Goal: Task Accomplishment & Management: Manage account settings

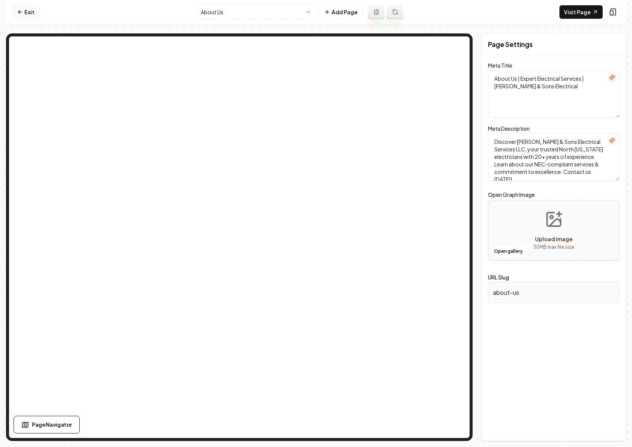
click at [25, 10] on link "Exit" at bounding box center [25, 12] width 27 height 14
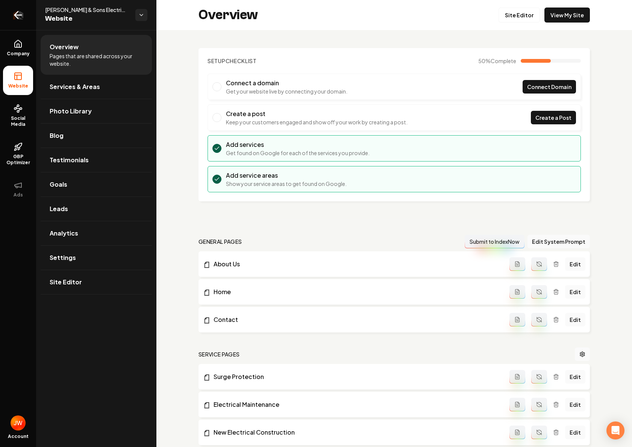
click at [20, 15] on icon "Return to dashboard" at bounding box center [18, 15] width 7 height 0
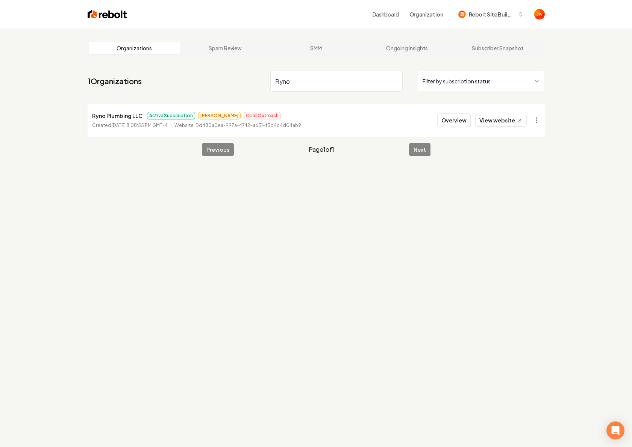
type input "Ryno"
click at [460, 120] on button "Overview" at bounding box center [453, 121] width 33 height 14
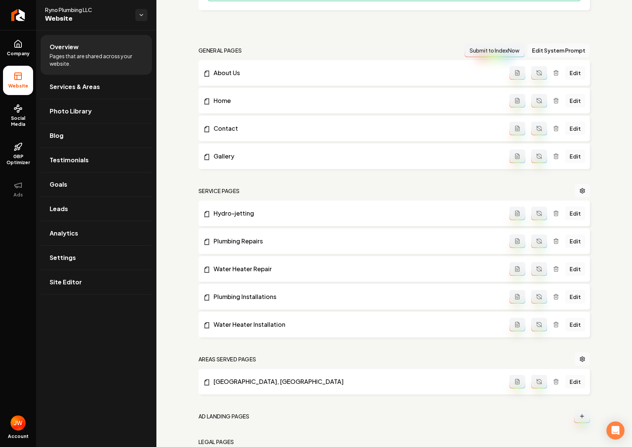
scroll to position [229, 0]
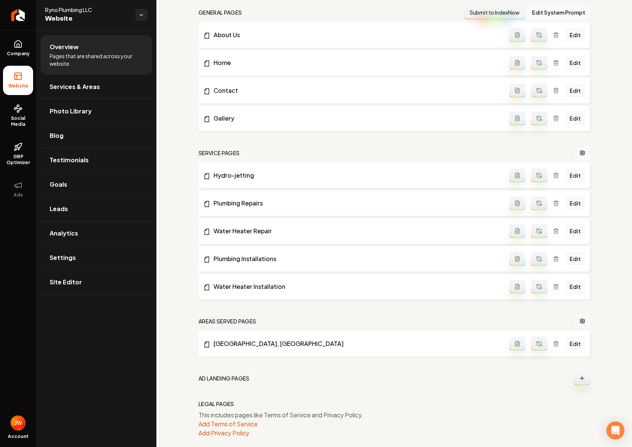
click at [229, 319] on h2 "Areas Served Pages" at bounding box center [227, 322] width 58 height 8
click at [579, 318] on link "Main content area" at bounding box center [582, 322] width 15 height 14
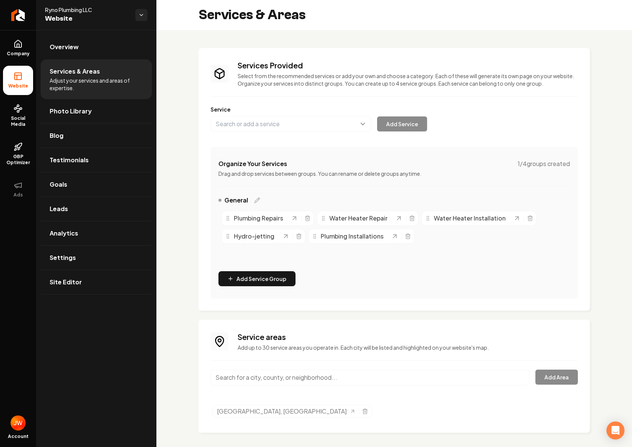
scroll to position [4, 0]
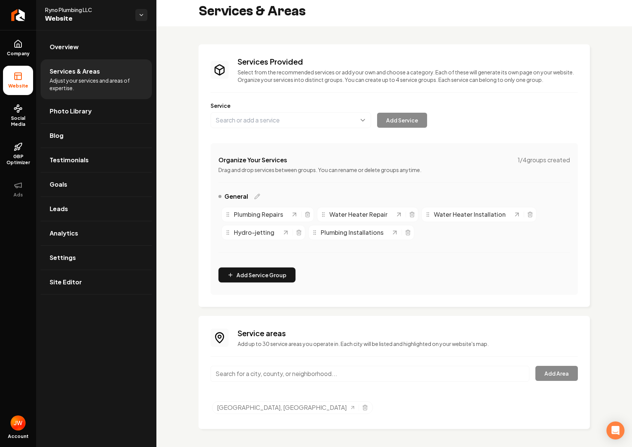
click at [316, 372] on input "Main content area" at bounding box center [370, 374] width 319 height 16
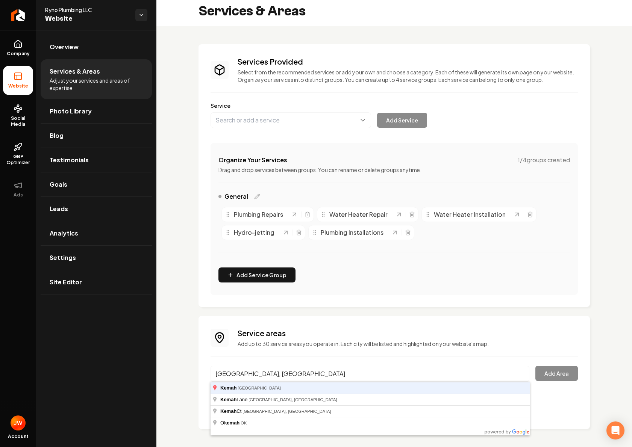
type input "[GEOGRAPHIC_DATA], [GEOGRAPHIC_DATA]"
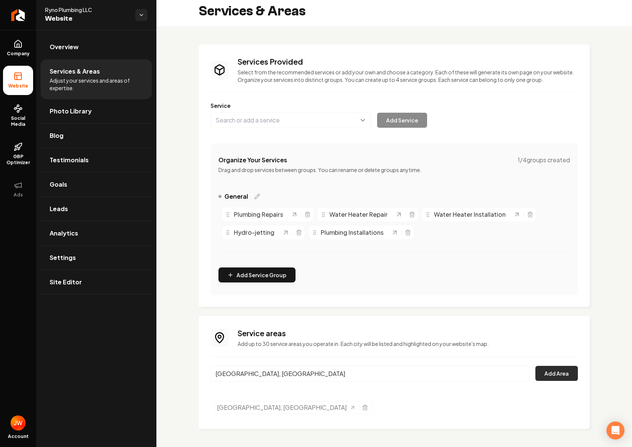
click at [552, 372] on button "Add Area" at bounding box center [556, 373] width 42 height 15
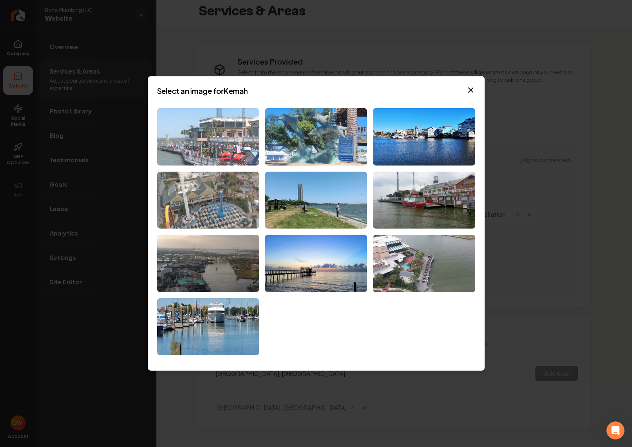
click at [225, 140] on img at bounding box center [208, 137] width 102 height 58
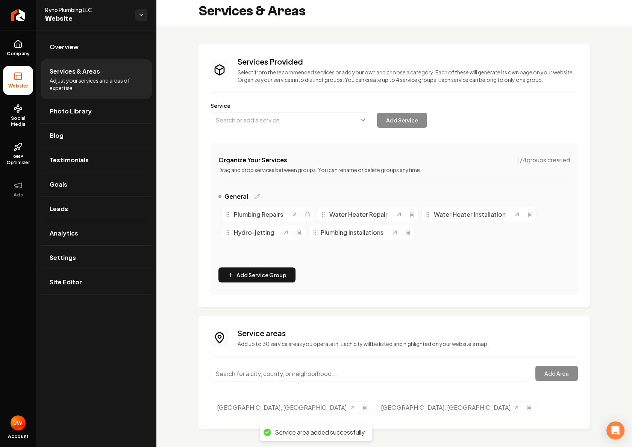
click at [265, 374] on input "Main content area" at bounding box center [370, 374] width 319 height 16
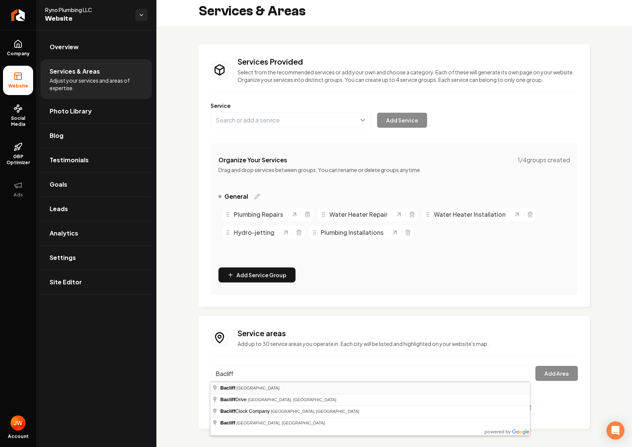
type input "Bacliff, TX"
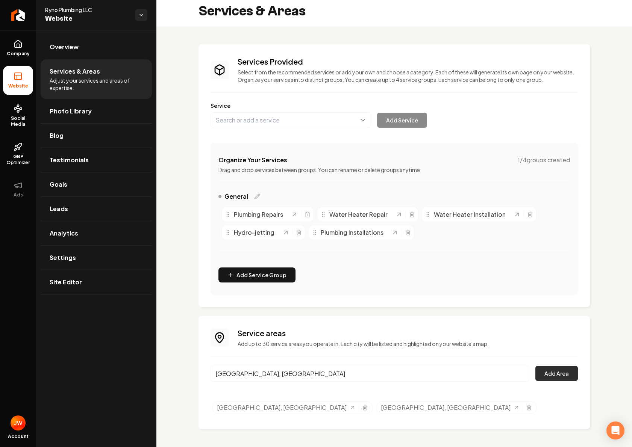
click at [558, 374] on button "Add Area" at bounding box center [556, 373] width 42 height 15
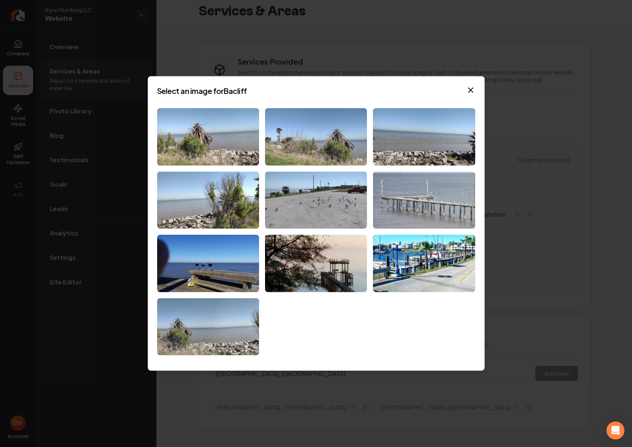
click at [427, 200] on img at bounding box center [424, 200] width 102 height 58
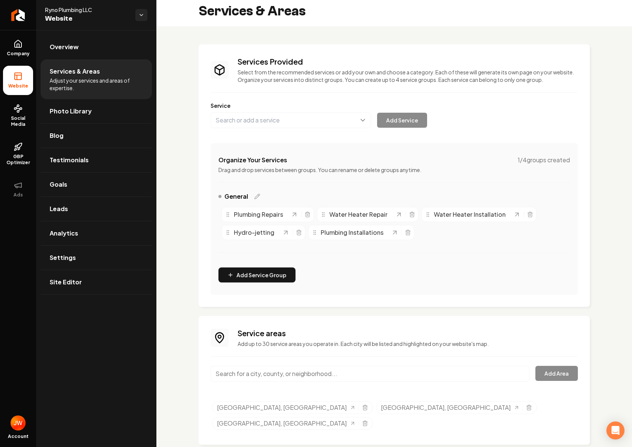
click at [332, 380] on input "Main content area" at bounding box center [370, 374] width 319 height 16
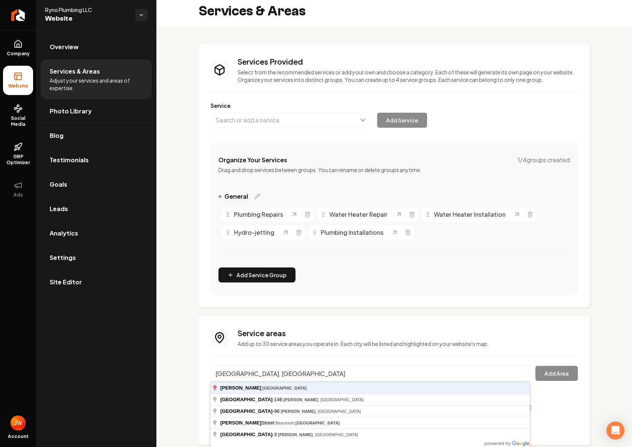
type input "[GEOGRAPHIC_DATA], [GEOGRAPHIC_DATA]"
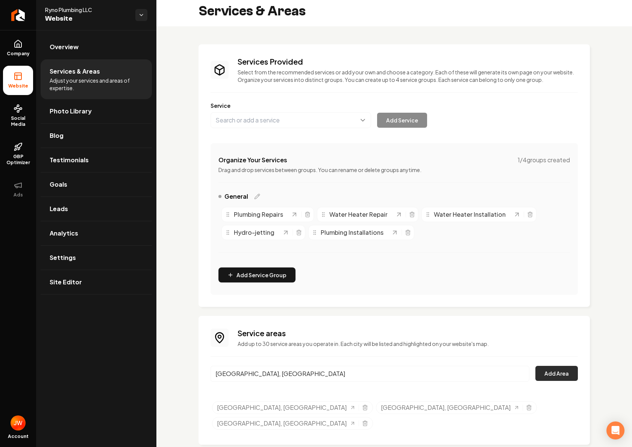
click at [547, 371] on button "Add Area" at bounding box center [556, 373] width 42 height 15
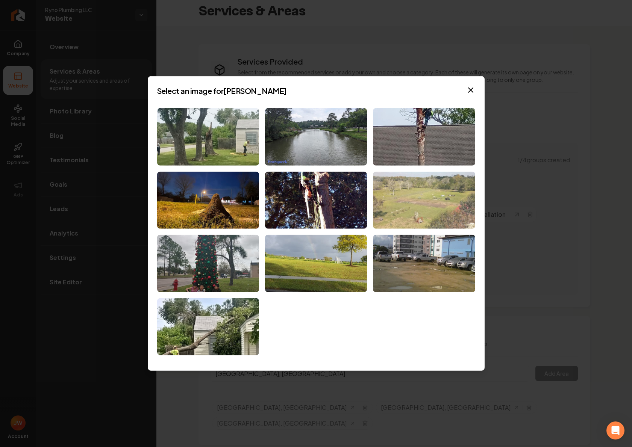
click at [419, 198] on img at bounding box center [424, 200] width 102 height 58
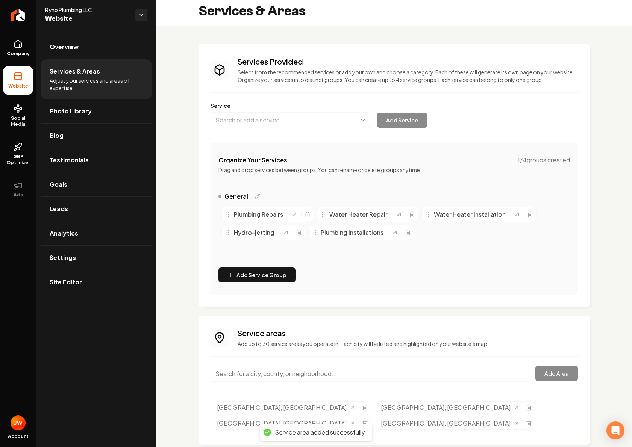
click at [395, 370] on input "Main content area" at bounding box center [370, 374] width 319 height 16
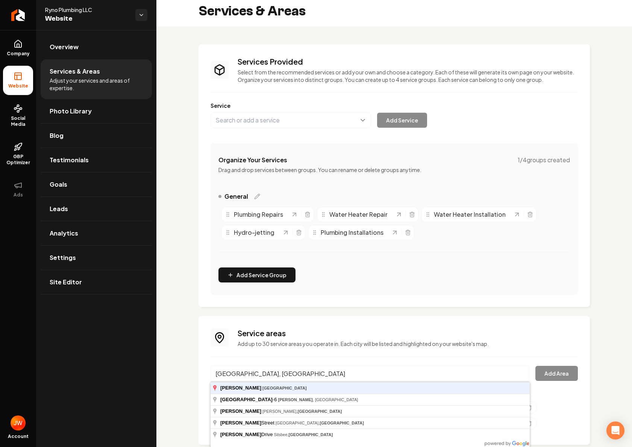
type input "[GEOGRAPHIC_DATA], [GEOGRAPHIC_DATA]"
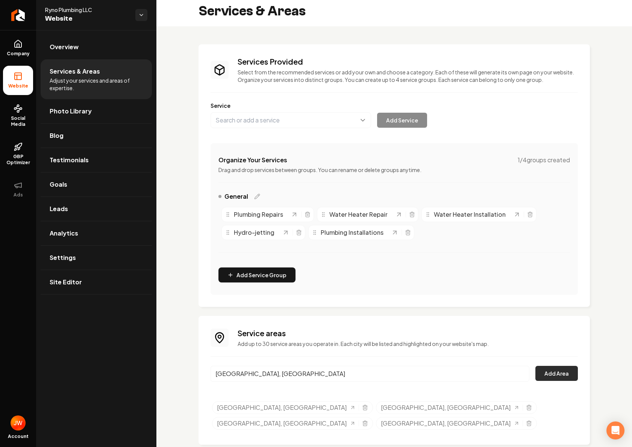
click at [554, 374] on button "Add Area" at bounding box center [556, 373] width 42 height 15
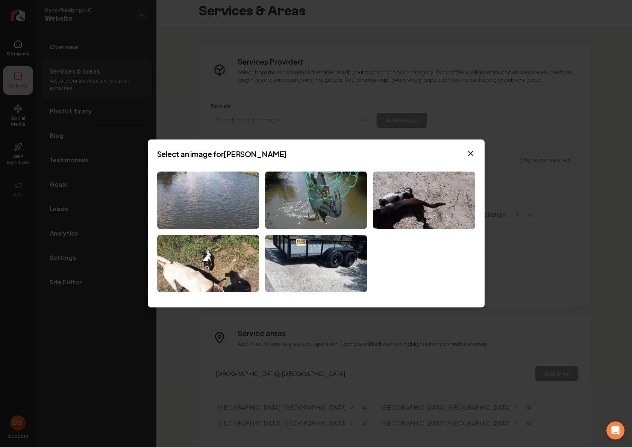
click at [213, 205] on img at bounding box center [208, 200] width 102 height 58
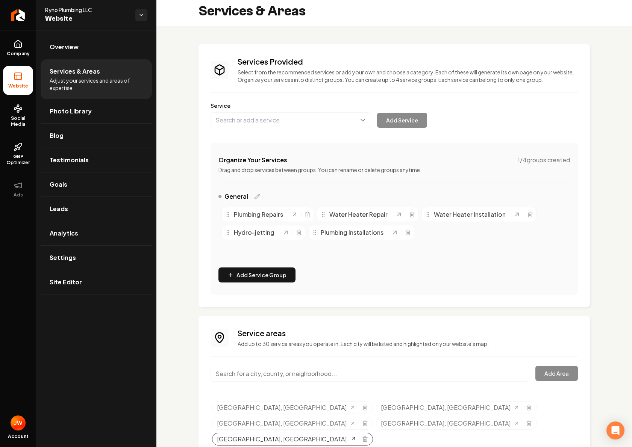
click at [347, 435] on span "[GEOGRAPHIC_DATA], [GEOGRAPHIC_DATA]" at bounding box center [282, 439] width 130 height 9
click at [64, 50] on span "Overview" at bounding box center [64, 46] width 29 height 9
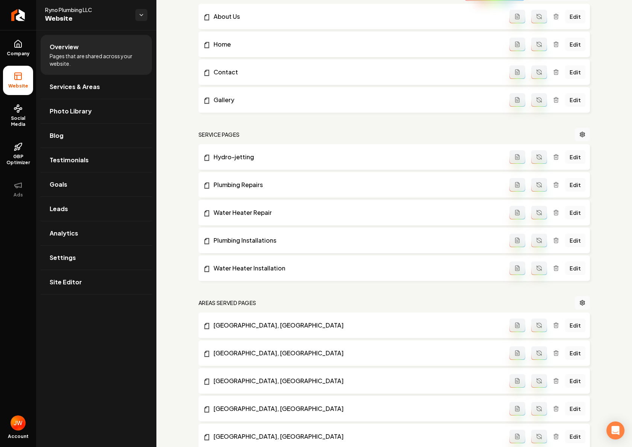
scroll to position [349, 0]
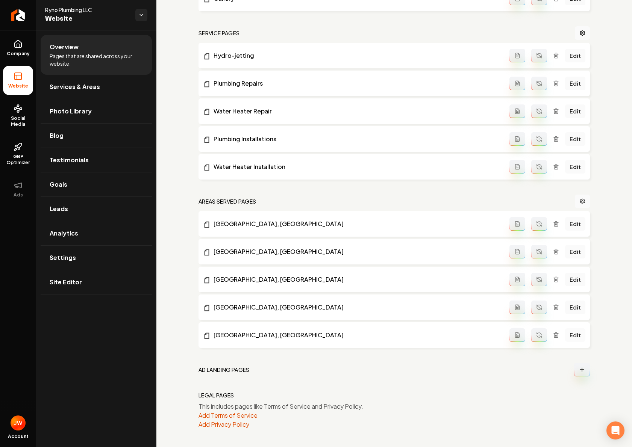
click at [574, 335] on link "Edit" at bounding box center [575, 336] width 20 height 14
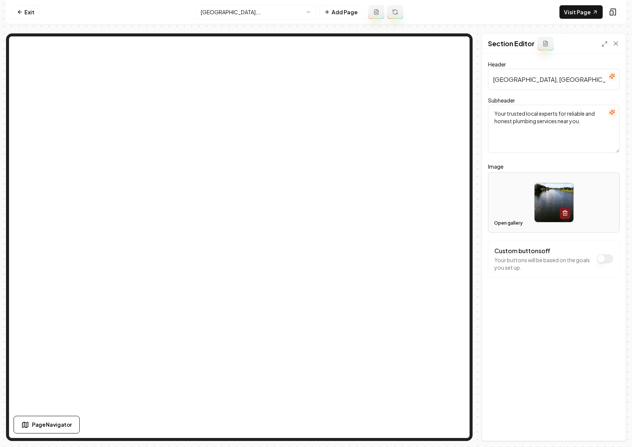
click at [512, 227] on button "Open gallery" at bounding box center [508, 223] width 34 height 12
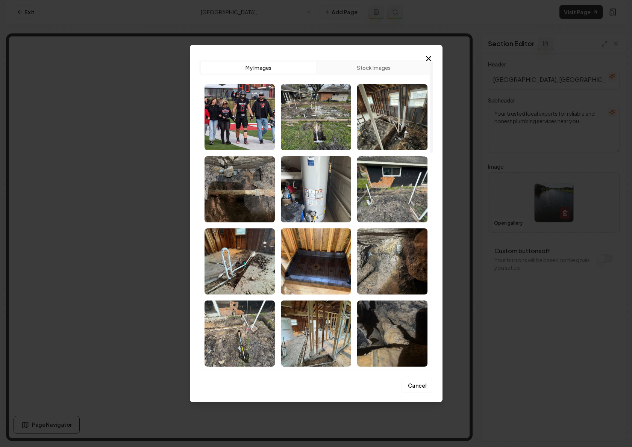
click at [366, 69] on button "Stock Images" at bounding box center [373, 68] width 115 height 12
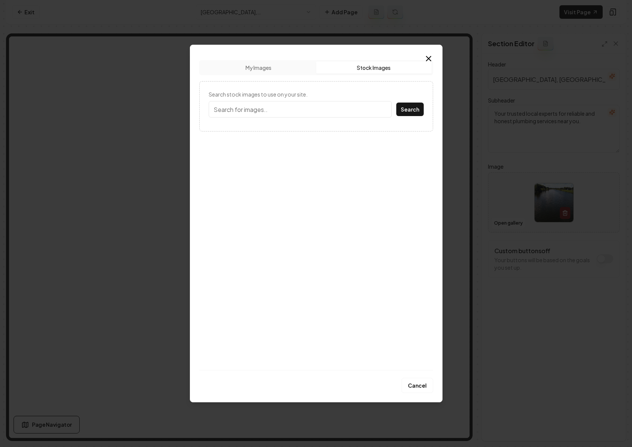
click at [301, 109] on input "Search stock images to use on your site." at bounding box center [300, 109] width 183 height 17
type input "Hitchcock texas"
click at [401, 108] on button "Search" at bounding box center [409, 110] width 27 height 14
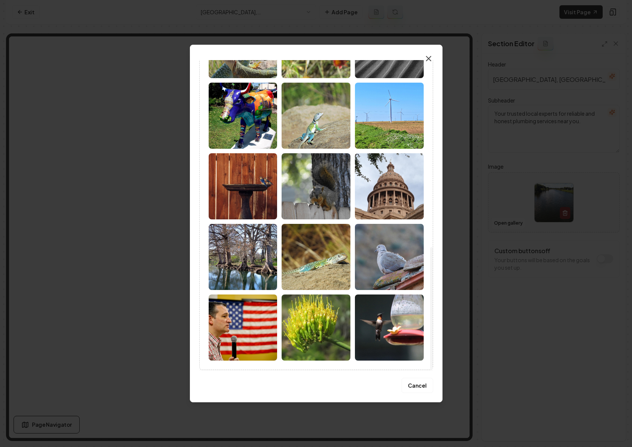
click at [425, 57] on icon "button" at bounding box center [428, 58] width 9 height 9
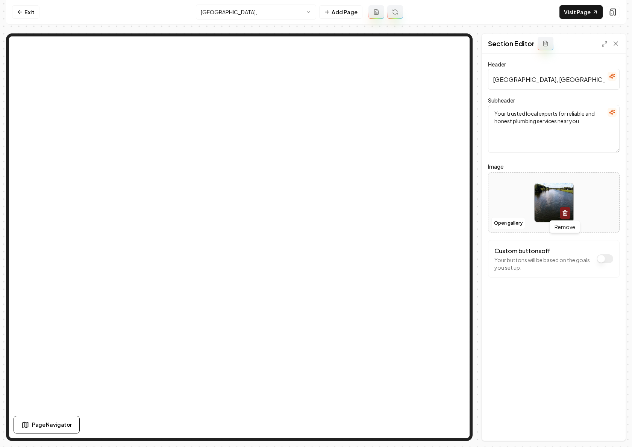
click at [566, 212] on icon "button" at bounding box center [565, 213] width 6 height 6
click at [607, 425] on button "Save" at bounding box center [608, 428] width 22 height 14
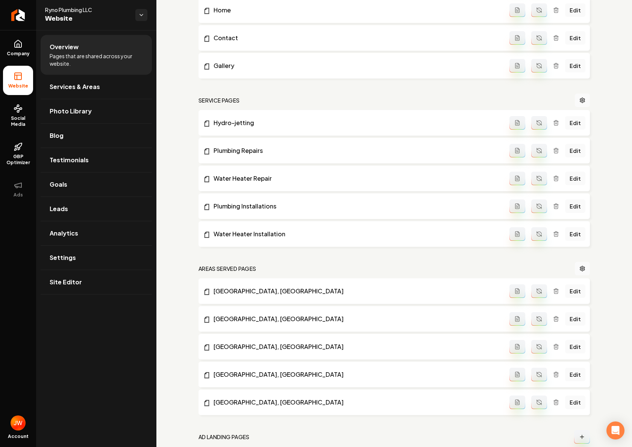
scroll to position [349, 0]
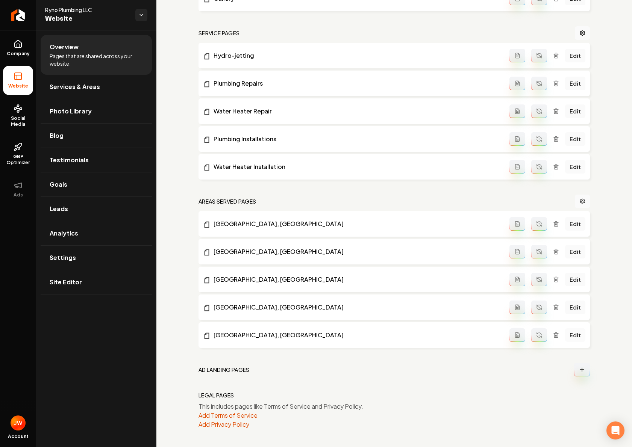
click at [576, 337] on link "Edit" at bounding box center [575, 336] width 20 height 14
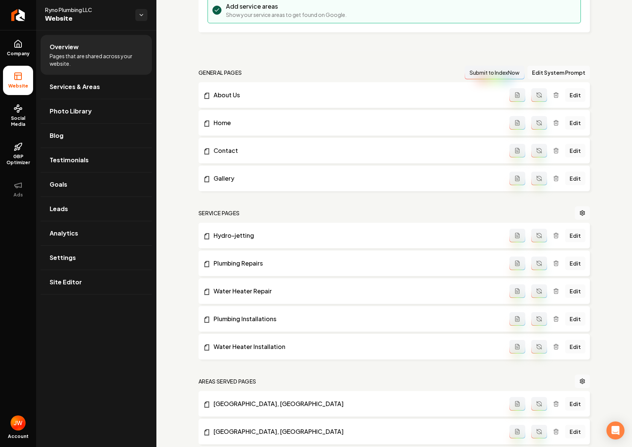
scroll to position [349, 0]
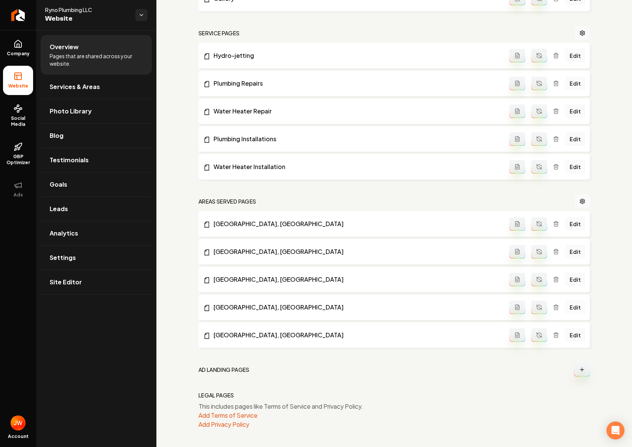
click at [576, 307] on link "Edit" at bounding box center [575, 308] width 20 height 14
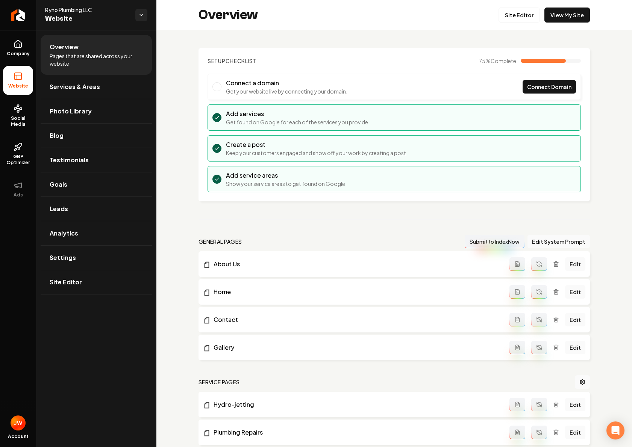
scroll to position [349, 0]
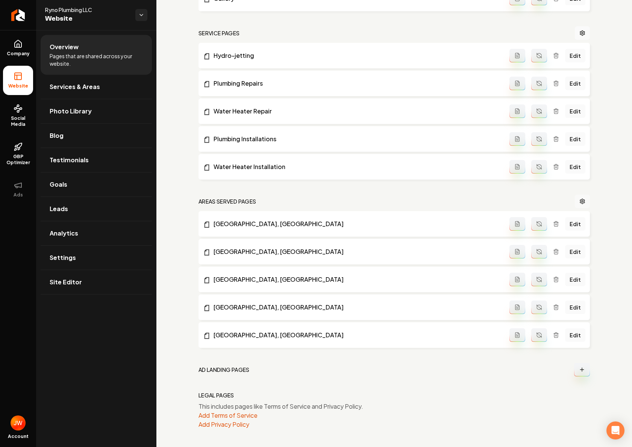
click at [582, 199] on icon "Main content area" at bounding box center [582, 201] width 6 height 6
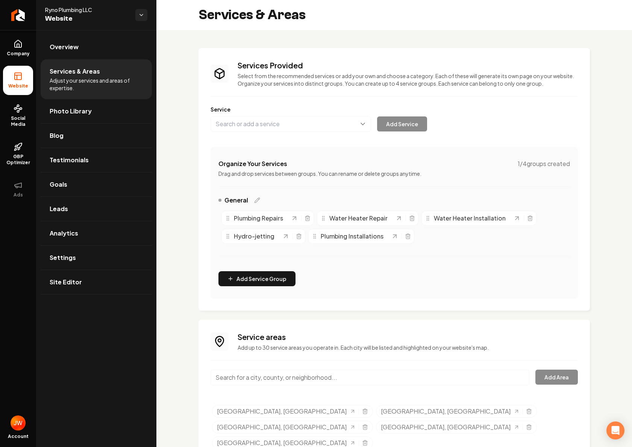
scroll to position [4, 0]
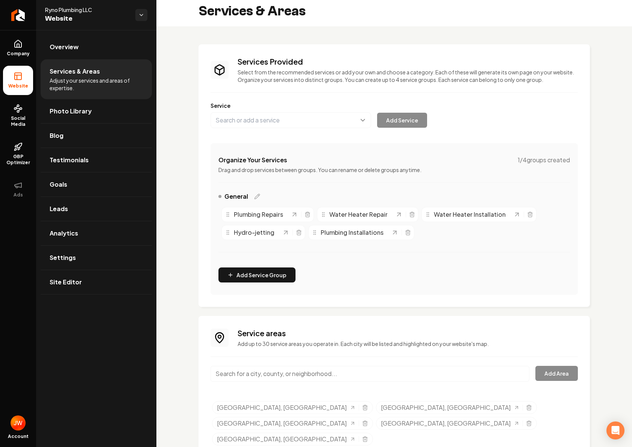
click at [390, 371] on input "Main content area" at bounding box center [370, 374] width 319 height 16
type input "Santa Fe"
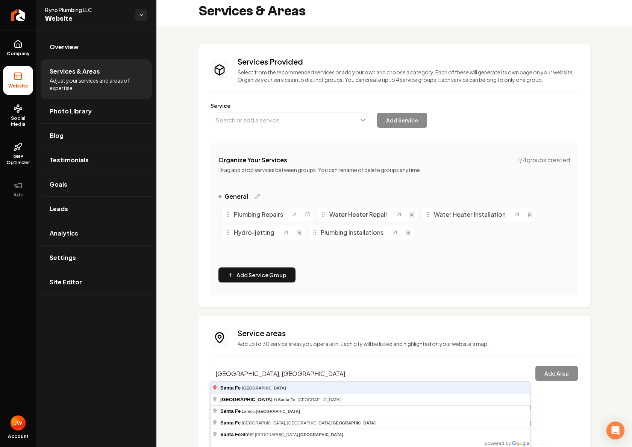
type input "Santa Fe, TX"
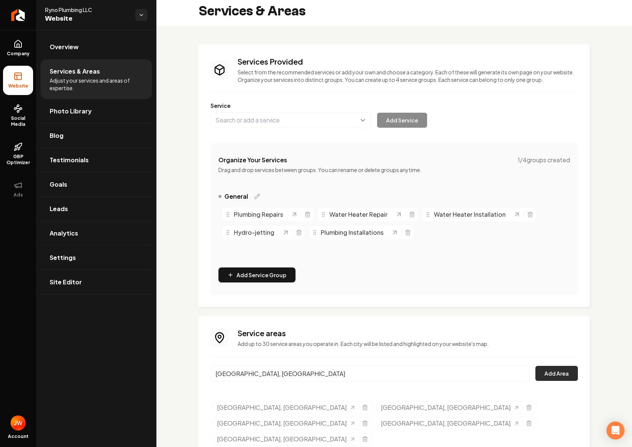
click at [545, 370] on button "Add Area" at bounding box center [556, 373] width 42 height 15
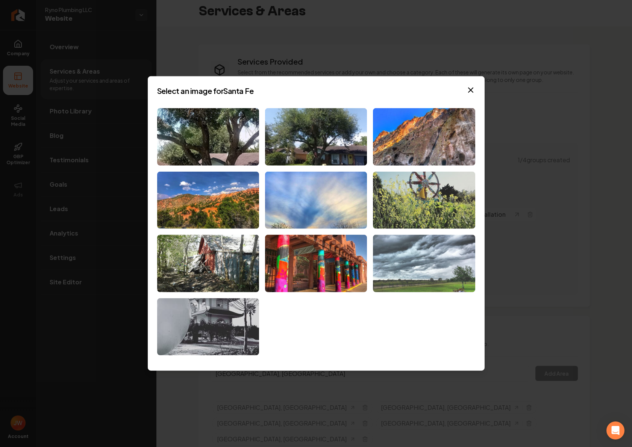
click at [420, 262] on img at bounding box center [424, 264] width 102 height 58
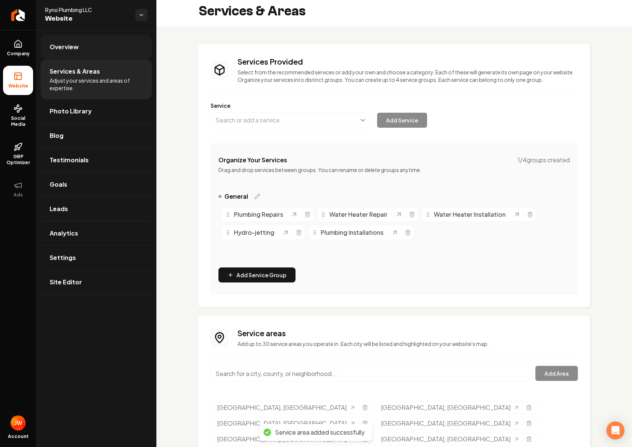
click at [61, 48] on span "Overview" at bounding box center [64, 46] width 29 height 9
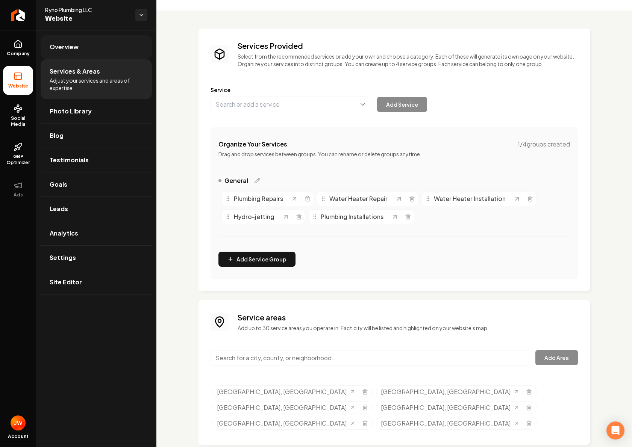
click at [69, 47] on span "Overview" at bounding box center [64, 46] width 29 height 9
click at [328, 364] on input "Main content area" at bounding box center [370, 358] width 319 height 16
type input "Algoa, T"
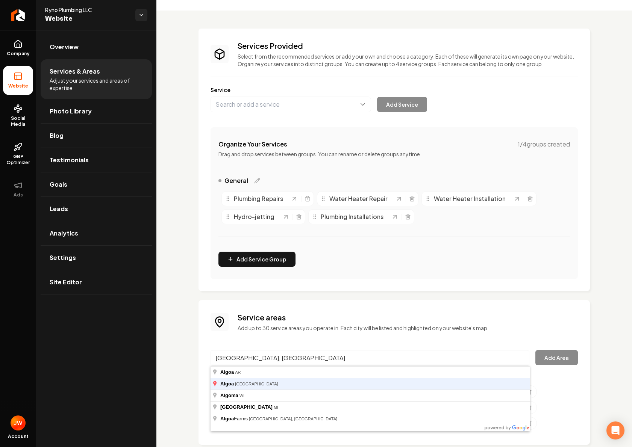
type input "Algoa, TX"
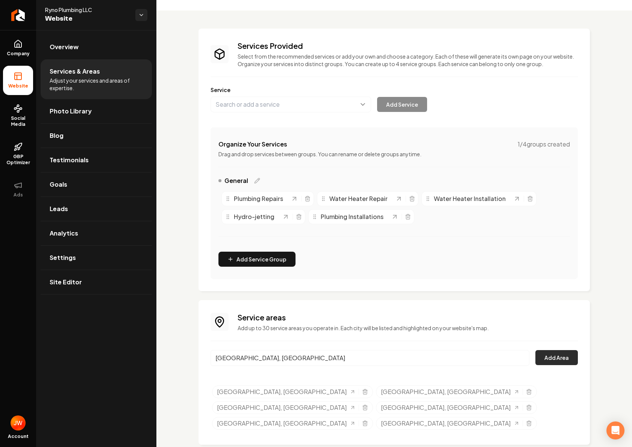
click at [556, 355] on button "Add Area" at bounding box center [556, 357] width 42 height 15
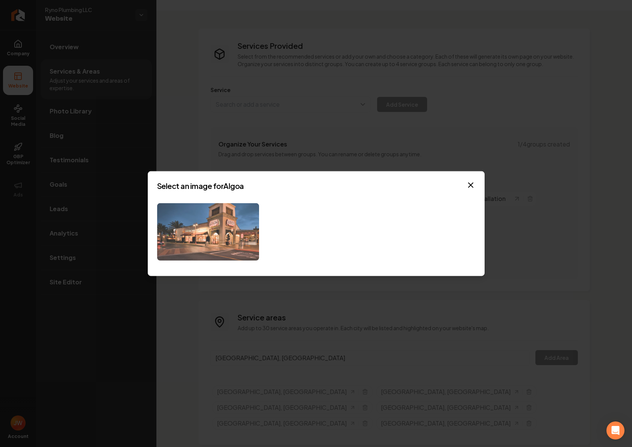
click at [206, 223] on img at bounding box center [208, 232] width 102 height 58
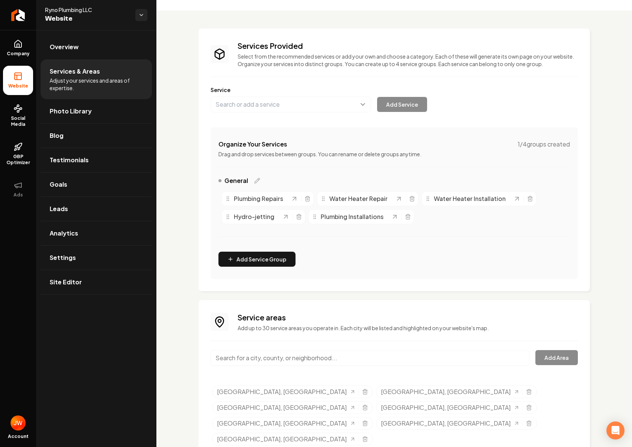
click at [455, 362] on input "Main content area" at bounding box center [370, 358] width 319 height 16
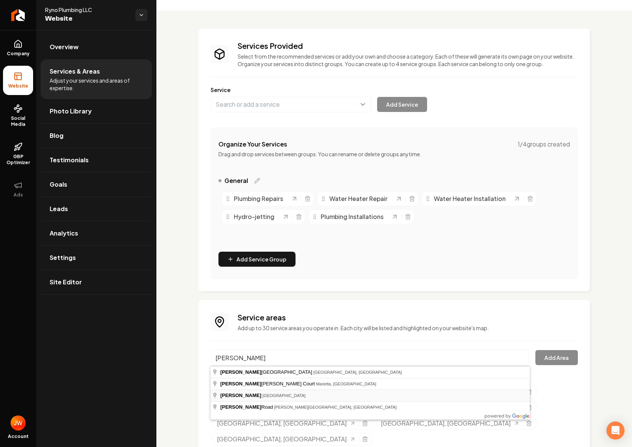
type input "Alvin, TX"
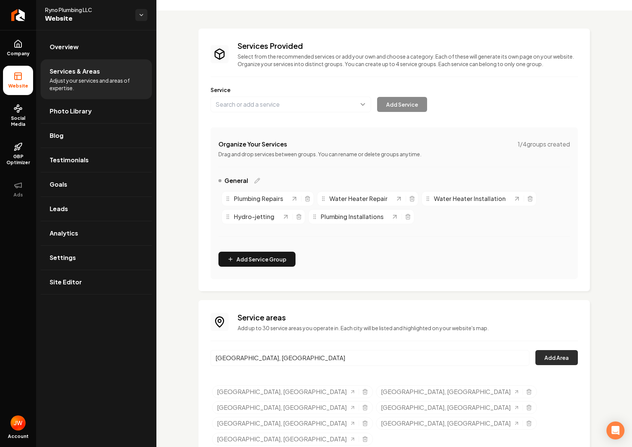
click at [554, 358] on button "Add Area" at bounding box center [556, 357] width 42 height 15
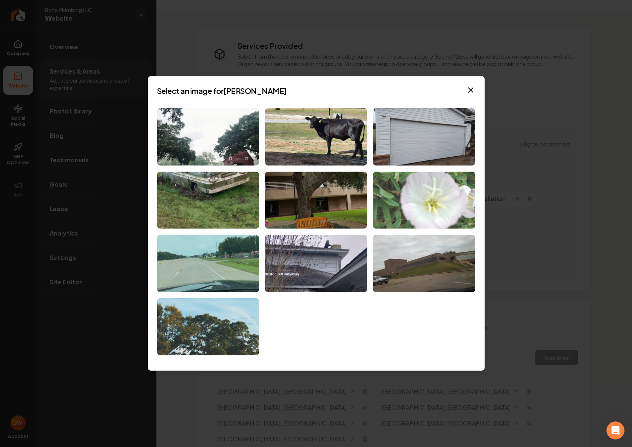
click at [433, 191] on img at bounding box center [424, 200] width 102 height 58
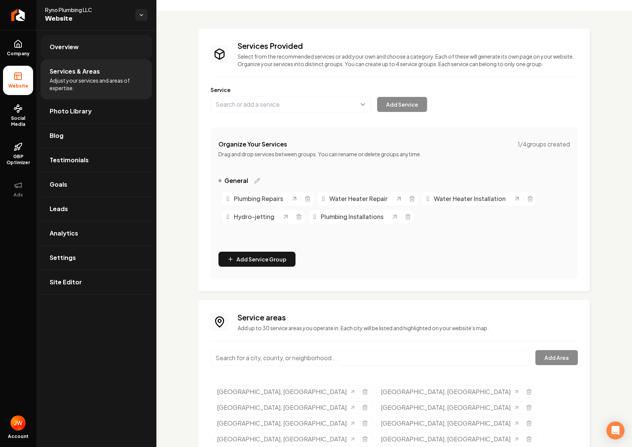
click at [65, 54] on link "Overview" at bounding box center [96, 47] width 111 height 24
click at [453, 353] on input "Main content area" at bounding box center [370, 358] width 319 height 16
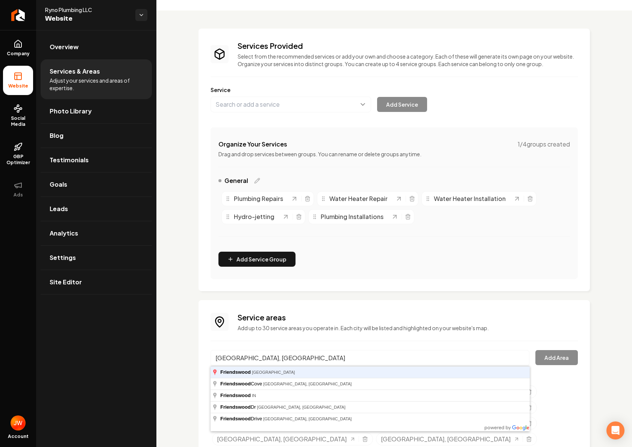
type input "Friendswood, TX"
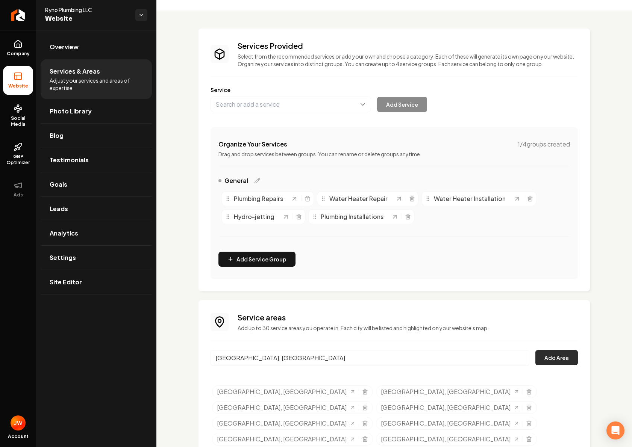
click at [575, 358] on button "Add Area" at bounding box center [556, 357] width 42 height 15
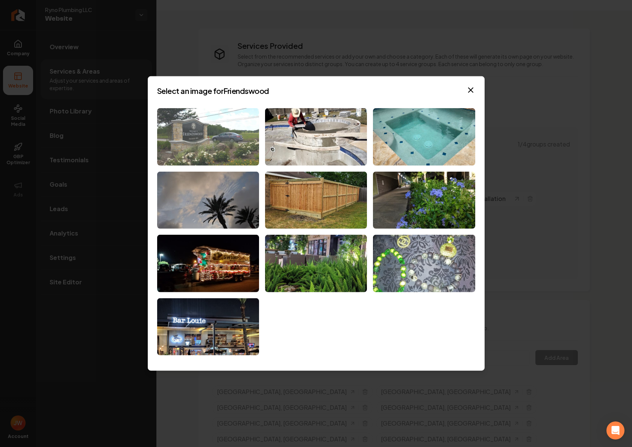
click at [206, 146] on img at bounding box center [208, 137] width 102 height 58
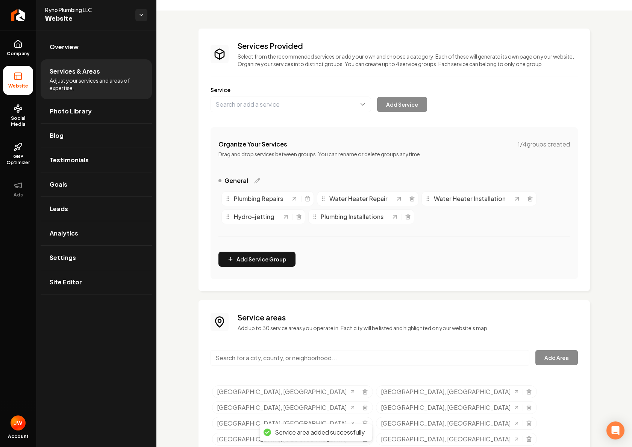
click at [297, 362] on input "Main content area" at bounding box center [370, 358] width 319 height 16
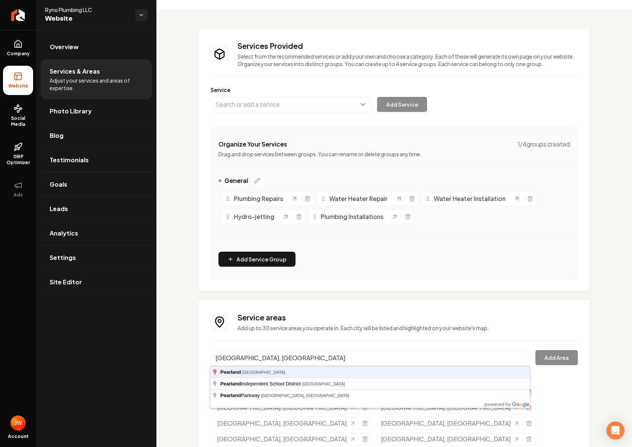
type input "Pearland, TX"
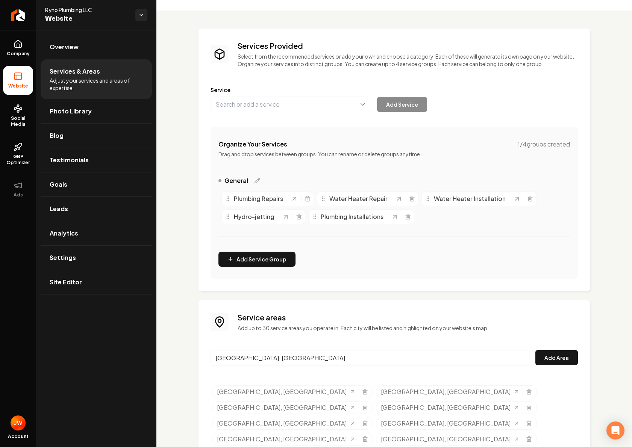
click at [536, 351] on div "Pearland, TX Add Area" at bounding box center [394, 362] width 367 height 25
click at [542, 352] on button "Add Area" at bounding box center [556, 357] width 42 height 15
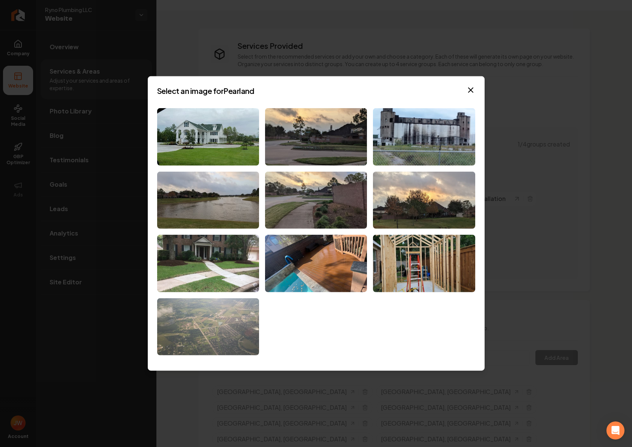
click at [233, 327] on img at bounding box center [208, 327] width 102 height 58
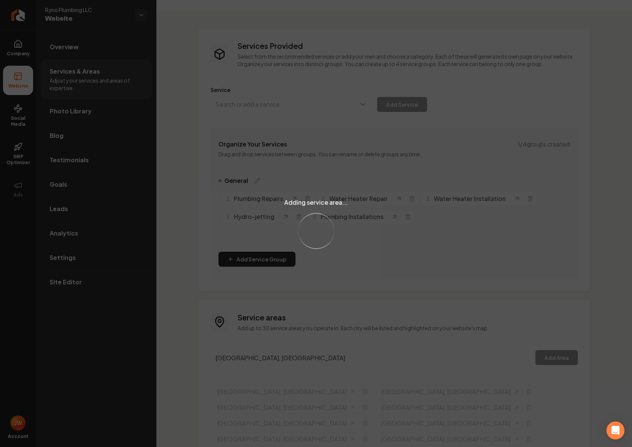
click at [233, 327] on div "Adding service area... Loading..." at bounding box center [316, 223] width 632 height 447
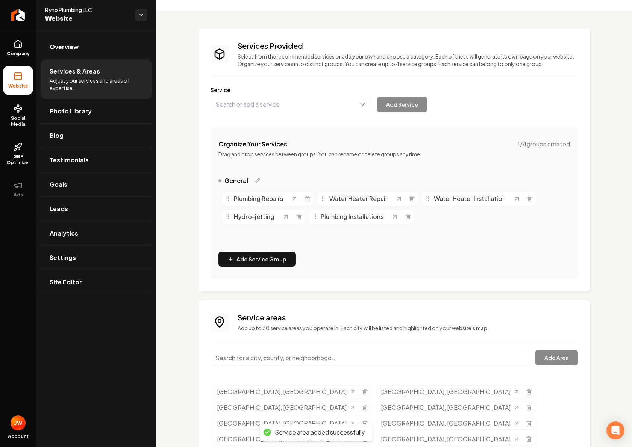
click at [447, 365] on input "Main content area" at bounding box center [370, 358] width 319 height 16
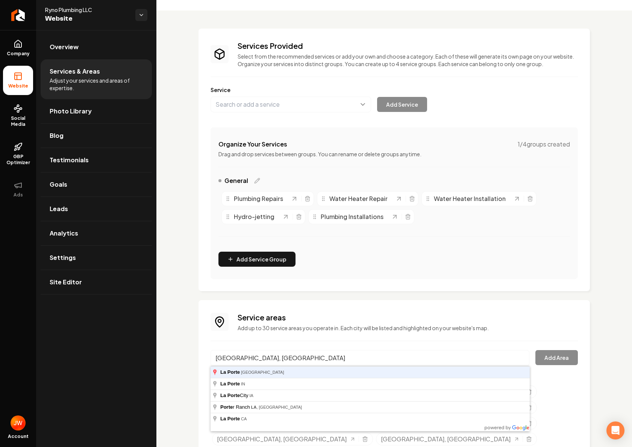
type input "La Porte, TX"
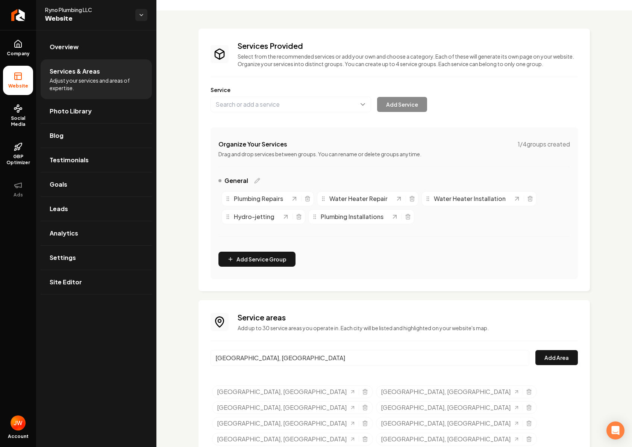
click at [535, 350] on button "Add Area" at bounding box center [556, 357] width 42 height 15
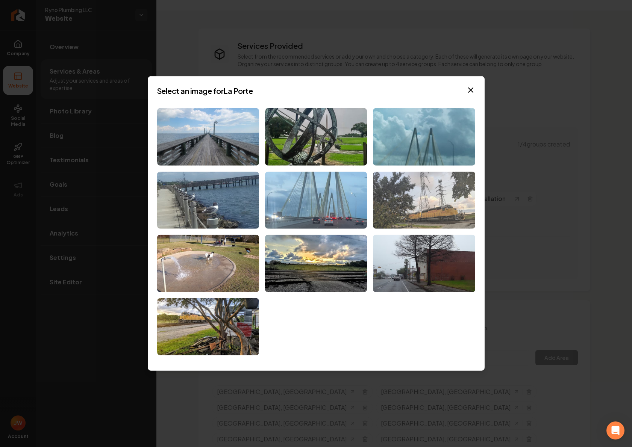
click at [442, 204] on img at bounding box center [424, 200] width 102 height 58
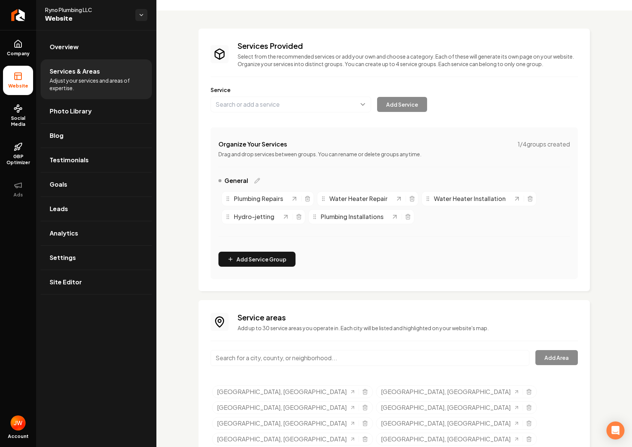
click at [433, 359] on input "Main content area" at bounding box center [370, 358] width 319 height 16
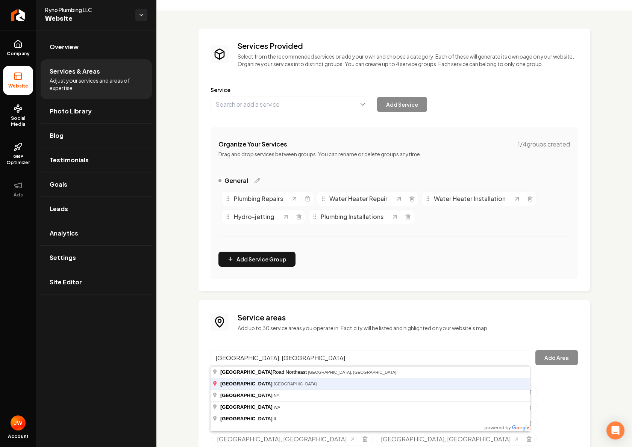
type input "Deer Park, TX"
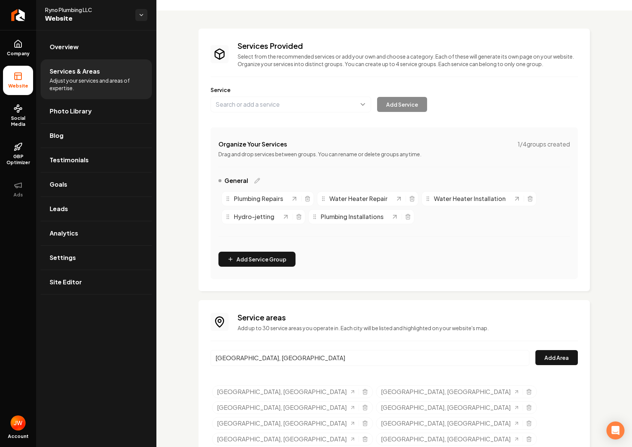
click at [535, 350] on button "Add Area" at bounding box center [556, 357] width 42 height 15
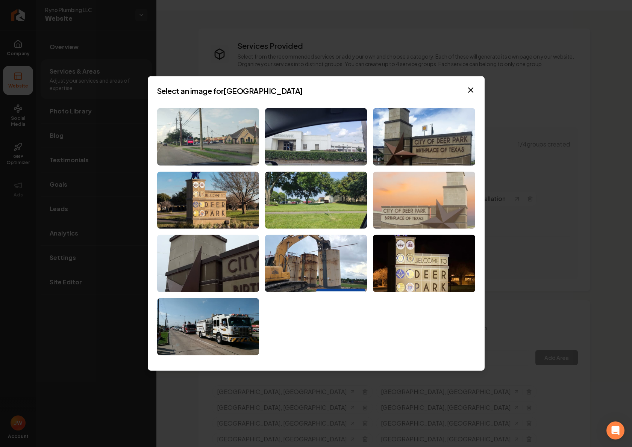
click at [420, 197] on img at bounding box center [424, 200] width 102 height 58
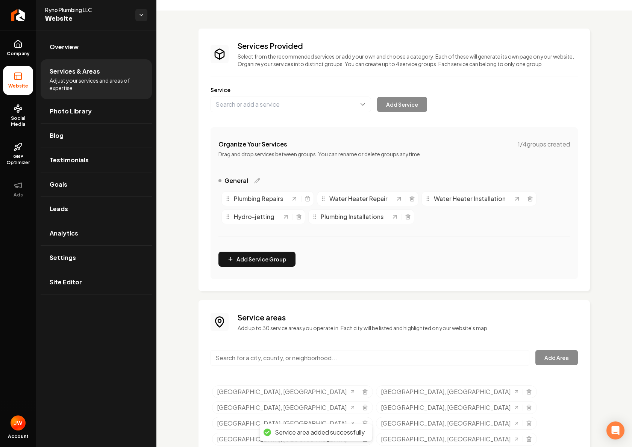
click at [382, 362] on input "Main content area" at bounding box center [370, 358] width 319 height 16
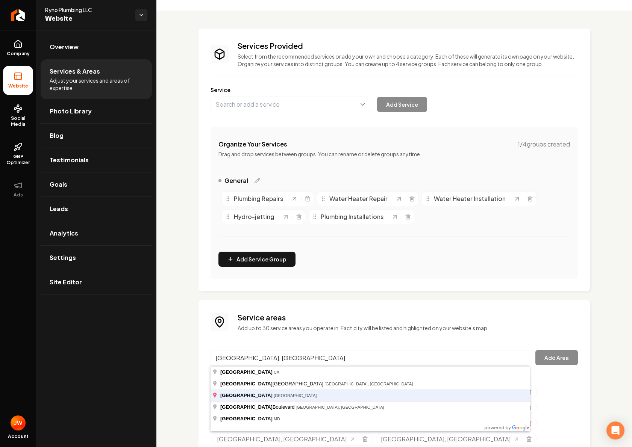
type input "Pasadena, TX"
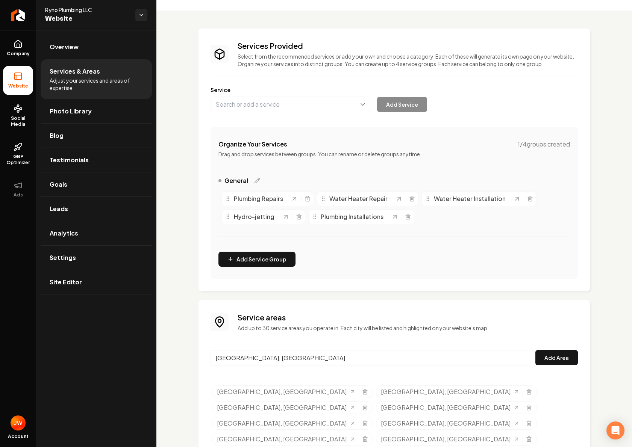
click at [535, 350] on button "Add Area" at bounding box center [556, 357] width 42 height 15
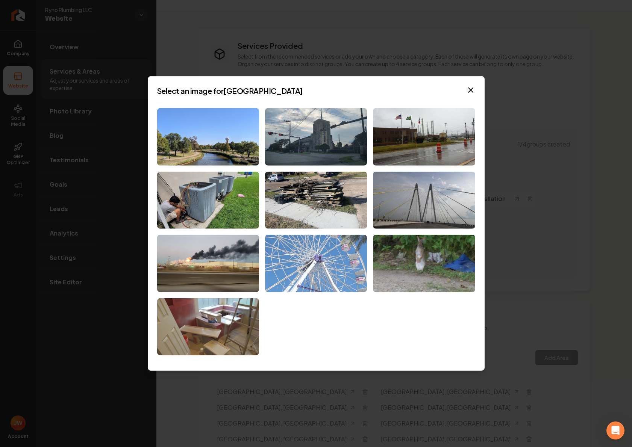
click at [327, 271] on img at bounding box center [316, 264] width 102 height 58
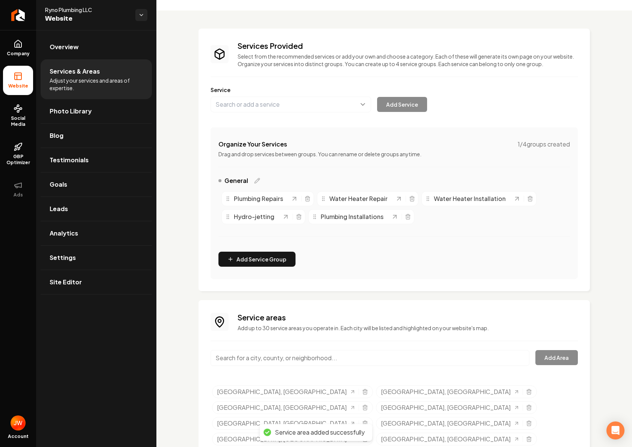
click at [286, 359] on input "Main content area" at bounding box center [370, 358] width 319 height 16
type input "South Houston"
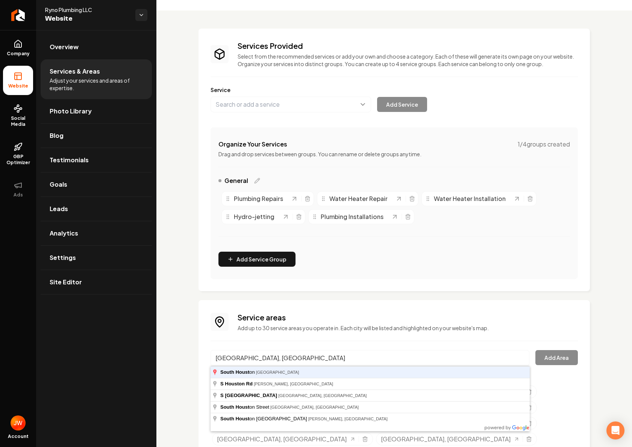
type input "South Houston, TX"
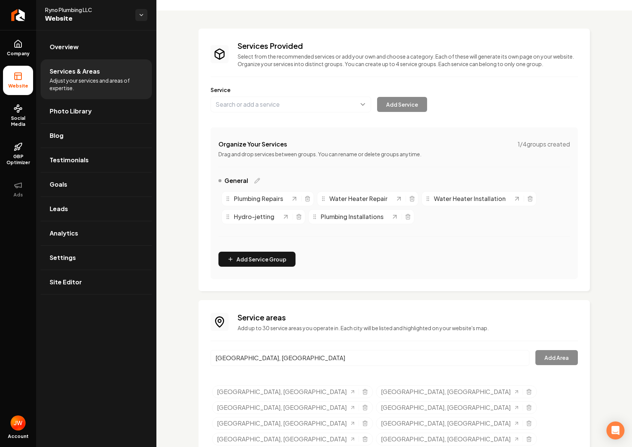
click at [535, 350] on button "Add Area" at bounding box center [556, 357] width 42 height 15
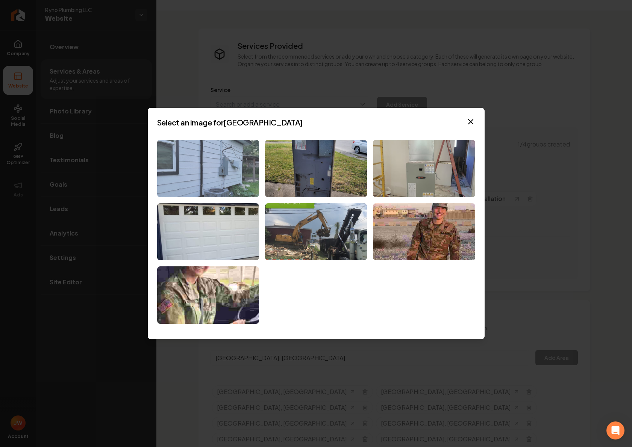
click at [240, 170] on img at bounding box center [208, 169] width 102 height 58
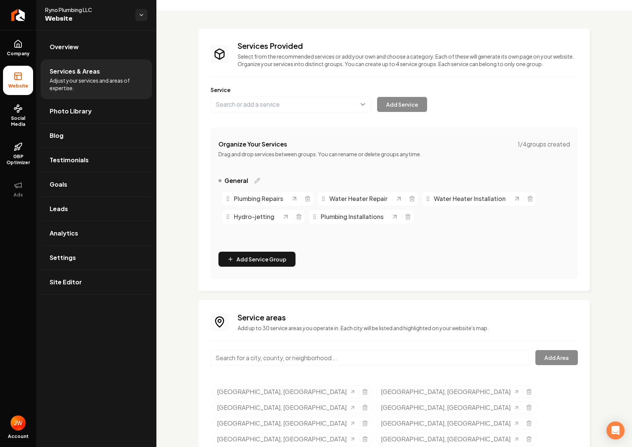
scroll to position [35, 0]
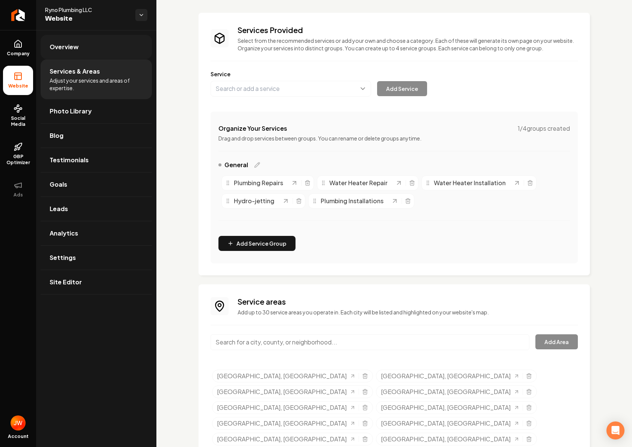
click at [68, 53] on link "Overview" at bounding box center [96, 47] width 111 height 24
click at [360, 344] on input "Main content area" at bounding box center [370, 343] width 319 height 16
type input "Manvel"
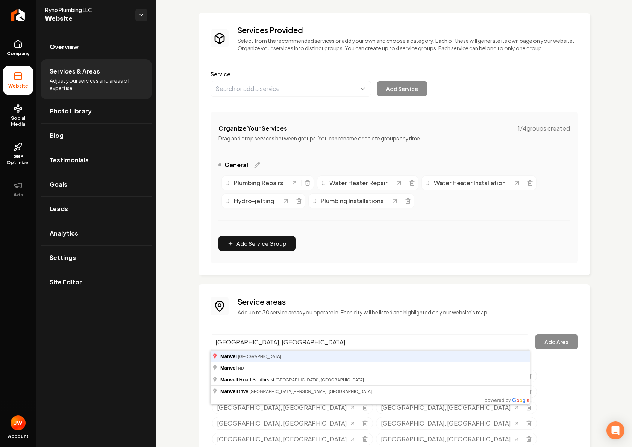
type input "Manvel, TX"
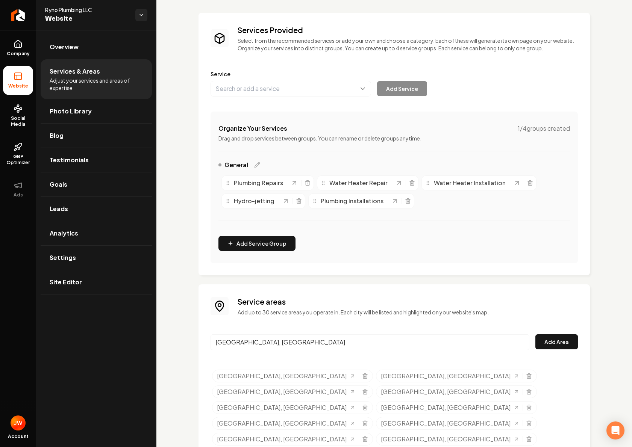
click at [535, 335] on button "Add Area" at bounding box center [556, 342] width 42 height 15
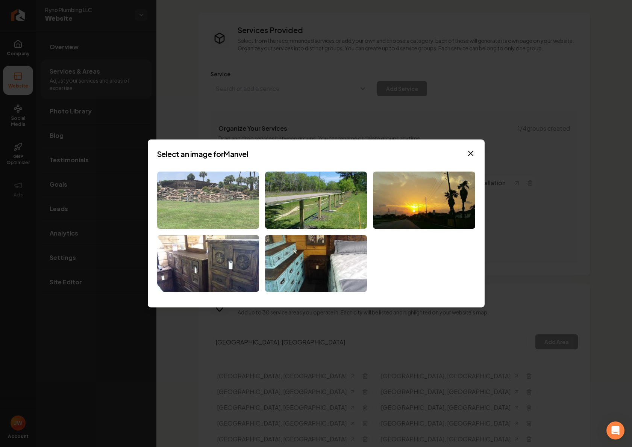
click at [204, 203] on img at bounding box center [208, 200] width 102 height 58
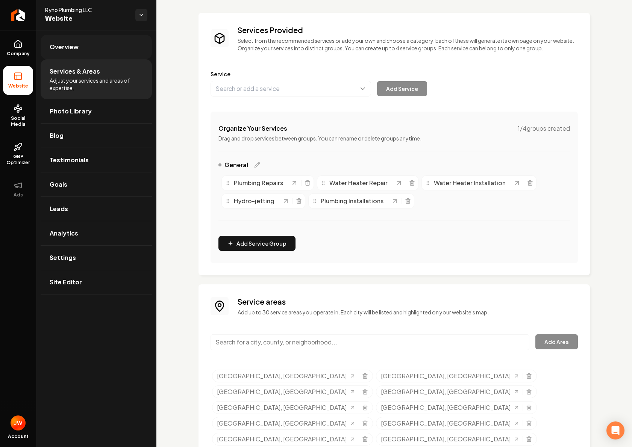
click at [63, 50] on span "Overview" at bounding box center [64, 46] width 29 height 9
click at [268, 346] on input "Main content area" at bounding box center [370, 343] width 319 height 16
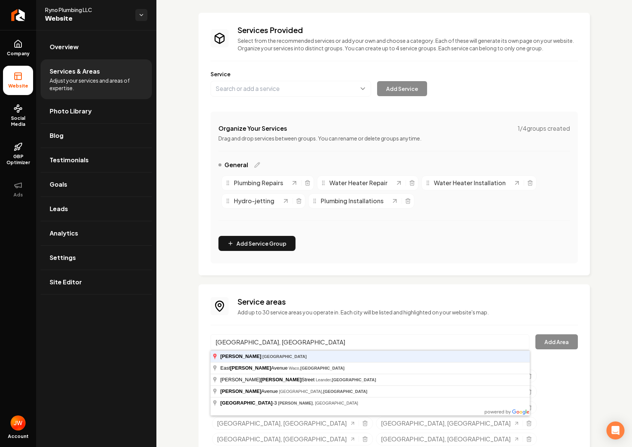
type input "[GEOGRAPHIC_DATA], [GEOGRAPHIC_DATA]"
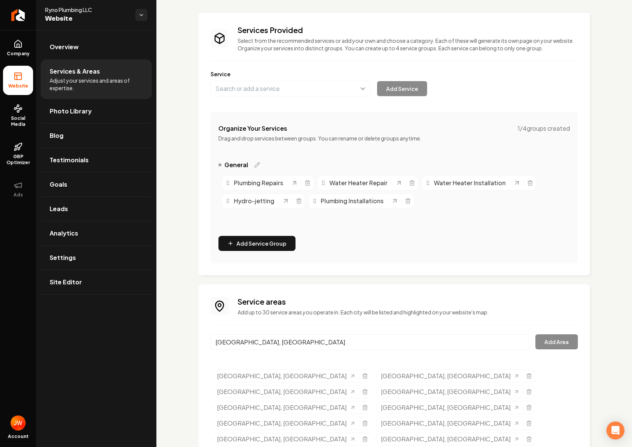
click at [217, 372] on link "League City, TX" at bounding box center [286, 376] width 139 height 9
click at [553, 341] on button "Add Area" at bounding box center [556, 342] width 42 height 15
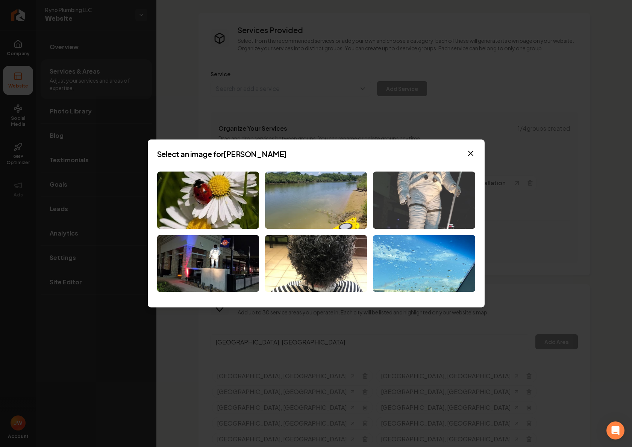
click at [428, 189] on img at bounding box center [424, 200] width 102 height 58
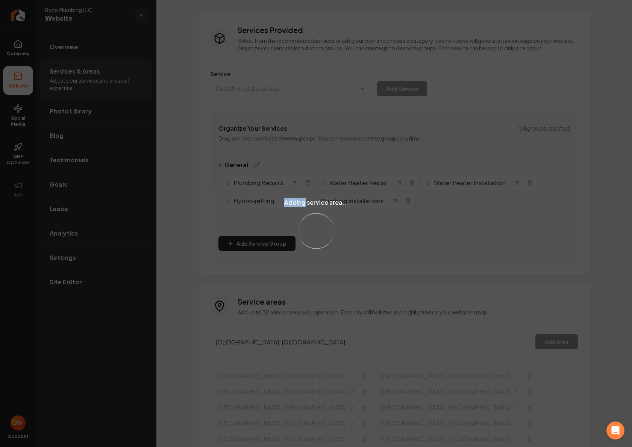
click at [428, 189] on div "Adding service area... Loading..." at bounding box center [316, 223] width 632 height 447
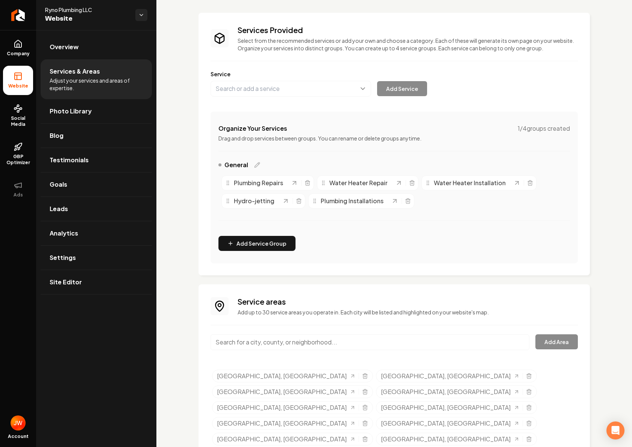
click at [343, 343] on input "Main content area" at bounding box center [370, 343] width 319 height 16
type input "Clear Lake"
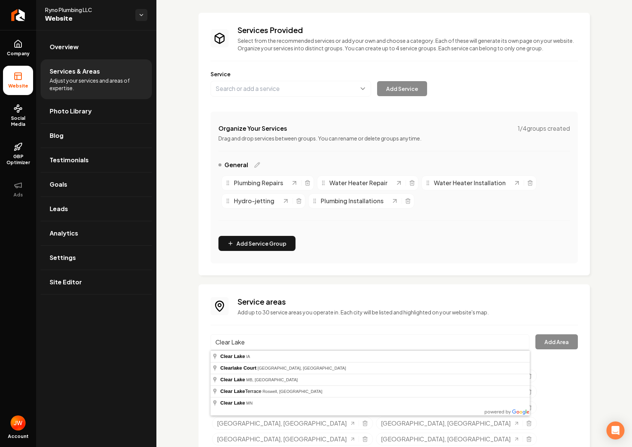
click at [263, 345] on input "Clear Lake" at bounding box center [370, 343] width 319 height 16
click at [264, 347] on input "Clear Lake" at bounding box center [370, 343] width 319 height 16
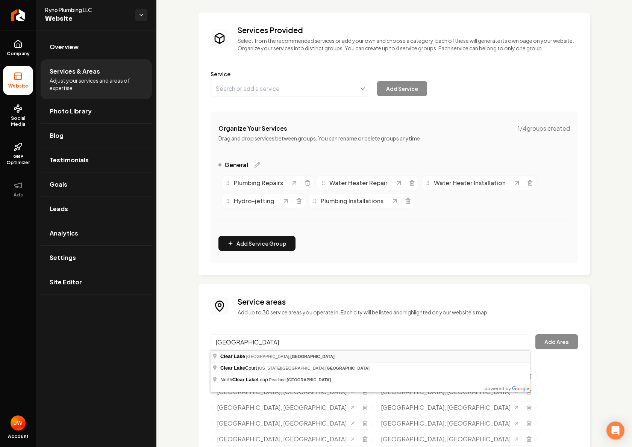
type input "Clear Lake, Houston, TX"
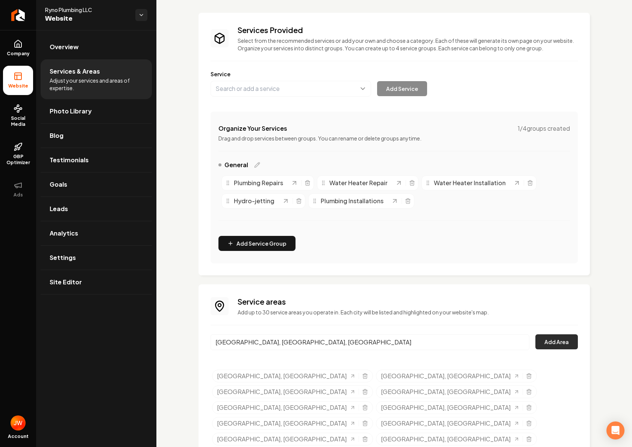
click at [551, 336] on button "Add Area" at bounding box center [556, 342] width 42 height 15
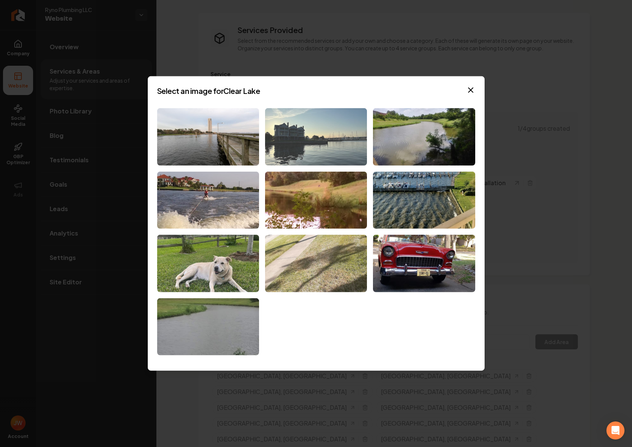
click at [327, 143] on img at bounding box center [316, 137] width 102 height 58
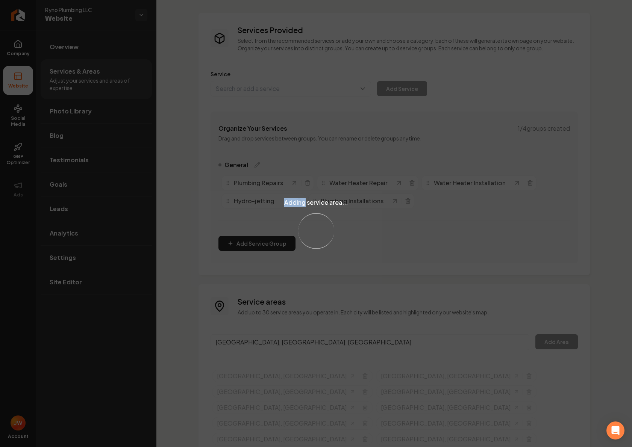
click at [327, 143] on div "Adding service area... Loading..." at bounding box center [316, 223] width 632 height 447
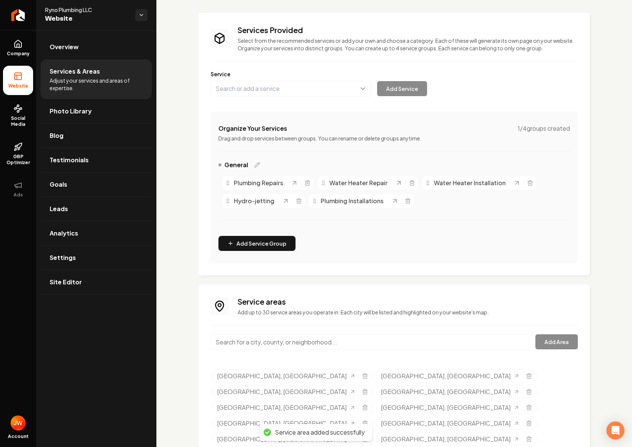
scroll to position [51, 0]
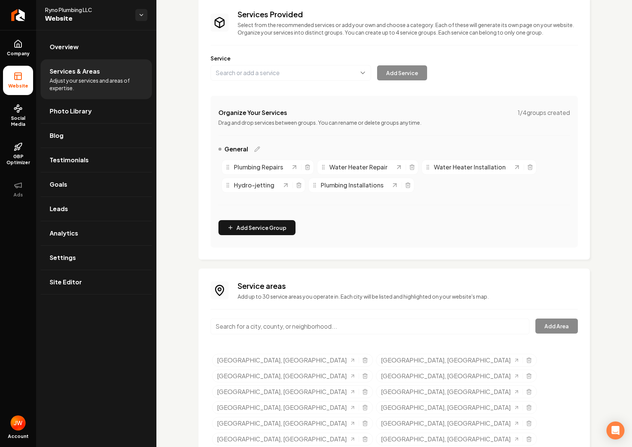
click at [265, 329] on input "Main content area" at bounding box center [370, 327] width 319 height 16
type input "Seabrook"
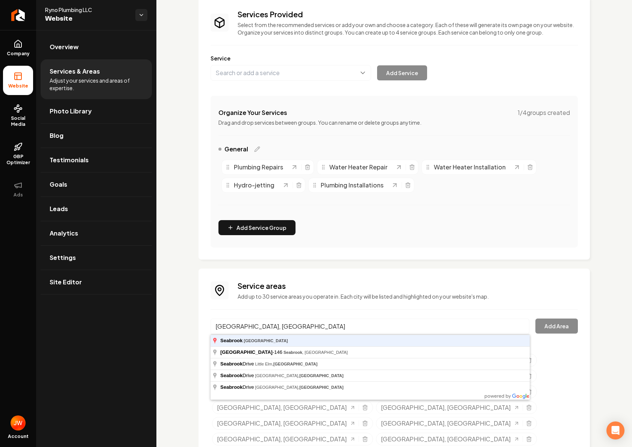
type input "Seabrook, TX"
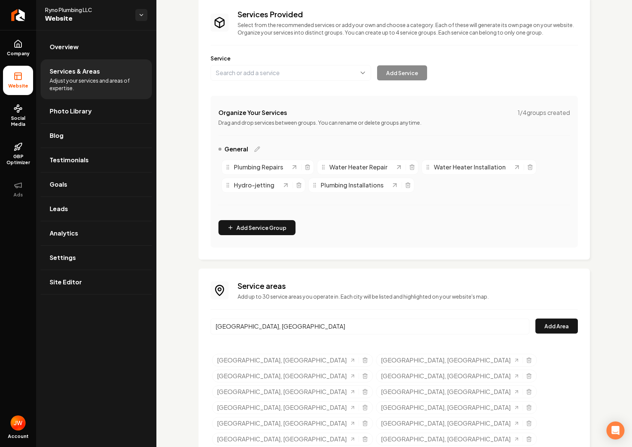
click at [535, 319] on button "Add Area" at bounding box center [556, 326] width 42 height 15
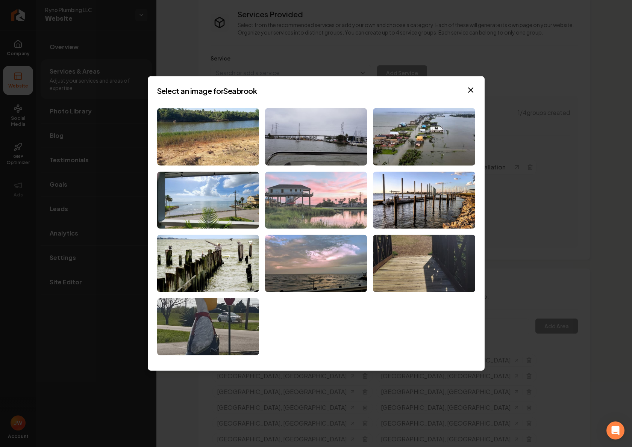
click at [333, 200] on img at bounding box center [316, 200] width 102 height 58
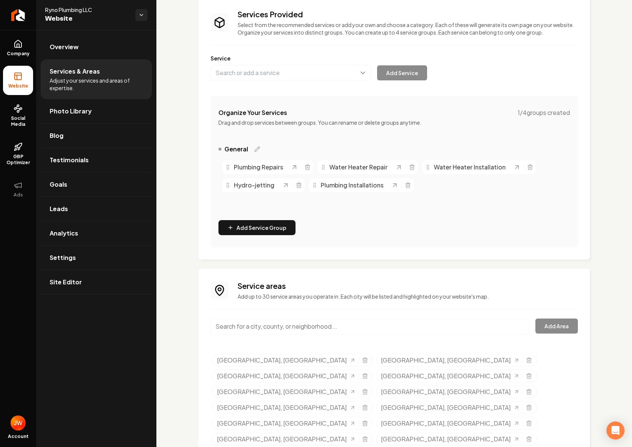
click at [404, 226] on div "Organize Your Services 1 / 4 groups created Drag and drop services between grou…" at bounding box center [394, 172] width 367 height 152
click at [65, 45] on span "Overview" at bounding box center [64, 46] width 29 height 9
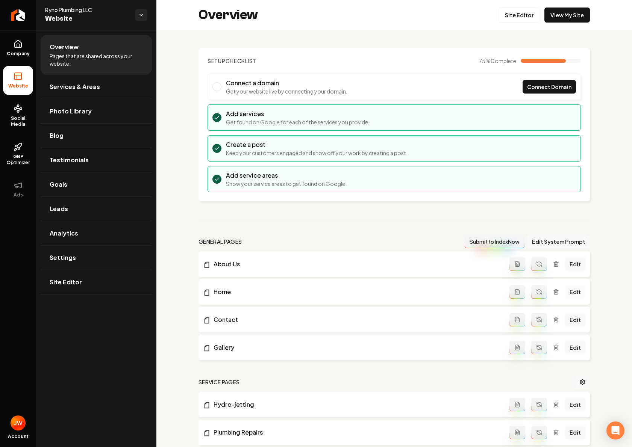
click at [578, 292] on link "Edit" at bounding box center [575, 292] width 20 height 14
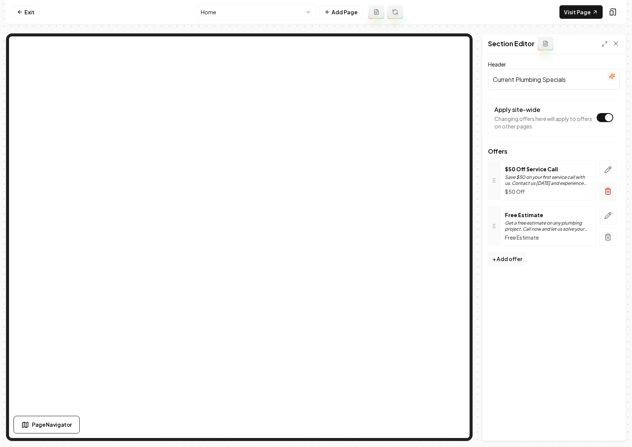
click at [610, 189] on icon "button" at bounding box center [608, 191] width 5 height 5
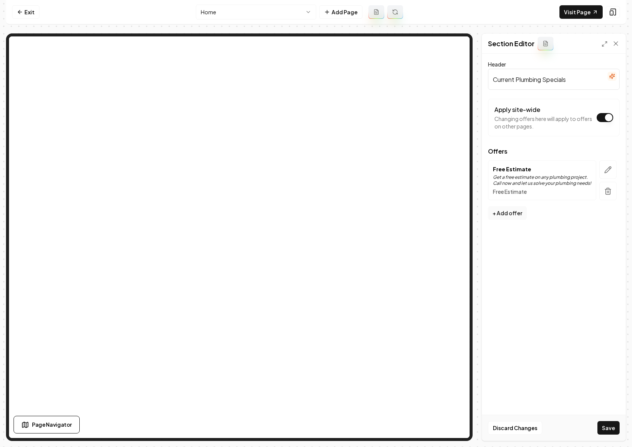
click at [520, 181] on p "Get a free estimate on any plumbing project. Call now and let us solve your plu…" at bounding box center [542, 180] width 98 height 12
click at [609, 169] on icon "button" at bounding box center [608, 170] width 8 height 8
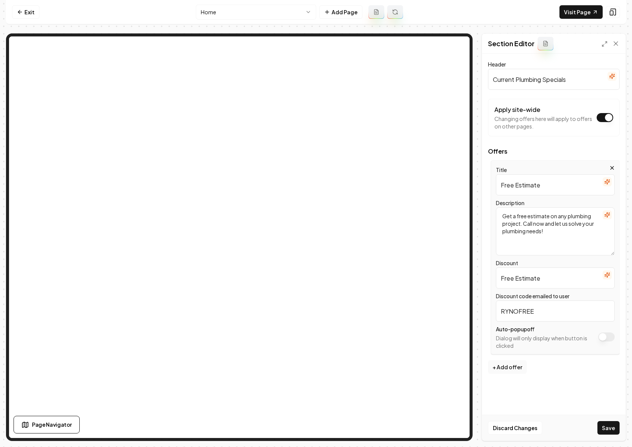
click at [528, 188] on input "Free Estimate" at bounding box center [555, 184] width 119 height 21
type input "First Responder Discount"
click at [534, 278] on input "Free Estimate" at bounding box center [555, 278] width 119 height 21
type input "10% off for First Responders"
click at [606, 214] on icon "button" at bounding box center [607, 215] width 6 height 6
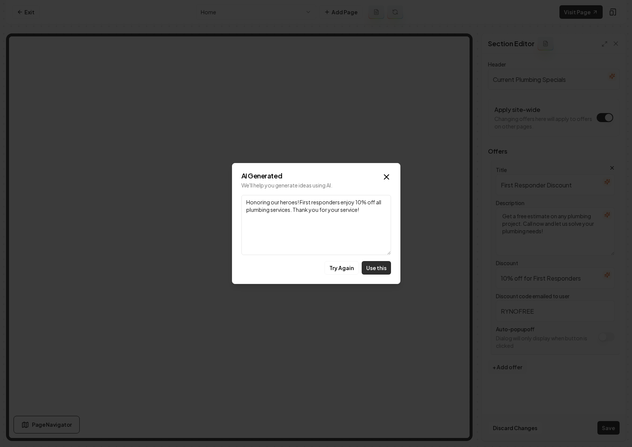
click at [377, 272] on button "Use this" at bounding box center [376, 268] width 29 height 14
type textarea "Honoring our heroes! First responders enjoy 10% off all plumbing services. Than…"
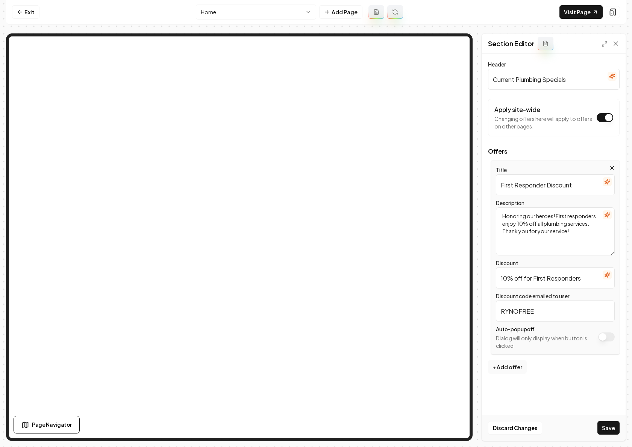
click at [515, 309] on input "RYNOFREE" at bounding box center [555, 311] width 119 height 21
type input "f"
type input "FIRSTRESPONDER"
click at [604, 427] on button "Save" at bounding box center [608, 428] width 22 height 14
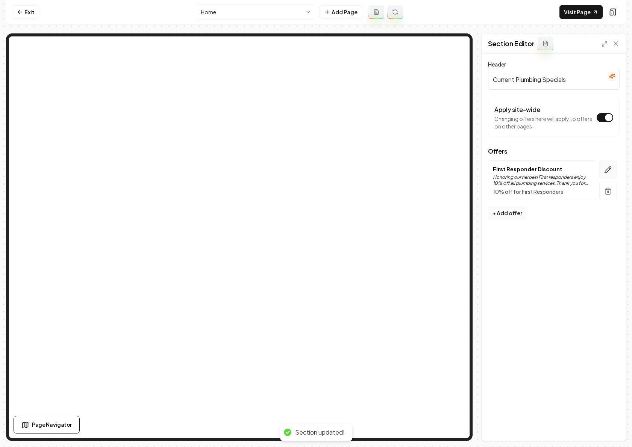
click at [611, 168] on icon "button" at bounding box center [608, 170] width 8 height 8
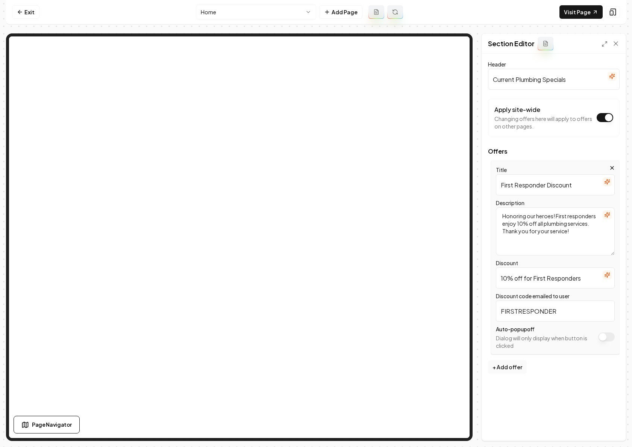
click at [524, 186] on input "First Responder Discount" at bounding box center [555, 184] width 119 height 21
type input "First Responder & Veterans"
click at [520, 313] on input "FIRSTRESPONDER" at bounding box center [555, 311] width 119 height 21
type input "10OFF"
click at [532, 279] on input "10% off for First Responders" at bounding box center [555, 278] width 119 height 21
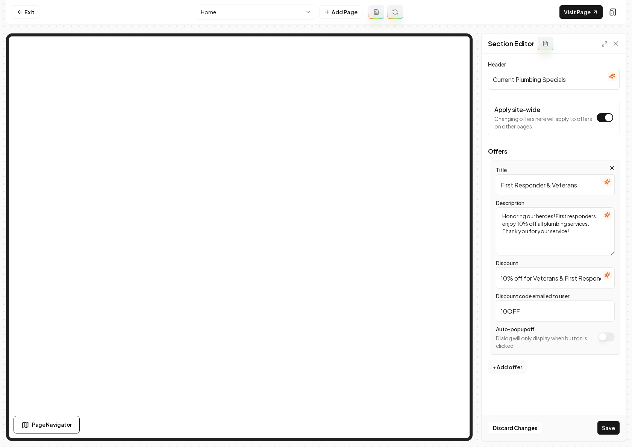
type input "10% off for Veterans & First Responders"
click at [607, 215] on icon "button" at bounding box center [607, 215] width 6 height 6
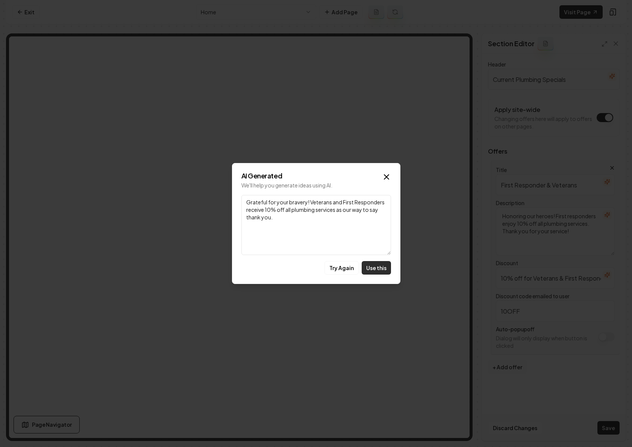
click at [377, 271] on button "Use this" at bounding box center [376, 268] width 29 height 14
type textarea "Grateful for your bravery! Veterans and First Responders receive 10% off all pl…"
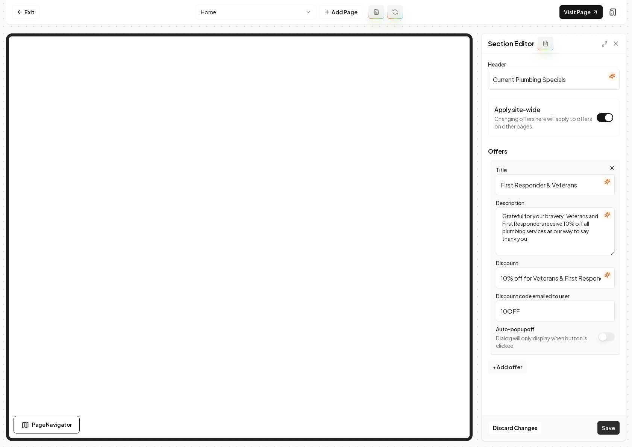
click at [607, 429] on button "Save" at bounding box center [608, 428] width 22 height 14
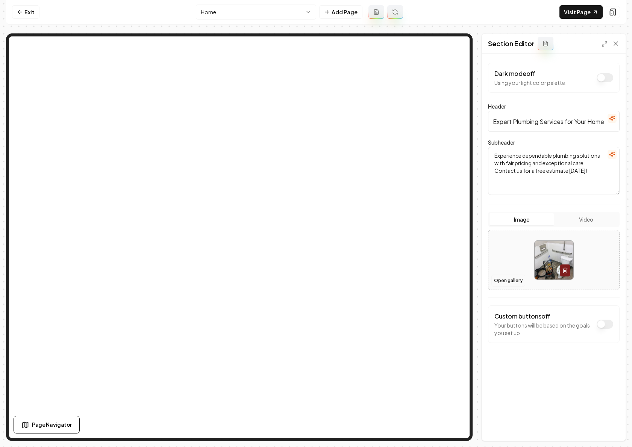
click at [509, 281] on button "Open gallery" at bounding box center [508, 281] width 34 height 12
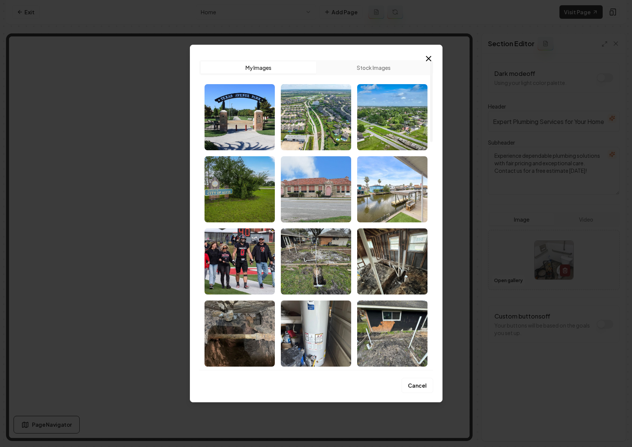
click at [359, 65] on button "Stock Images" at bounding box center [373, 68] width 115 height 12
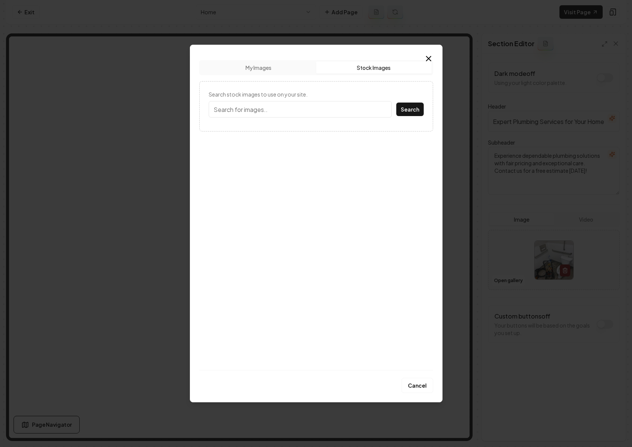
click at [273, 106] on input "Search stock images to use on your site." at bounding box center [300, 109] width 183 height 17
type input "Plumbing"
click at [402, 108] on button "Search" at bounding box center [409, 110] width 27 height 14
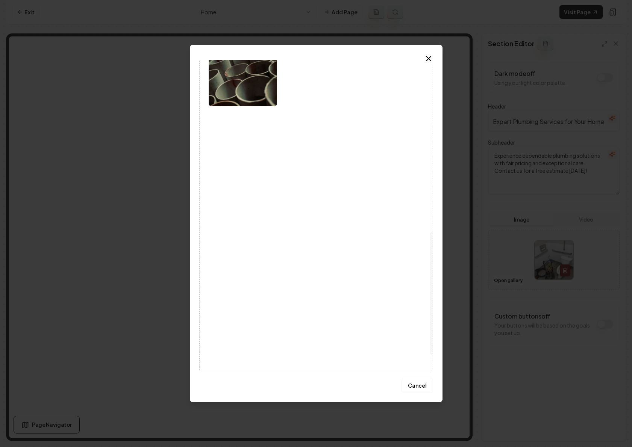
scroll to position [447, 0]
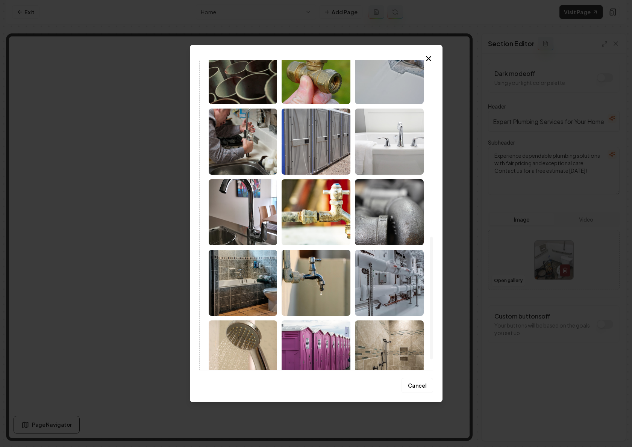
click at [242, 156] on img at bounding box center [243, 142] width 69 height 66
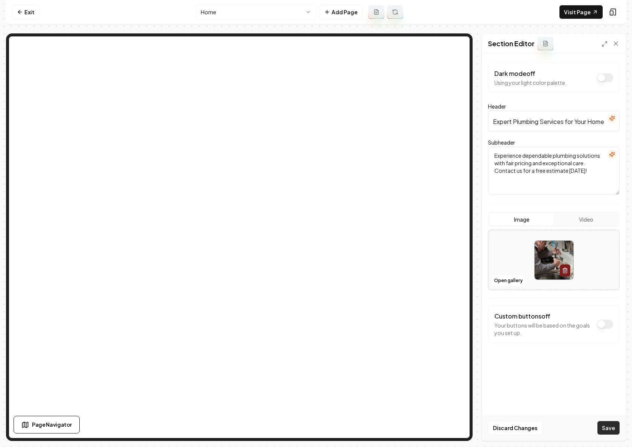
click at [608, 427] on button "Save" at bounding box center [608, 428] width 22 height 14
click at [515, 282] on button "Open gallery" at bounding box center [508, 281] width 34 height 12
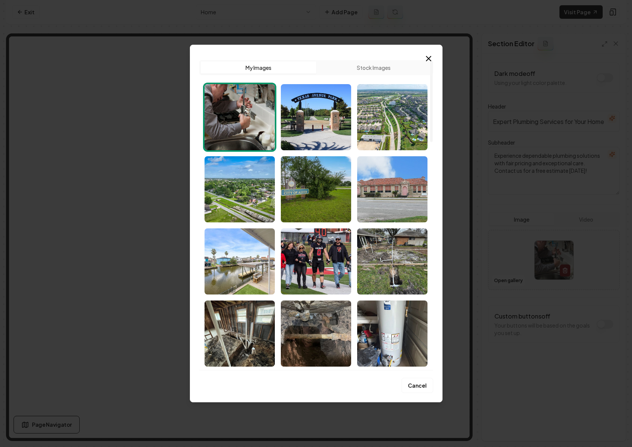
click at [366, 65] on button "Stock Images" at bounding box center [373, 68] width 115 height 12
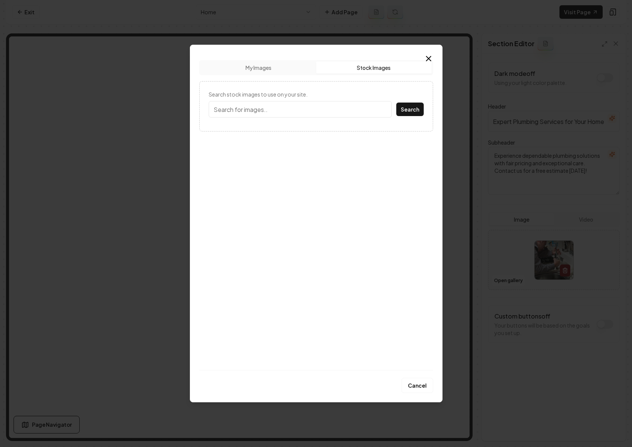
click at [295, 108] on input "Search stock images to use on your site." at bounding box center [300, 109] width 183 height 17
type input "plumber"
click at [396, 103] on button "Search" at bounding box center [409, 110] width 27 height 14
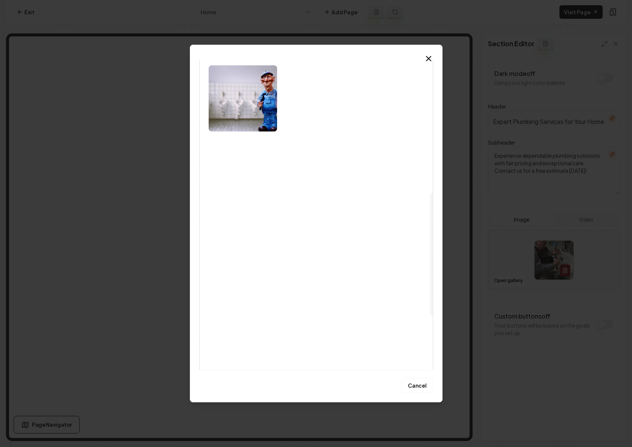
scroll to position [0, 0]
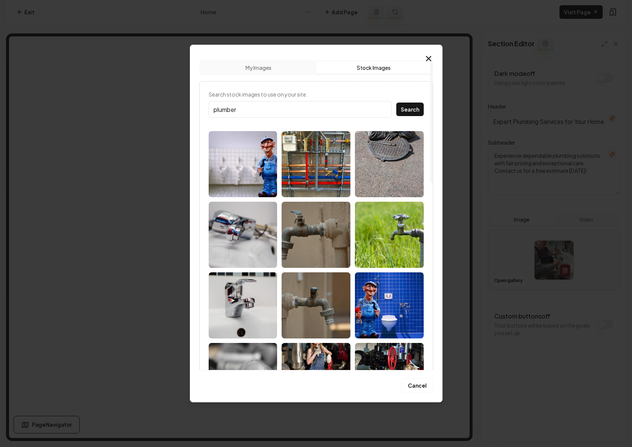
click at [251, 305] on img at bounding box center [243, 306] width 69 height 66
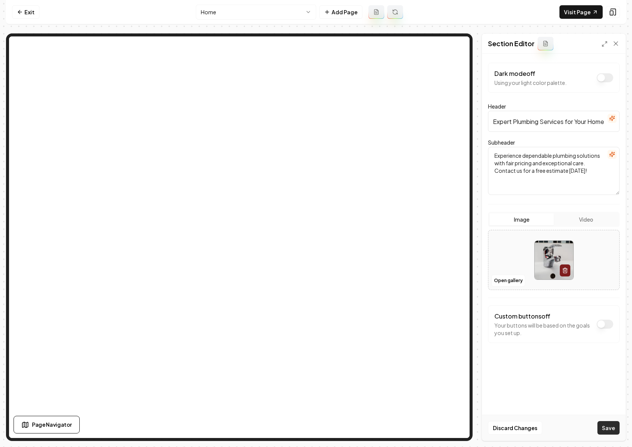
click at [609, 427] on button "Save" at bounding box center [608, 428] width 22 height 14
click at [24, 13] on link "Exit" at bounding box center [25, 12] width 27 height 14
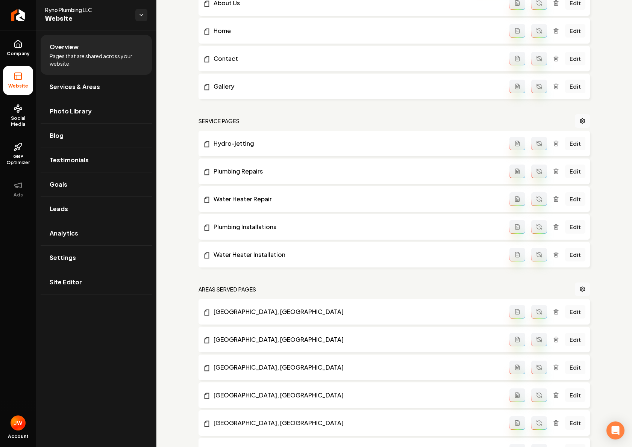
scroll to position [259, 0]
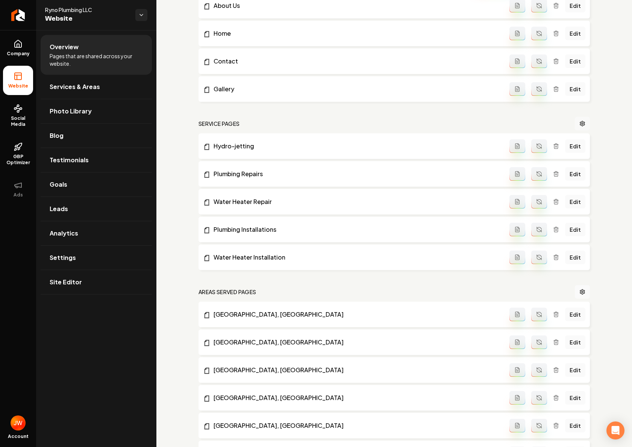
click at [582, 121] on icon "Main content area" at bounding box center [582, 123] width 5 height 5
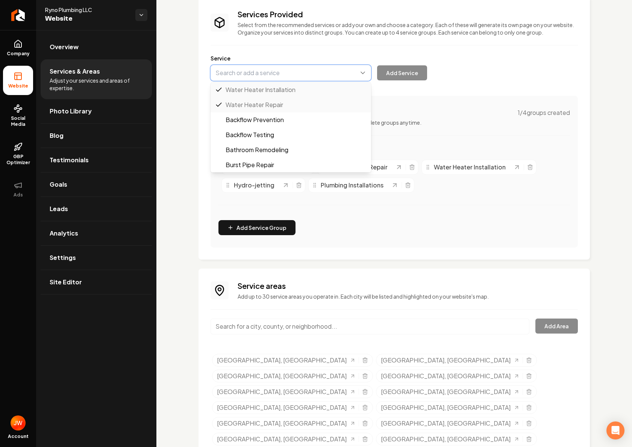
click at [300, 80] on button "Main content area" at bounding box center [291, 73] width 161 height 16
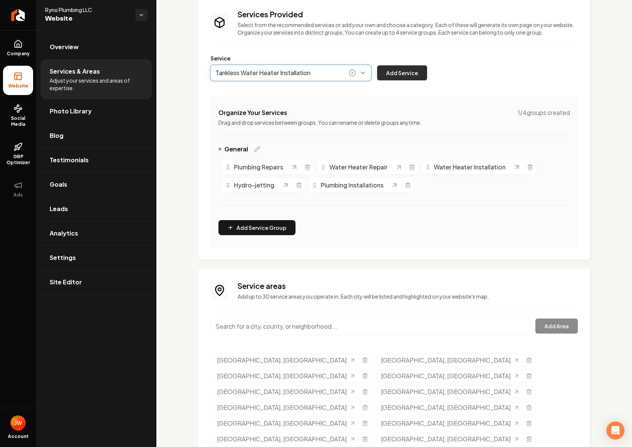
type input "Tankless Water Heater Installation"
click at [390, 74] on button "Add Service" at bounding box center [402, 72] width 50 height 15
click at [293, 74] on button "Main content area" at bounding box center [291, 73] width 161 height 16
type input "Tankless Water Heater Repair"
click at [393, 70] on button "Add Service" at bounding box center [402, 72] width 50 height 15
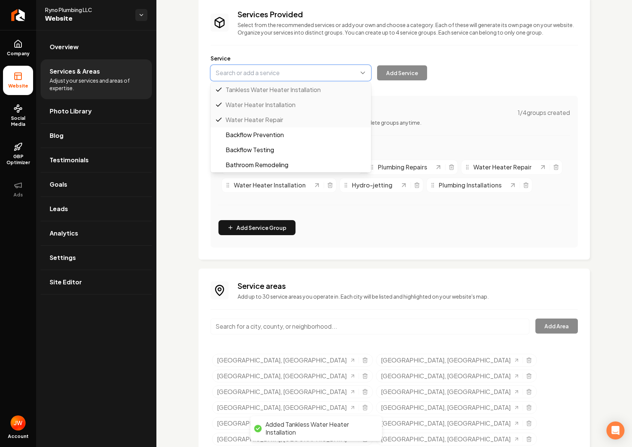
click at [311, 76] on button "Main content area" at bounding box center [291, 73] width 161 height 16
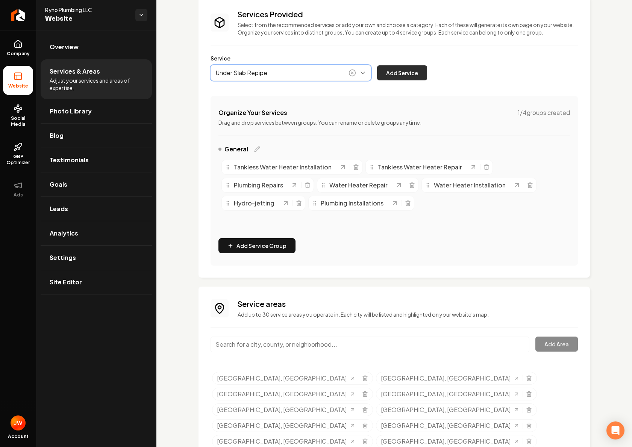
type input "Under Slab Repipe"
click at [395, 72] on button "Add Service" at bounding box center [402, 72] width 50 height 15
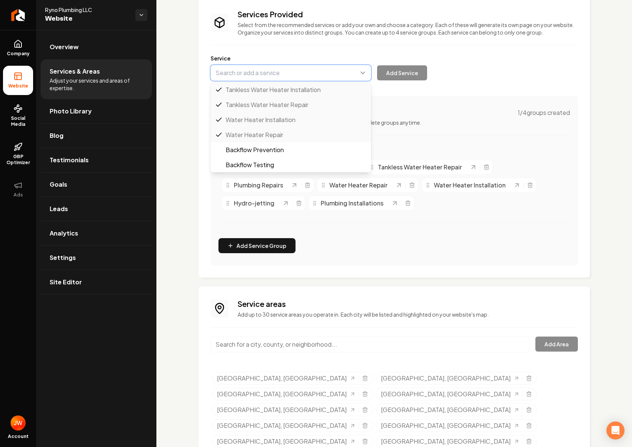
click at [282, 74] on button "Main content area" at bounding box center [291, 73] width 161 height 16
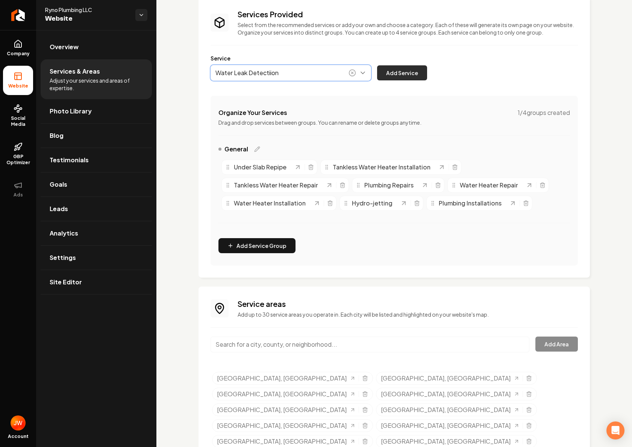
type input "Water Leak Detectiion"
click at [391, 71] on button "Add Service" at bounding box center [402, 72] width 50 height 15
click at [282, 77] on button "Main content area" at bounding box center [291, 73] width 161 height 16
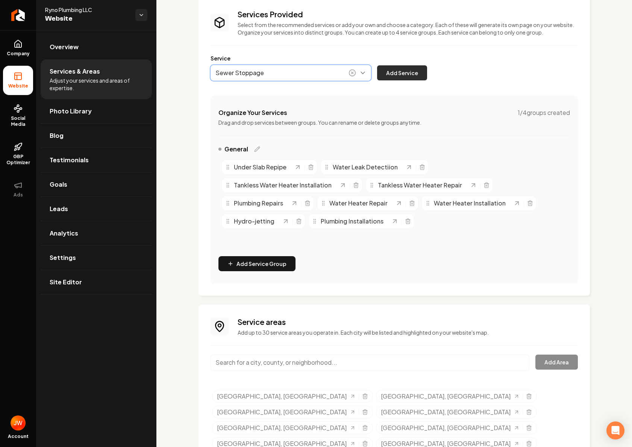
type input "Sewer Stoppage"
click at [403, 76] on button "Add Service" at bounding box center [402, 72] width 50 height 15
click at [224, 72] on button "Main content area" at bounding box center [291, 73] width 161 height 16
type input "Faucet Repair"
click at [395, 73] on button "Add Service" at bounding box center [402, 72] width 50 height 15
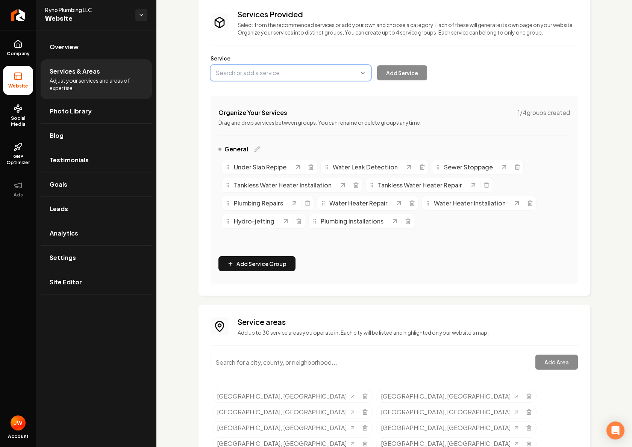
click at [256, 73] on button "Main content area" at bounding box center [291, 73] width 161 height 16
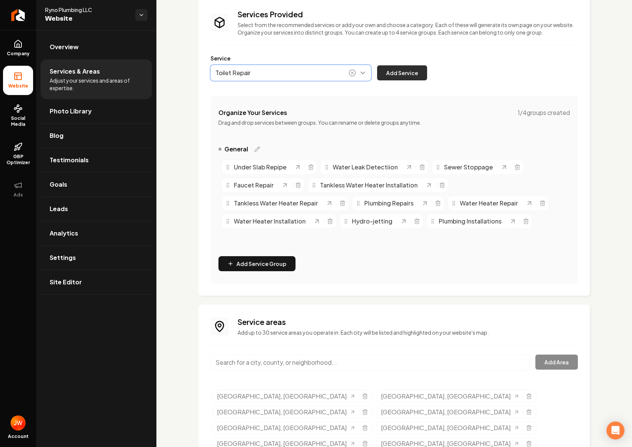
type input "Toilet Repair"
click at [395, 71] on button "Add Service" at bounding box center [402, 72] width 50 height 15
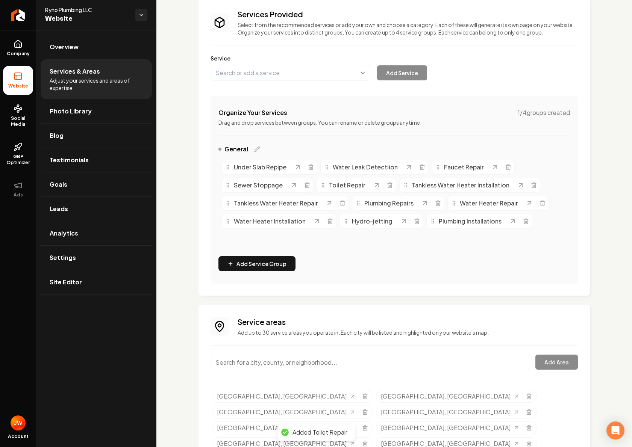
click at [279, 81] on div "Services Provided Select from the recommended services or add your own and choo…" at bounding box center [394, 146] width 367 height 275
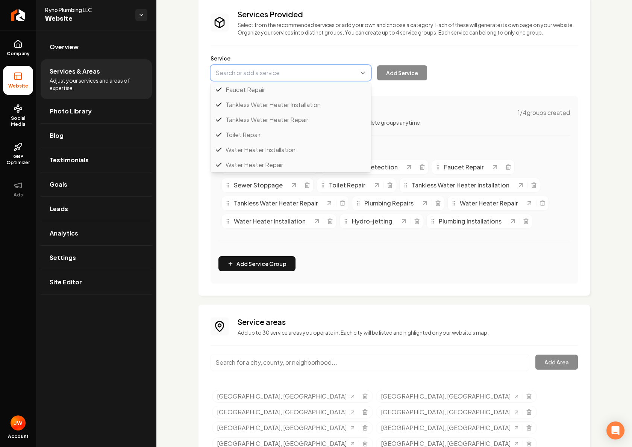
click at [277, 80] on button "Main content area" at bounding box center [291, 73] width 161 height 16
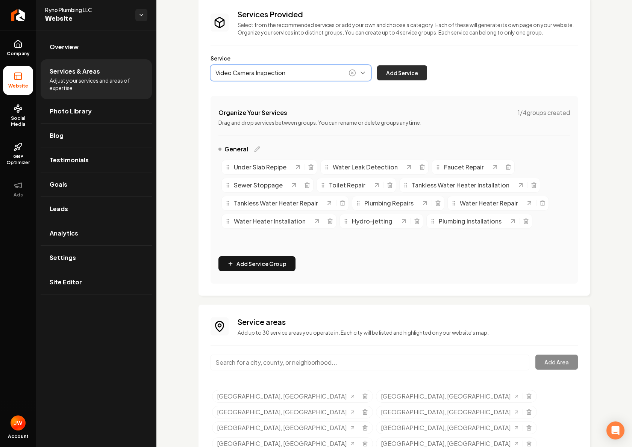
type input "Video Camera Inspection"
click at [394, 71] on button "Add Service" at bounding box center [402, 72] width 50 height 15
click at [306, 77] on button "Main content area" at bounding box center [291, 73] width 161 height 16
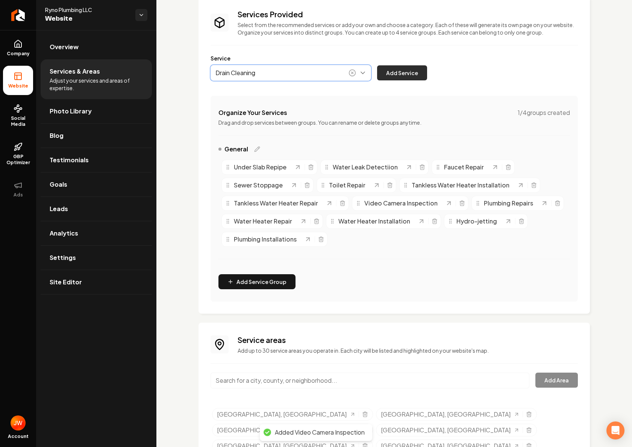
type input "Drain Cleaning"
click at [392, 77] on button "Add Service" at bounding box center [402, 72] width 50 height 15
click at [286, 74] on button "Main content area" at bounding box center [291, 73] width 161 height 16
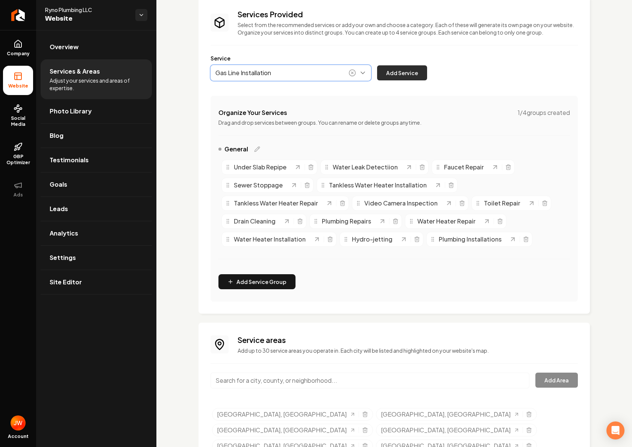
type input "Gas Line Installation"
click at [391, 79] on button "Add Service" at bounding box center [402, 72] width 50 height 15
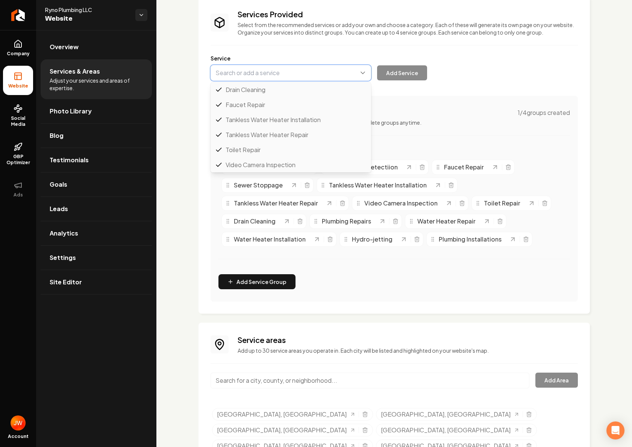
click at [266, 76] on button "Main content area" at bounding box center [291, 73] width 161 height 16
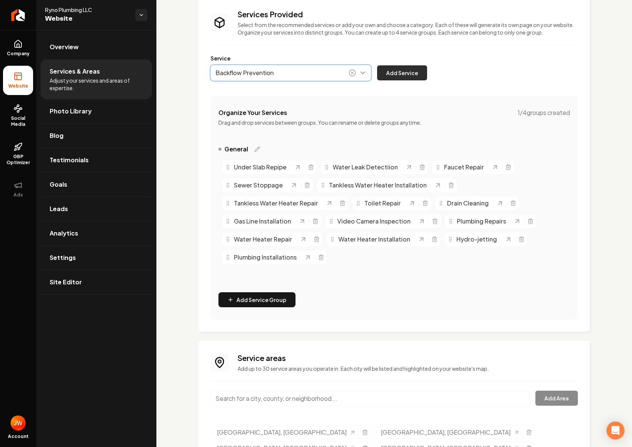
type input "Backflow Prevention"
click at [392, 77] on button "Add Service" at bounding box center [402, 72] width 50 height 15
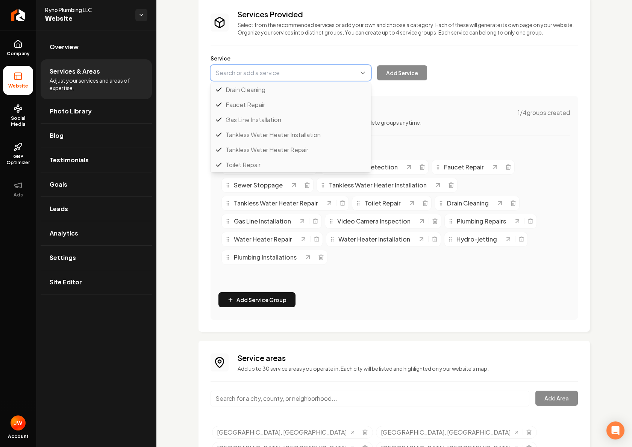
click at [236, 71] on button "Main content area" at bounding box center [291, 73] width 161 height 16
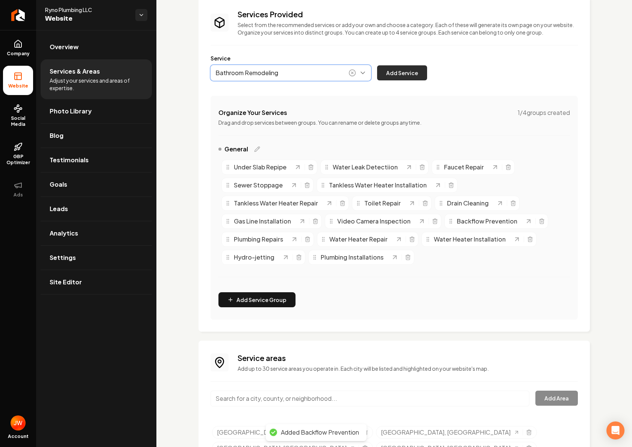
type input "Bathroom Remodeling"
click at [395, 74] on button "Add Service" at bounding box center [402, 72] width 50 height 15
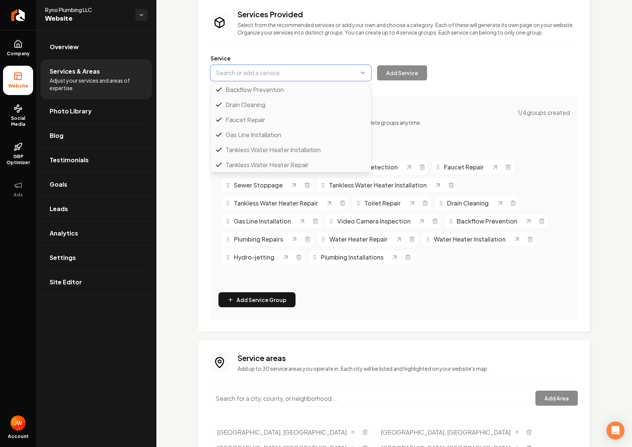
click at [310, 76] on button "Main content area" at bounding box center [291, 73] width 161 height 16
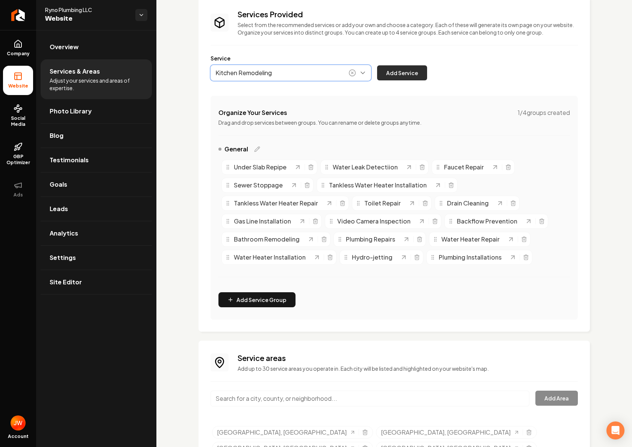
type input "Kitchen Remodeling"
click at [394, 71] on button "Add Service" at bounding box center [402, 72] width 50 height 15
click at [301, 73] on button "Main content area" at bounding box center [291, 73] width 161 height 16
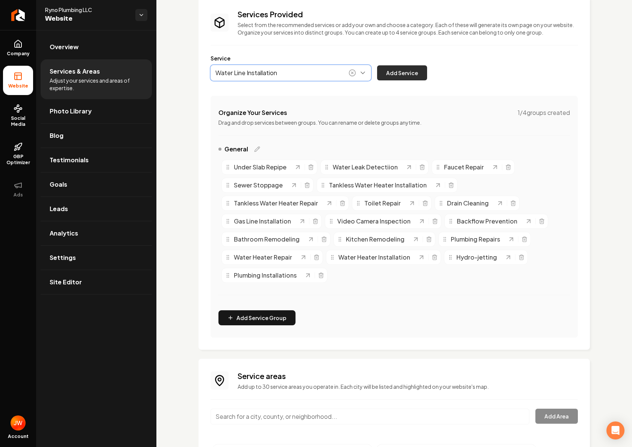
type input "Water Line Installation"
click at [397, 72] on button "Add Service" at bounding box center [402, 72] width 50 height 15
click at [280, 76] on button "Main content area" at bounding box center [291, 73] width 161 height 16
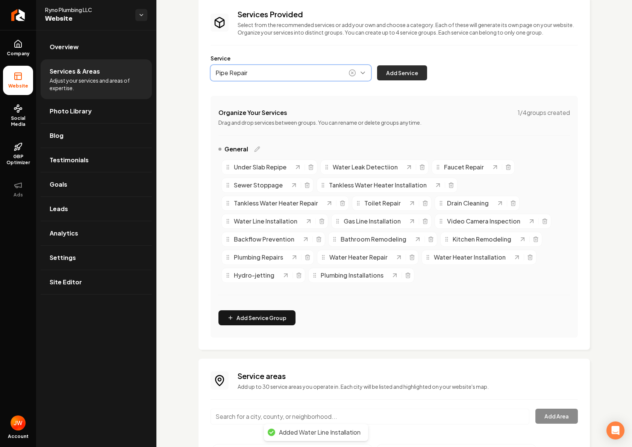
type input "Pipe Repair"
click at [415, 71] on button "Add Service" at bounding box center [402, 72] width 50 height 15
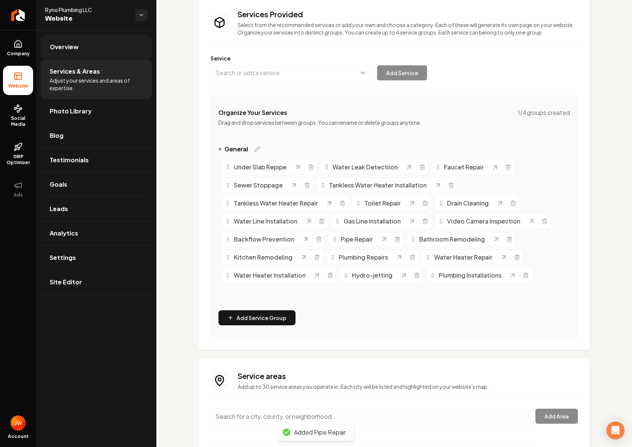
click at [73, 52] on link "Overview" at bounding box center [96, 47] width 111 height 24
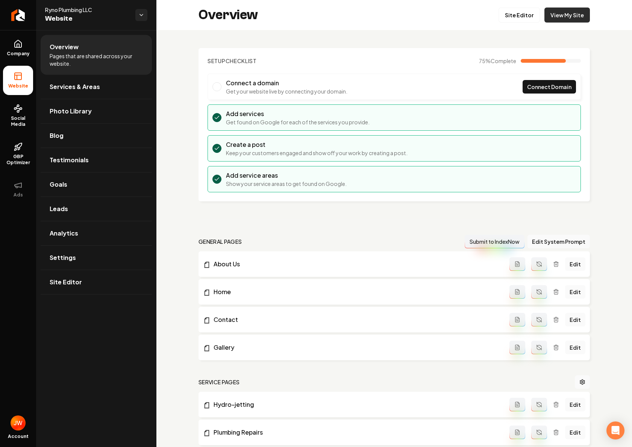
click at [559, 13] on link "View My Site" at bounding box center [566, 15] width 45 height 15
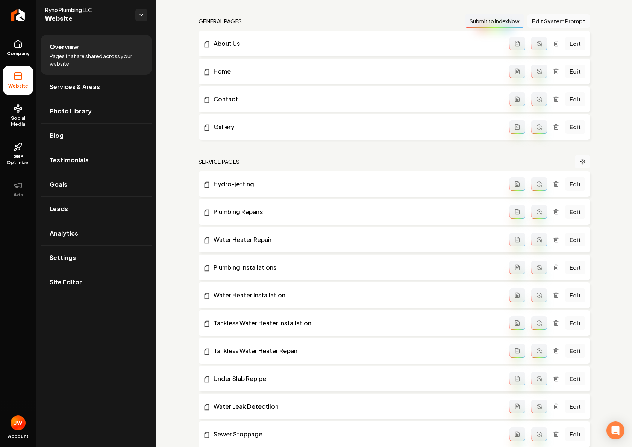
scroll to position [303, 0]
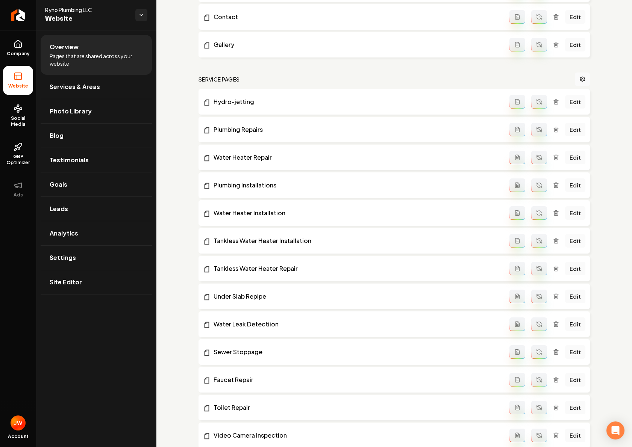
click at [574, 241] on link "Edit" at bounding box center [575, 241] width 20 height 14
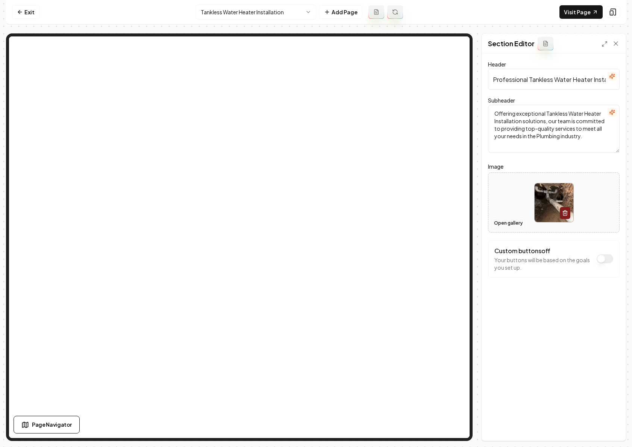
click at [512, 224] on button "Open gallery" at bounding box center [508, 223] width 34 height 12
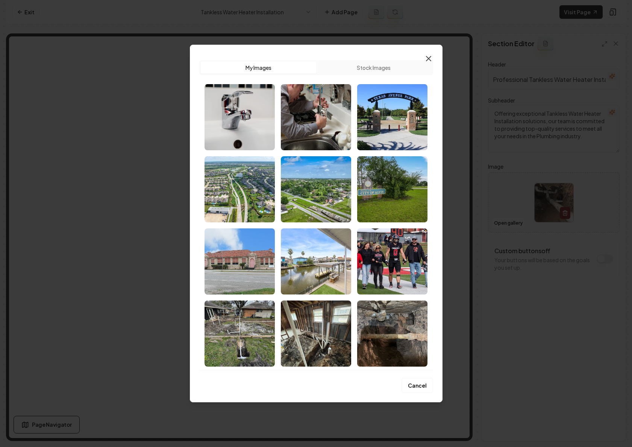
click at [428, 59] on icon "button" at bounding box center [428, 58] width 9 height 9
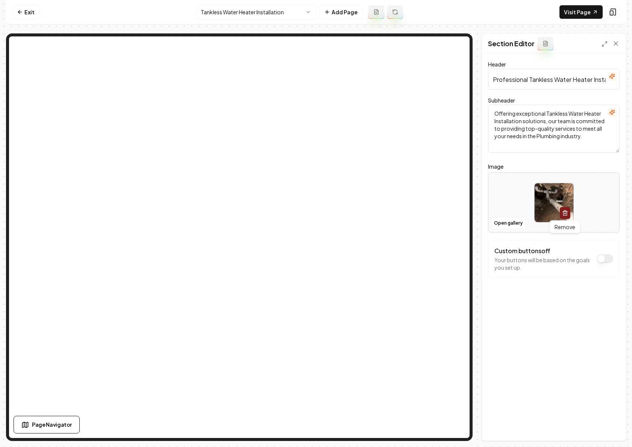
click at [566, 212] on icon "button" at bounding box center [565, 213] width 6 height 6
click at [518, 223] on button "Open gallery" at bounding box center [508, 223] width 34 height 12
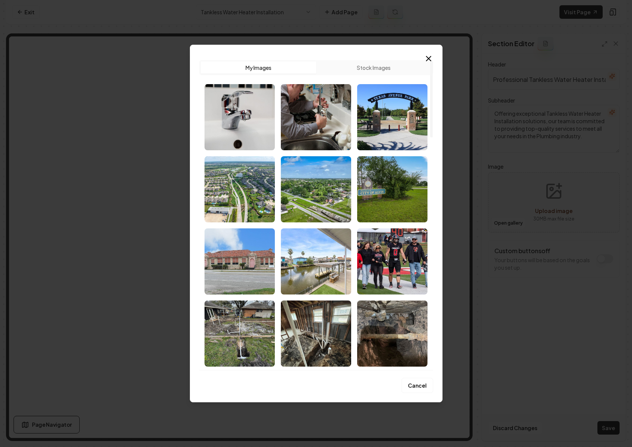
click at [361, 64] on button "Stock Images" at bounding box center [373, 68] width 115 height 12
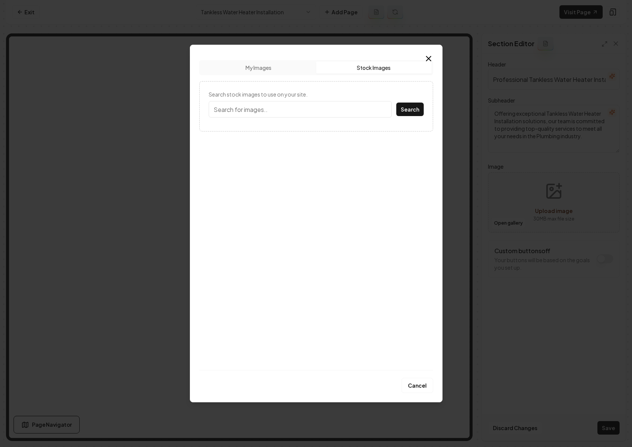
click at [297, 114] on input "Search stock images to use on your site." at bounding box center [300, 109] width 183 height 17
type input "Tankless water heater"
click at [396, 103] on button "Search" at bounding box center [409, 110] width 27 height 14
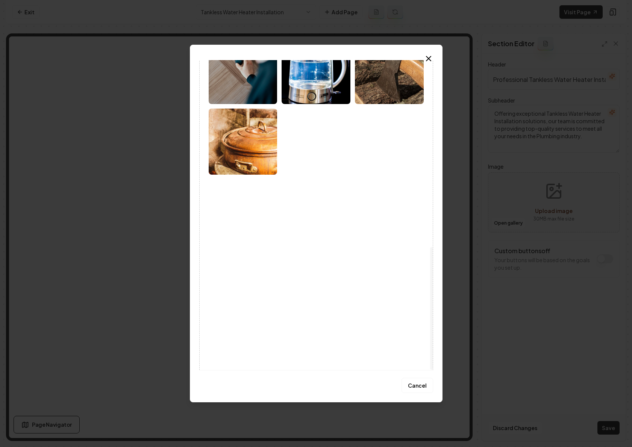
scroll to position [473, 0]
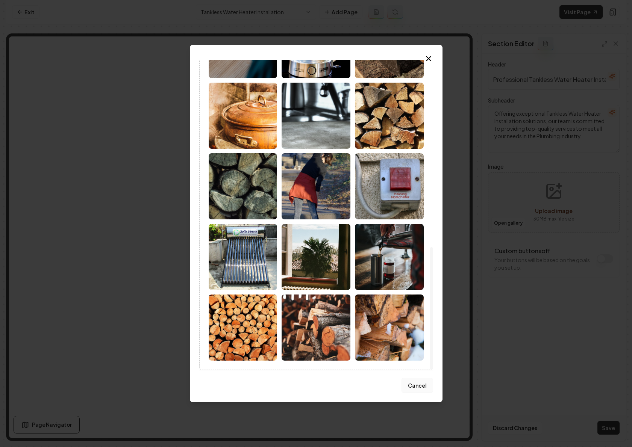
click at [426, 386] on button "Cancel" at bounding box center [417, 385] width 32 height 15
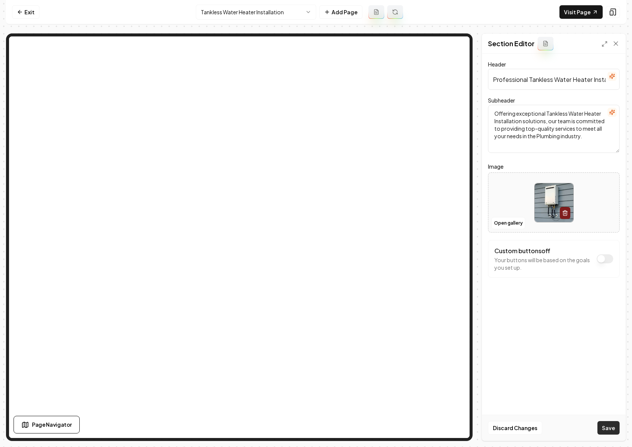
click at [607, 425] on button "Save" at bounding box center [608, 428] width 22 height 14
click at [32, 15] on link "Exit" at bounding box center [25, 12] width 27 height 14
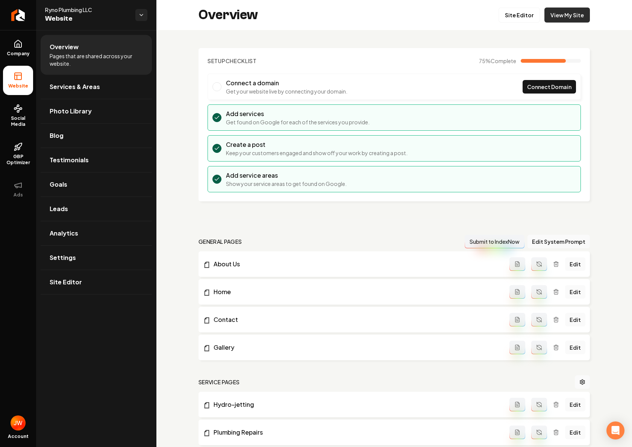
click at [564, 11] on link "View My Site" at bounding box center [566, 15] width 45 height 15
click at [526, 15] on link "Site Editor" at bounding box center [518, 15] width 41 height 15
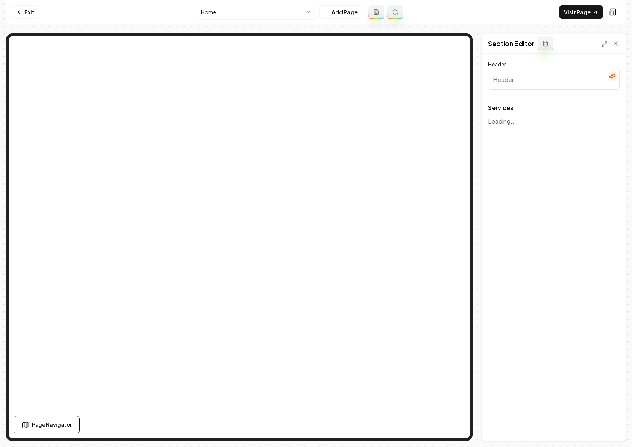
type input "Our Expert Plumbing Services"
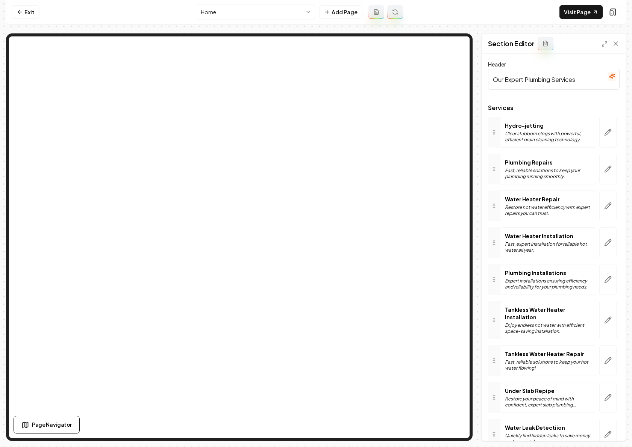
click at [545, 323] on p "Enjoy endless hot water with efficient space-saving installation." at bounding box center [548, 329] width 86 height 12
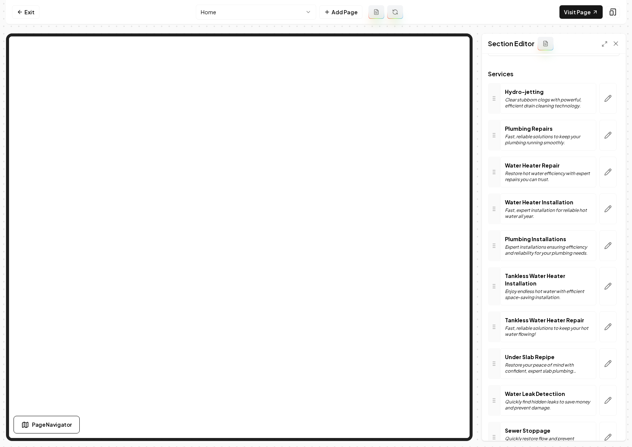
scroll to position [34, 0]
click at [605, 282] on icon "button" at bounding box center [608, 286] width 8 height 8
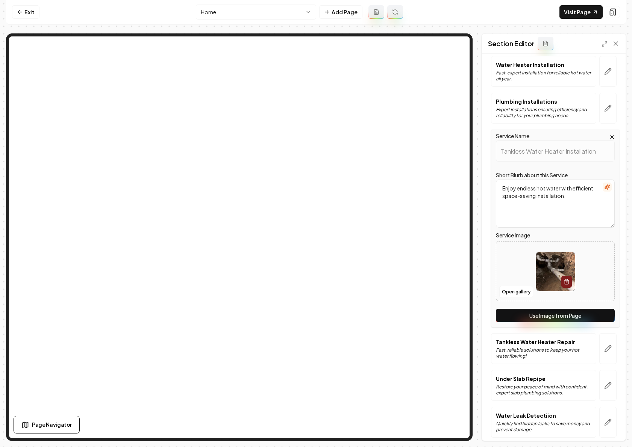
scroll to position [202, 0]
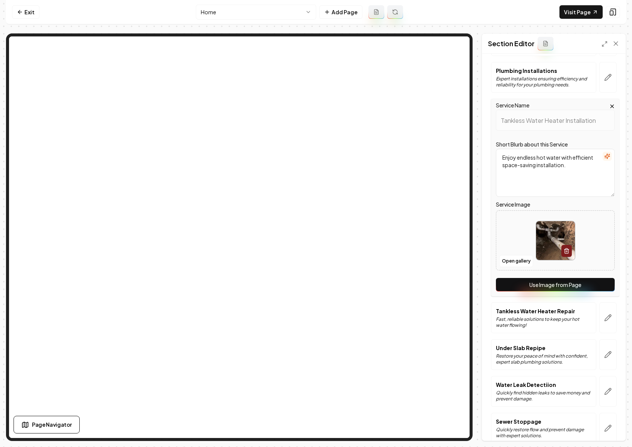
click at [532, 282] on button "Use Image from Page" at bounding box center [555, 285] width 119 height 14
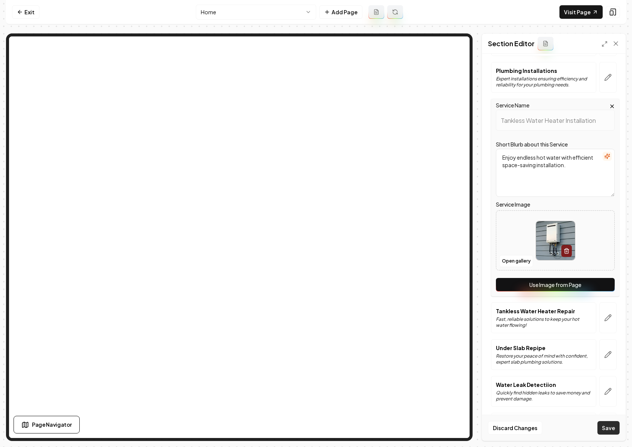
click at [609, 428] on button "Save" at bounding box center [608, 428] width 22 height 14
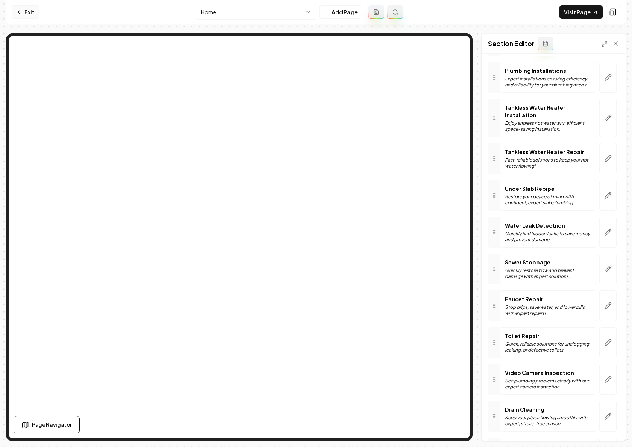
click at [23, 14] on link "Exit" at bounding box center [25, 12] width 27 height 14
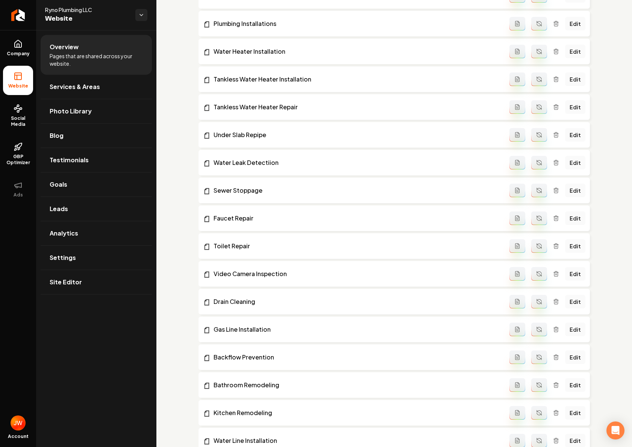
scroll to position [464, 0]
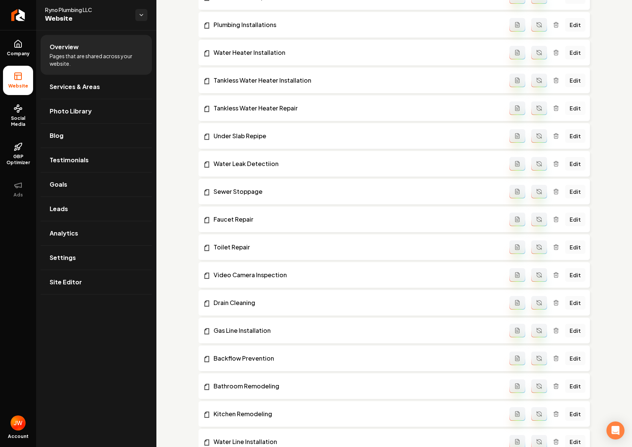
click at [577, 107] on link "Edit" at bounding box center [575, 108] width 20 height 14
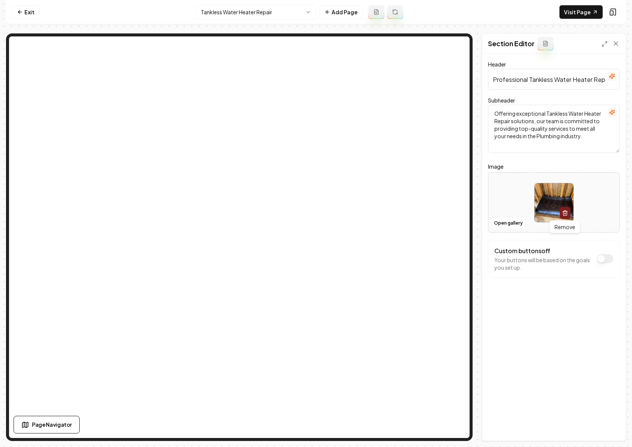
click at [562, 212] on icon "button" at bounding box center [565, 213] width 6 height 6
click at [614, 424] on button "Save" at bounding box center [608, 428] width 22 height 14
click at [262, 15] on html "Computer Required This feature is only available on a computer. Please switch t…" at bounding box center [316, 223] width 632 height 447
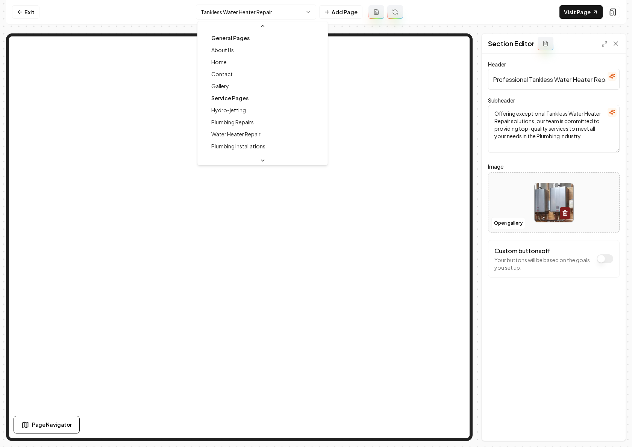
scroll to position [32, 0]
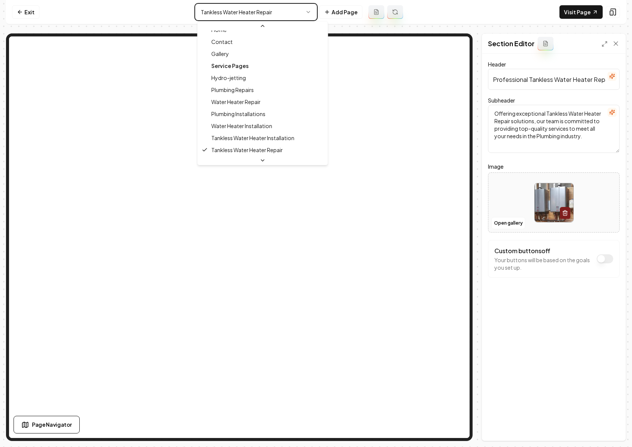
click at [121, 21] on html "Computer Required This feature is only available on a computer. Please switch t…" at bounding box center [316, 223] width 632 height 447
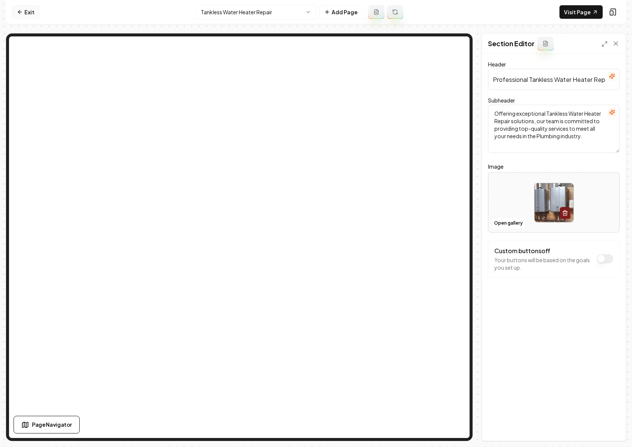
click at [24, 12] on link "Exit" at bounding box center [25, 12] width 27 height 14
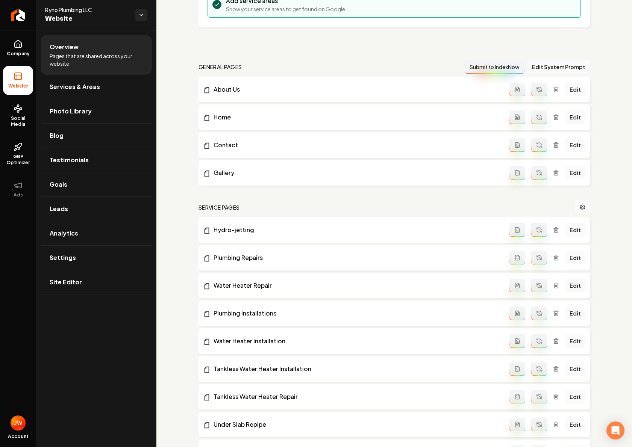
scroll to position [325, 0]
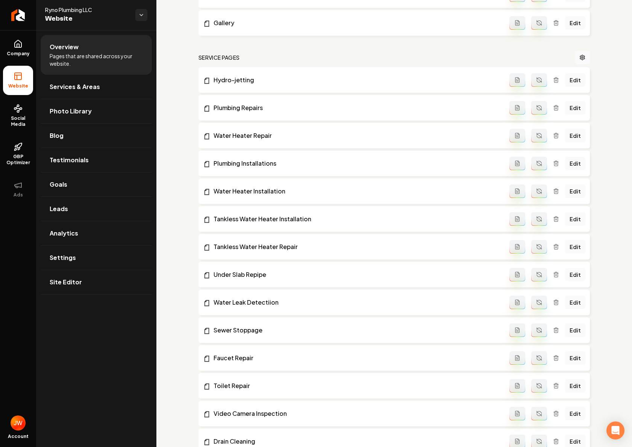
click at [575, 274] on link "Edit" at bounding box center [575, 275] width 20 height 14
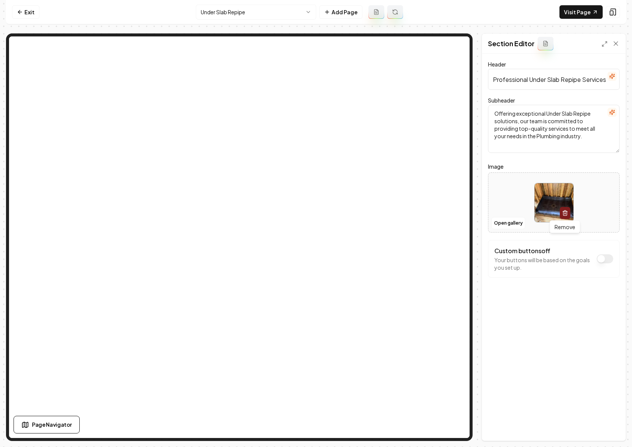
click at [566, 214] on icon "button" at bounding box center [564, 214] width 3 height 4
click at [604, 425] on button "Save" at bounding box center [608, 428] width 22 height 14
click at [24, 13] on link "Exit" at bounding box center [25, 12] width 27 height 14
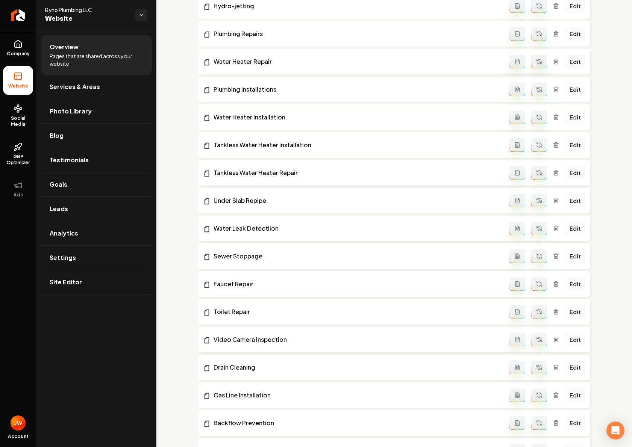
scroll to position [441, 0]
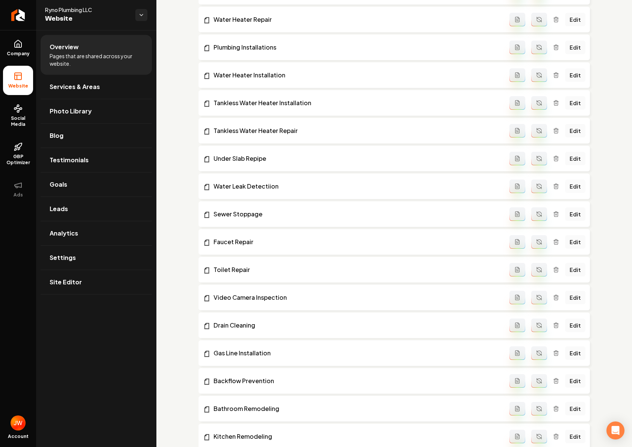
click at [577, 184] on link "Edit" at bounding box center [575, 187] width 20 height 14
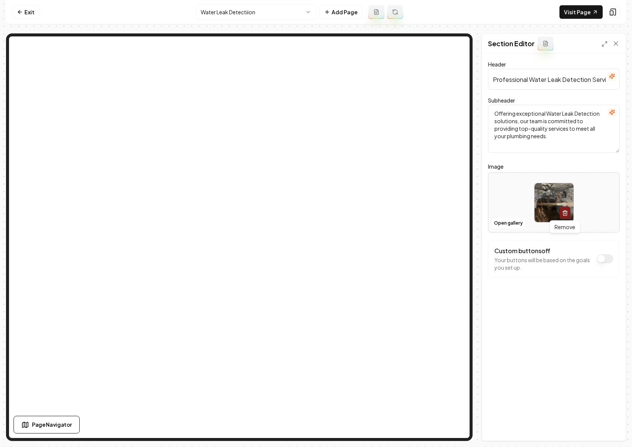
click at [563, 211] on icon "button" at bounding box center [565, 213] width 6 height 6
click at [608, 424] on button "Save" at bounding box center [608, 428] width 22 height 14
click at [22, 13] on icon at bounding box center [20, 12] width 6 height 6
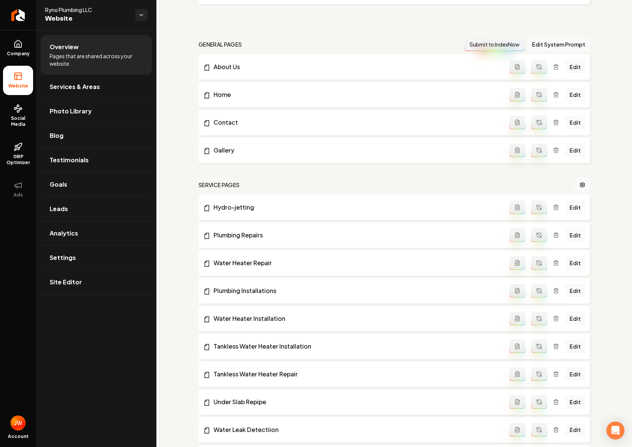
scroll to position [403, 0]
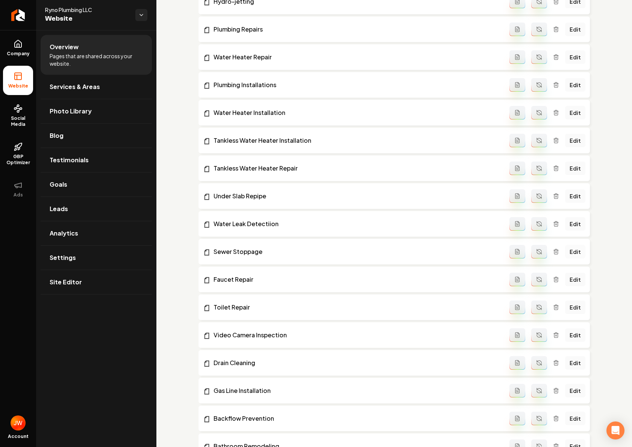
click at [575, 251] on link "Edit" at bounding box center [575, 252] width 20 height 14
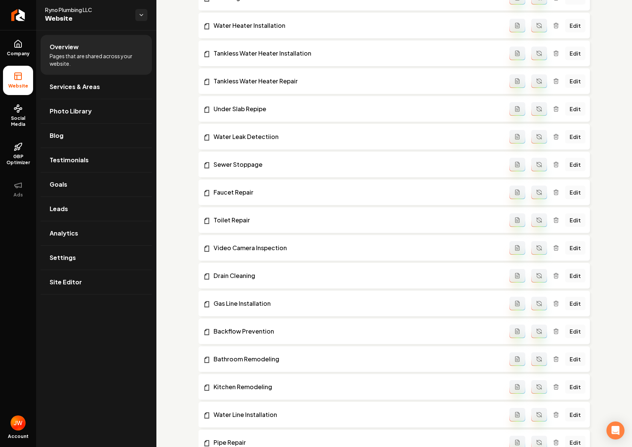
scroll to position [490, 0]
click at [577, 193] on link "Edit" at bounding box center [575, 193] width 20 height 14
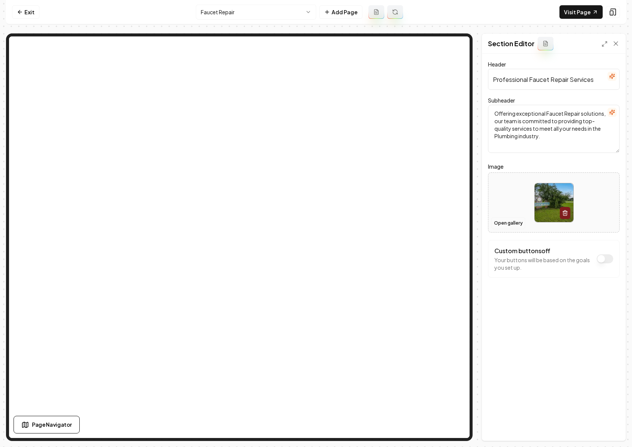
click at [504, 223] on button "Open gallery" at bounding box center [508, 223] width 34 height 12
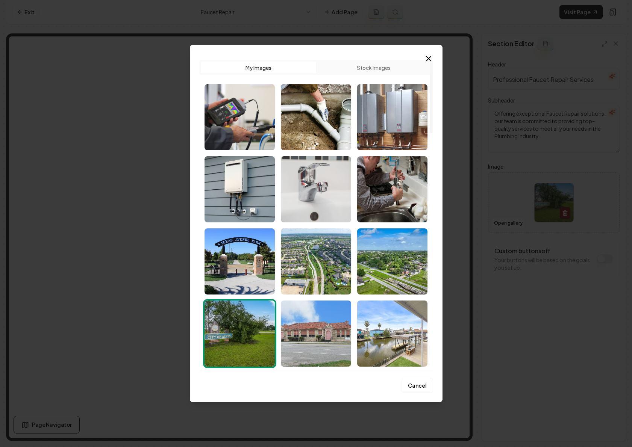
click at [313, 188] on img "Select image image_68cd4c4e5c7cd75eb8f4161a.jpeg" at bounding box center [316, 189] width 70 height 66
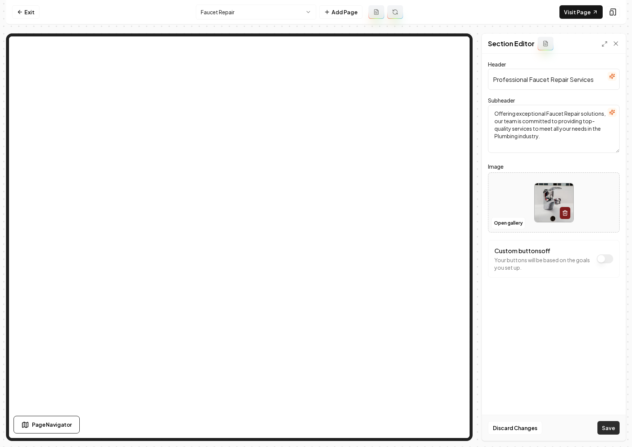
click at [609, 430] on button "Save" at bounding box center [608, 428] width 22 height 14
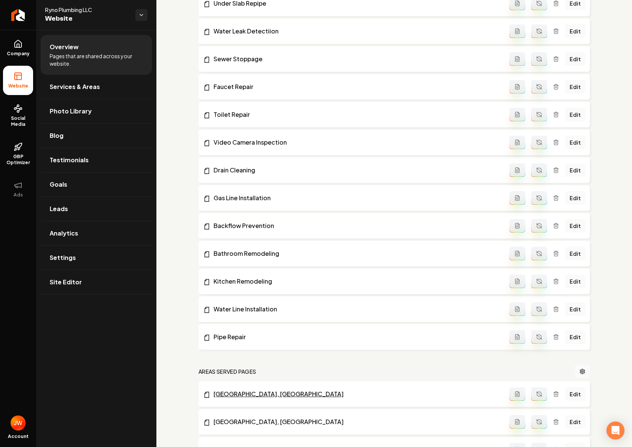
scroll to position [570, 0]
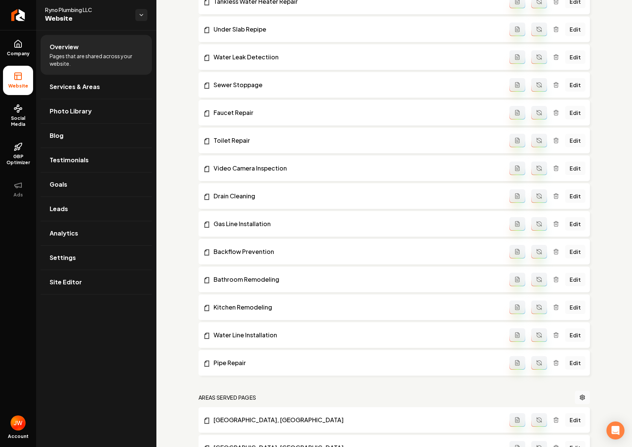
click at [574, 139] on link "Edit" at bounding box center [575, 141] width 20 height 14
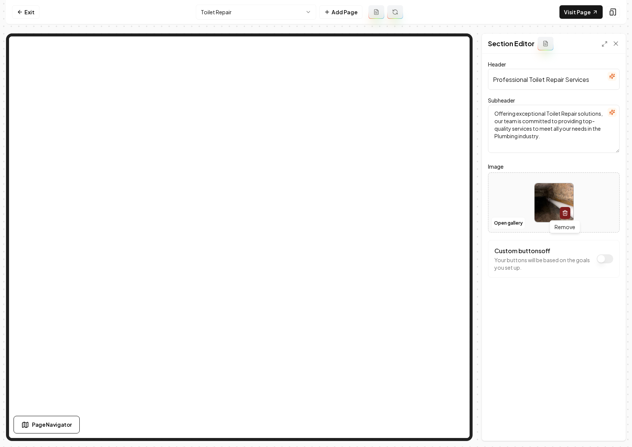
click at [565, 211] on icon "button" at bounding box center [565, 211] width 2 height 1
click at [517, 223] on button "Open gallery" at bounding box center [508, 223] width 34 height 12
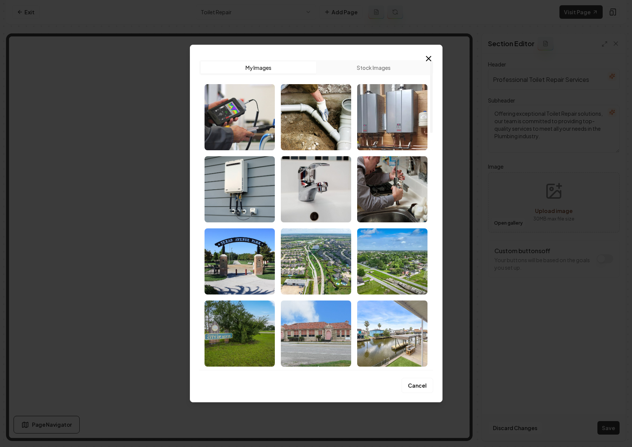
click at [359, 67] on button "Stock Images" at bounding box center [373, 68] width 115 height 12
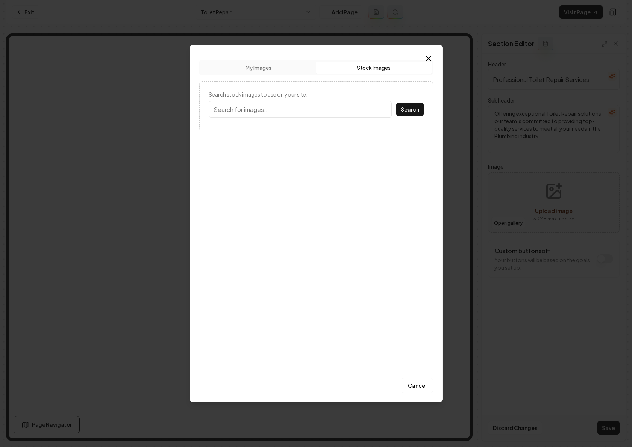
click at [285, 110] on input "Search stock images to use on your site." at bounding box center [300, 109] width 183 height 17
type input "Toilet"
click at [405, 111] on button "Search" at bounding box center [409, 110] width 27 height 14
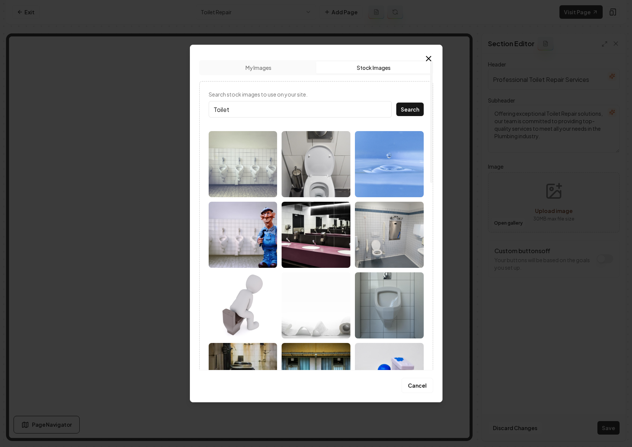
click at [318, 176] on img at bounding box center [316, 164] width 69 height 66
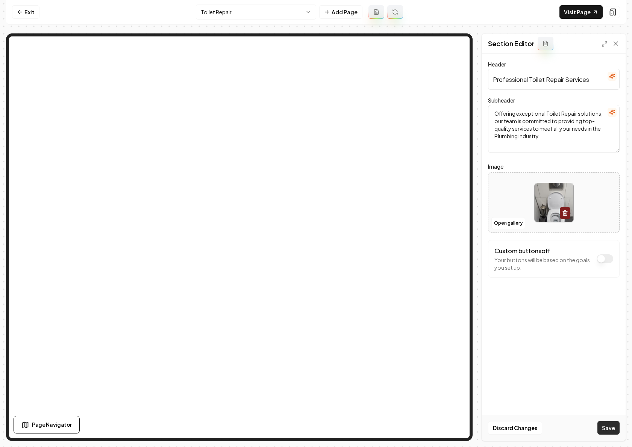
click at [607, 428] on button "Save" at bounding box center [608, 428] width 22 height 14
click at [26, 13] on link "Exit" at bounding box center [25, 12] width 27 height 14
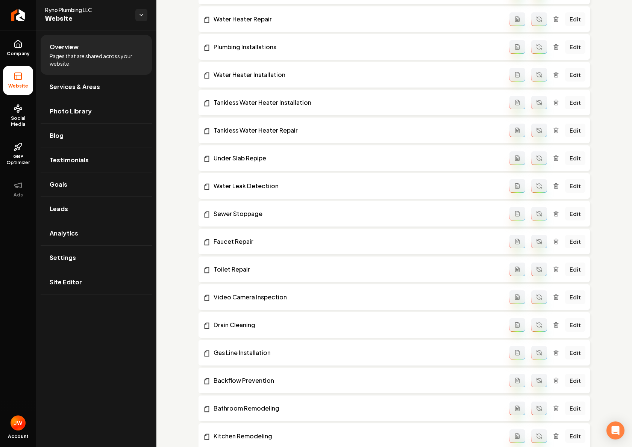
scroll to position [623, 0]
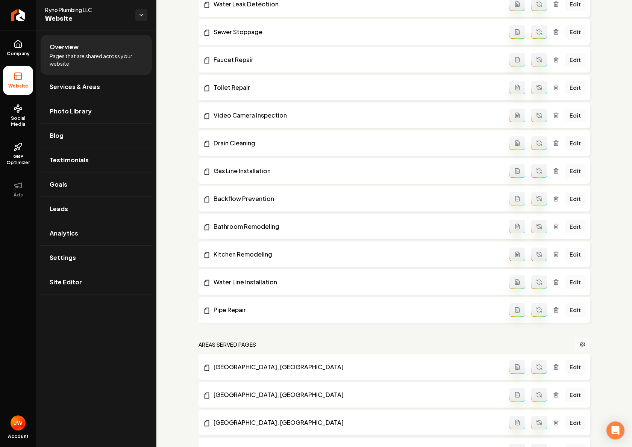
click at [575, 114] on link "Edit" at bounding box center [575, 116] width 20 height 14
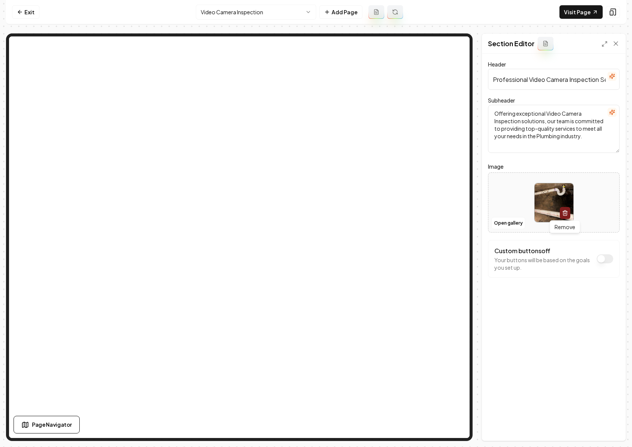
click at [563, 216] on button "button" at bounding box center [565, 213] width 11 height 12
click at [515, 204] on div "Open gallery Upload image 30 MB max file size" at bounding box center [554, 203] width 132 height 60
type input "**********"
click at [604, 425] on button "Save" at bounding box center [608, 428] width 22 height 14
click at [30, 15] on link "Exit" at bounding box center [25, 12] width 27 height 14
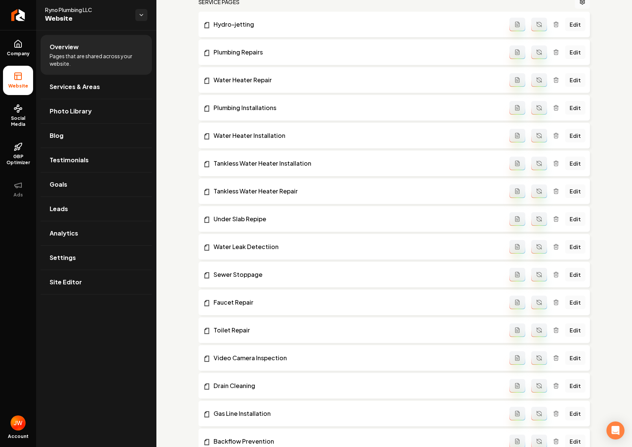
scroll to position [534, 0]
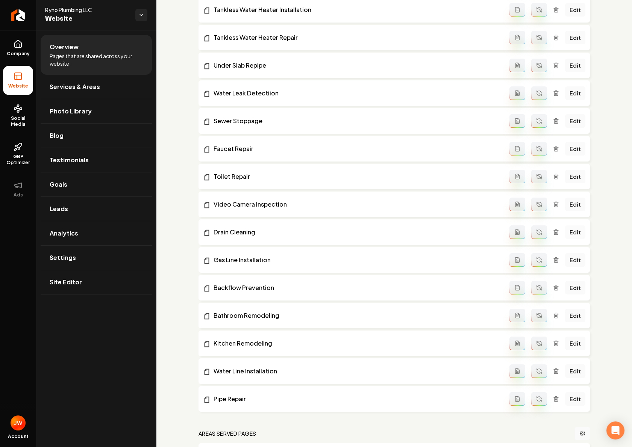
click at [576, 232] on link "Edit" at bounding box center [575, 233] width 20 height 14
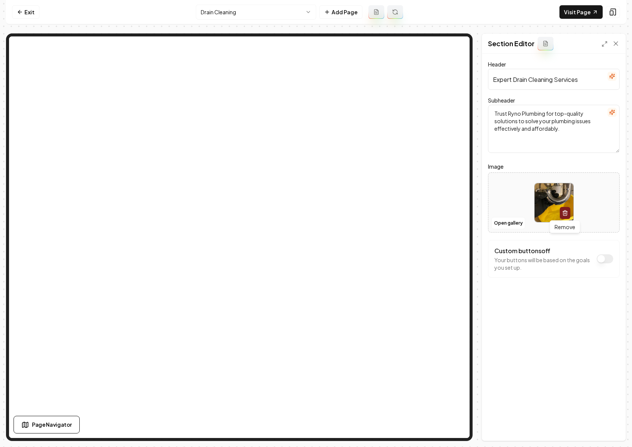
click at [563, 214] on icon "button" at bounding box center [564, 214] width 3 height 4
click at [509, 224] on button "Open gallery" at bounding box center [508, 223] width 34 height 12
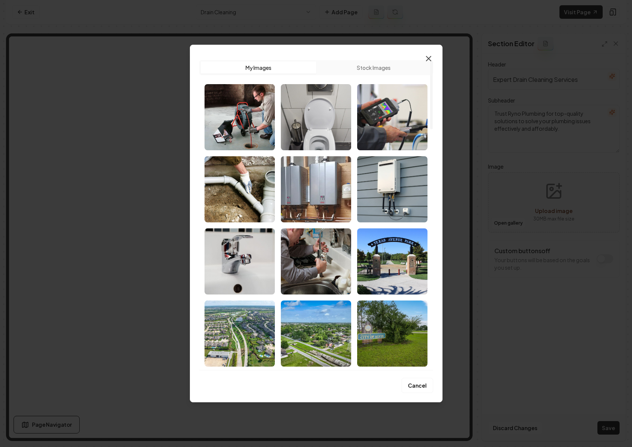
click at [430, 56] on icon "button" at bounding box center [428, 58] width 5 height 5
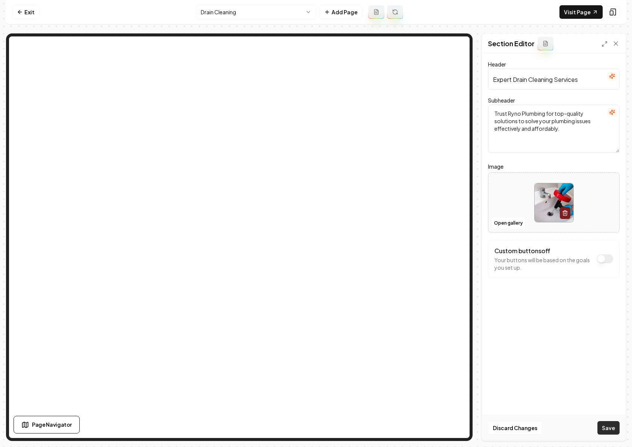
click at [608, 431] on button "Save" at bounding box center [608, 428] width 22 height 14
click at [31, 7] on link "Exit" at bounding box center [25, 12] width 27 height 14
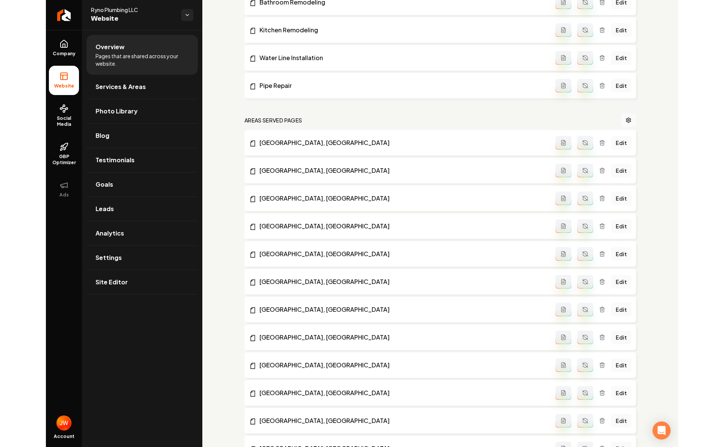
scroll to position [608, 0]
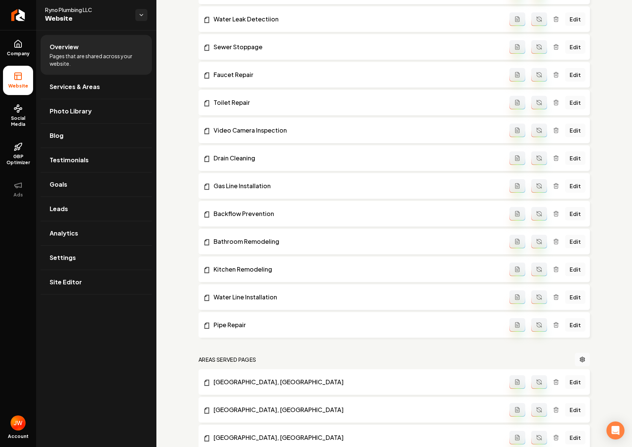
click at [576, 186] on link "Edit" at bounding box center [575, 186] width 20 height 14
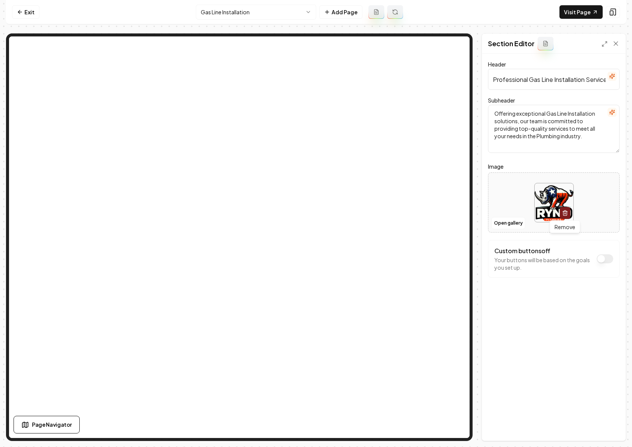
click at [564, 214] on icon "button" at bounding box center [565, 213] width 6 height 6
click at [607, 427] on button "Save" at bounding box center [608, 428] width 22 height 14
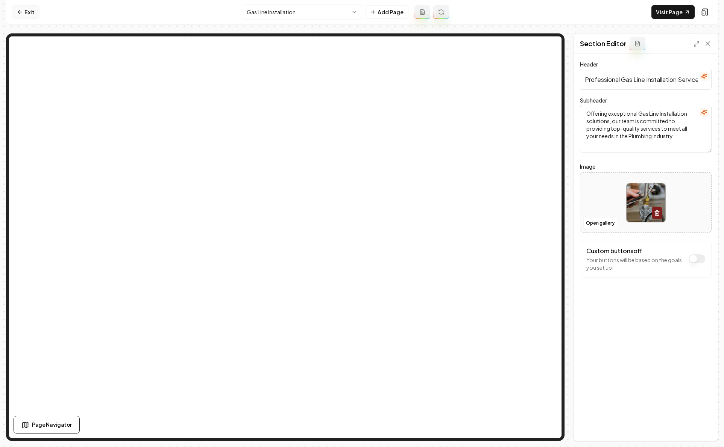
click at [19, 11] on icon at bounding box center [20, 12] width 6 height 6
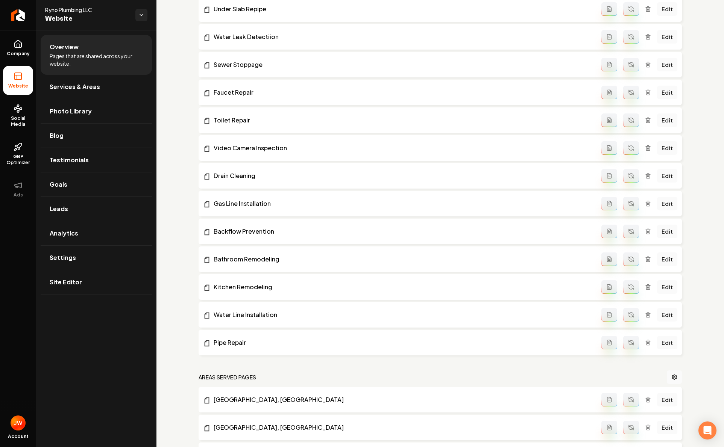
scroll to position [591, 0]
click at [632, 230] on link "Edit" at bounding box center [667, 231] width 20 height 14
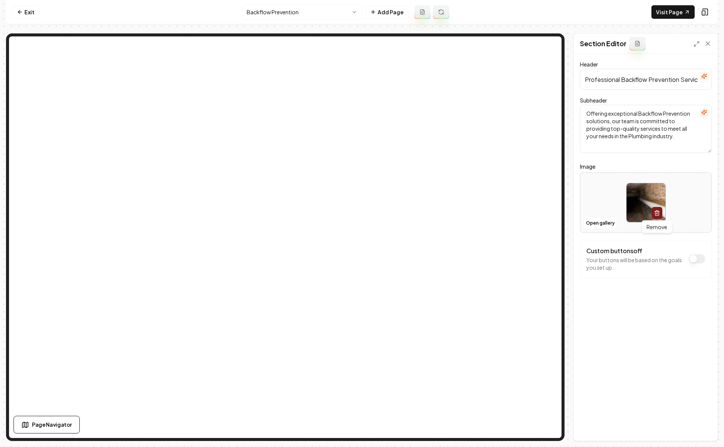
click at [632, 211] on icon "button" at bounding box center [657, 213] width 6 height 6
click at [632, 425] on button "Save" at bounding box center [700, 428] width 22 height 14
click at [27, 16] on link "Exit" at bounding box center [25, 12] width 27 height 14
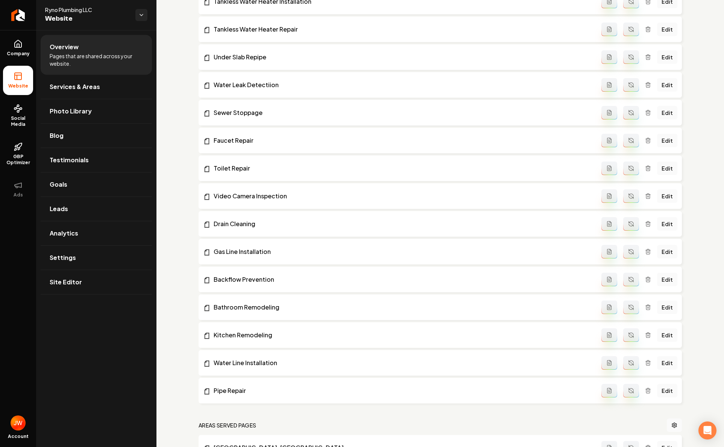
scroll to position [547, 0]
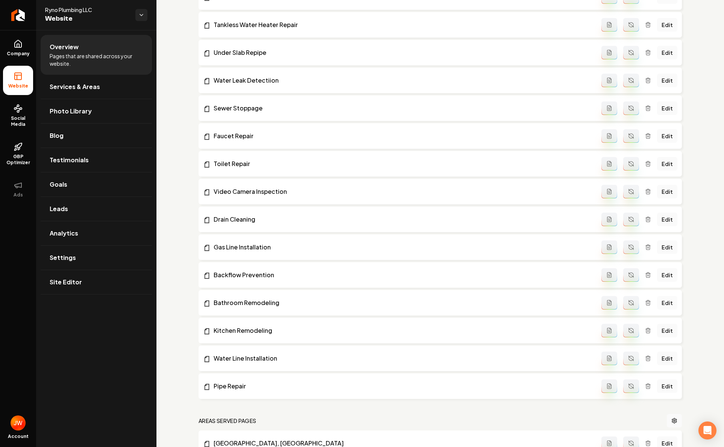
click at [632, 303] on link "Edit" at bounding box center [667, 303] width 20 height 14
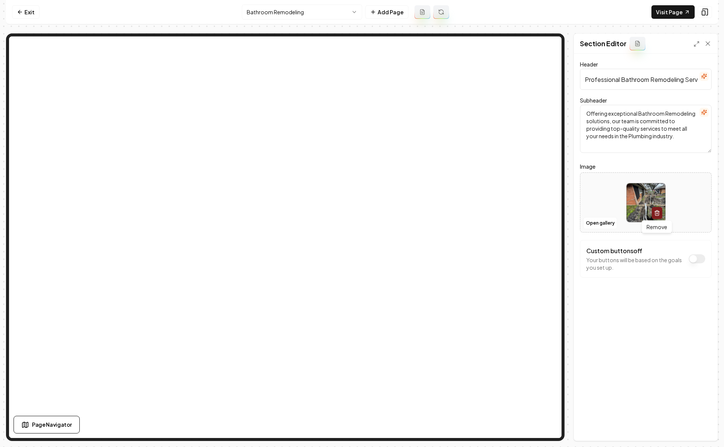
click at [632, 212] on icon "button" at bounding box center [657, 213] width 6 height 6
click at [607, 227] on button "Open gallery" at bounding box center [600, 223] width 34 height 12
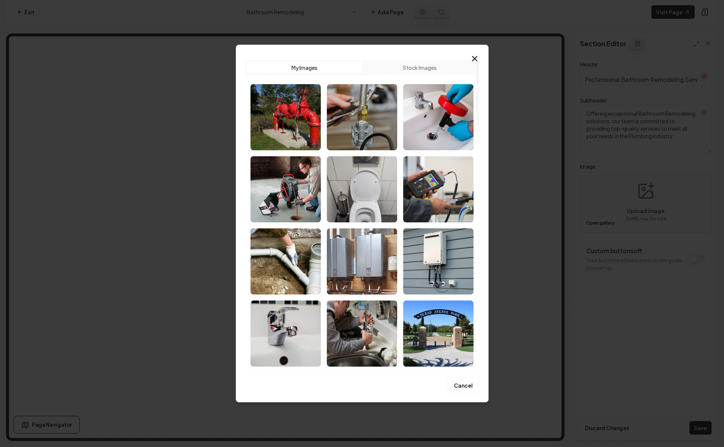
click at [421, 66] on button "Stock Images" at bounding box center [419, 68] width 115 height 12
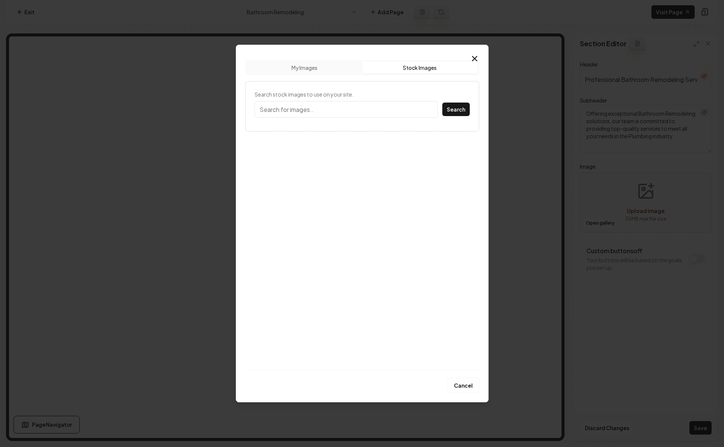
click at [334, 108] on input "Search stock images to use on your site." at bounding box center [345, 109] width 183 height 17
type input "bathroom remodel"
click at [442, 103] on button "Search" at bounding box center [455, 110] width 27 height 14
click at [367, 332] on img at bounding box center [361, 328] width 69 height 66
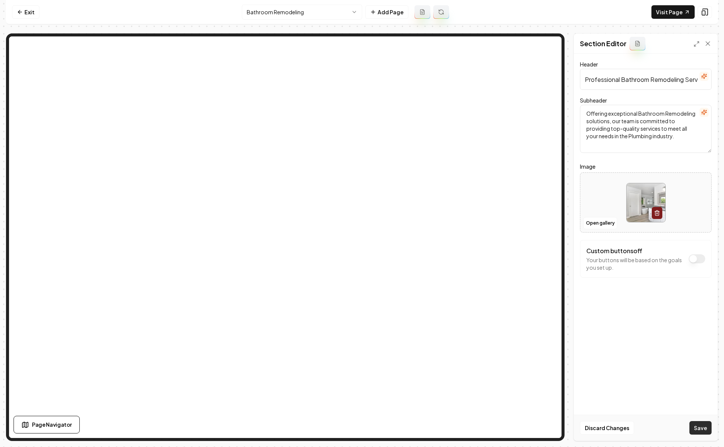
click at [632, 428] on button "Save" at bounding box center [700, 428] width 22 height 14
click at [25, 12] on link "Exit" at bounding box center [25, 12] width 27 height 14
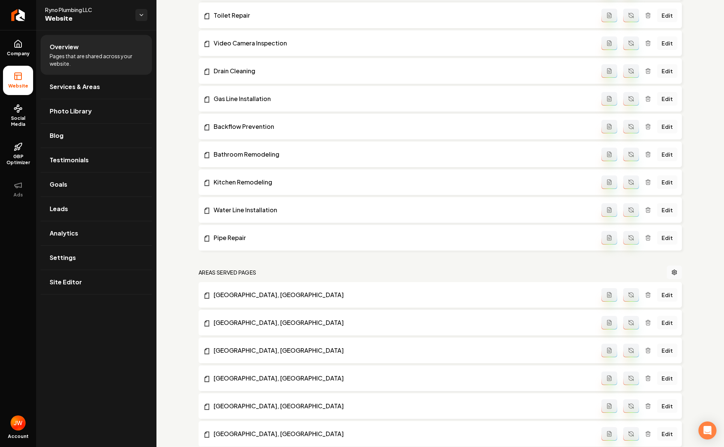
scroll to position [694, 0]
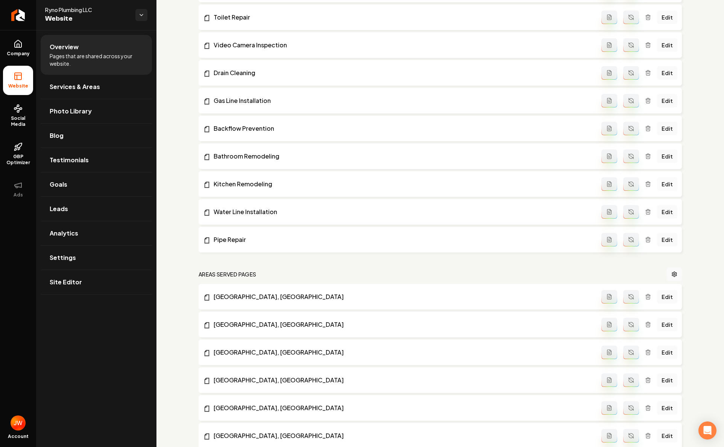
click at [632, 185] on link "Edit" at bounding box center [667, 184] width 20 height 14
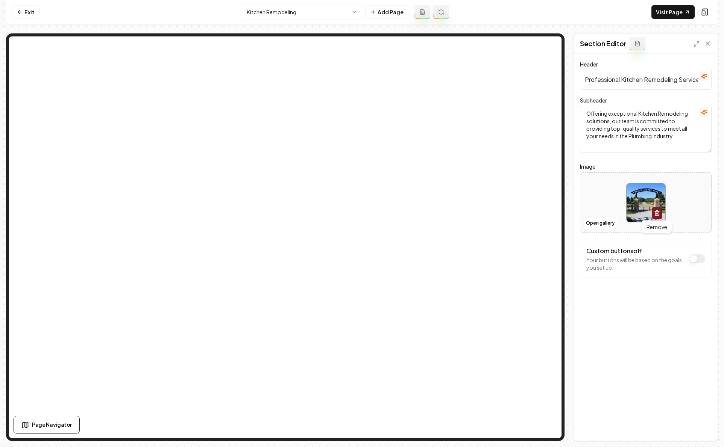
click at [632, 211] on icon "button" at bounding box center [657, 213] width 6 height 6
click at [602, 224] on button "Open gallery" at bounding box center [600, 223] width 34 height 12
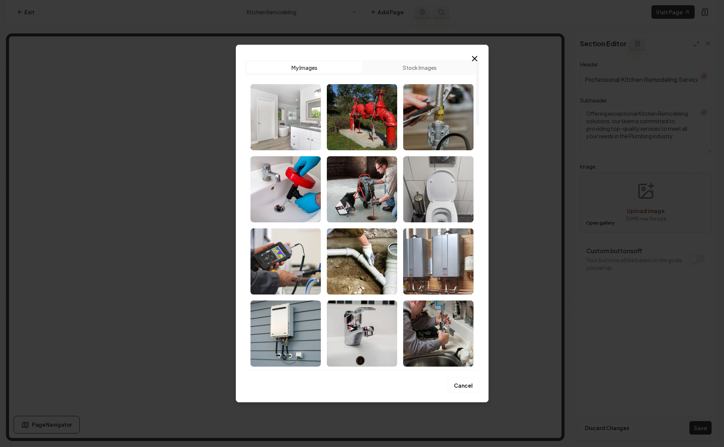
click at [416, 67] on button "Stock Images" at bounding box center [419, 68] width 115 height 12
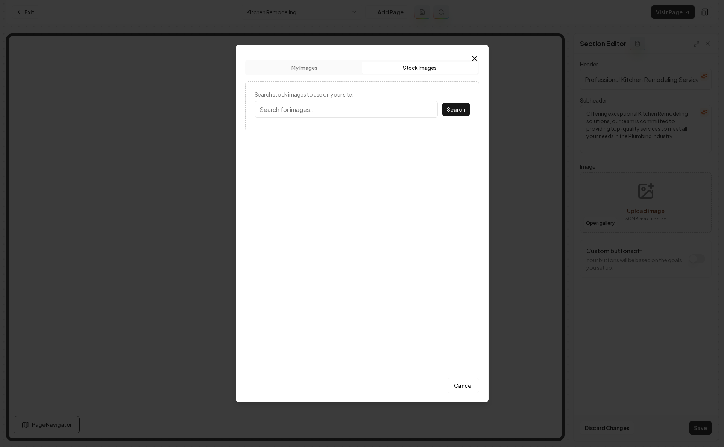
click at [361, 103] on input "Search stock images to use on your site." at bounding box center [345, 109] width 183 height 17
type input "kitchen remodel"
click at [442, 103] on button "Search" at bounding box center [455, 110] width 27 height 14
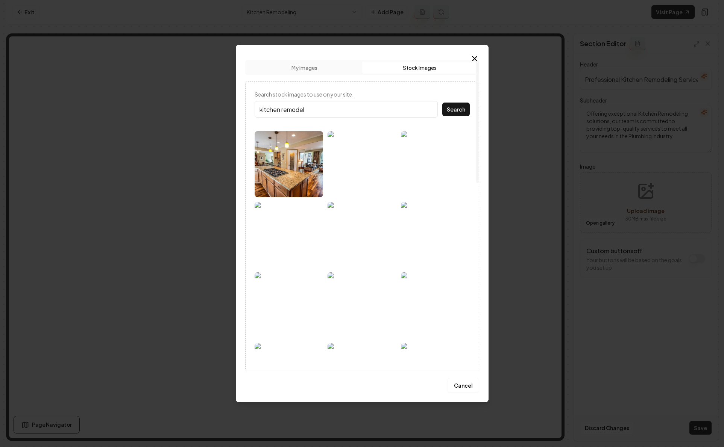
click at [296, 173] on img at bounding box center [288, 164] width 69 height 66
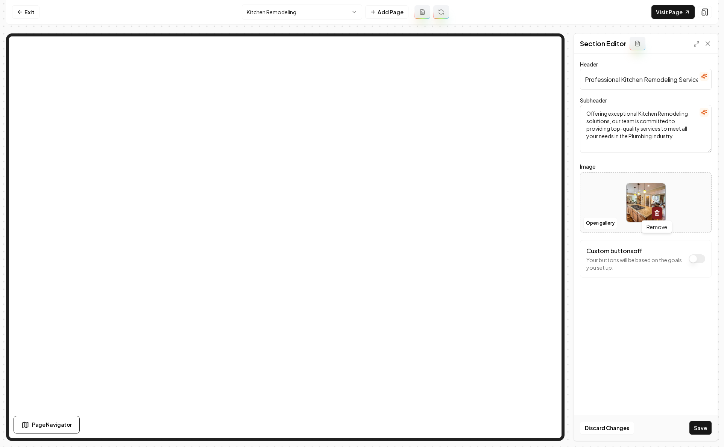
click at [632, 212] on icon "button" at bounding box center [657, 213] width 6 height 6
click at [602, 223] on button "Open gallery" at bounding box center [600, 223] width 34 height 12
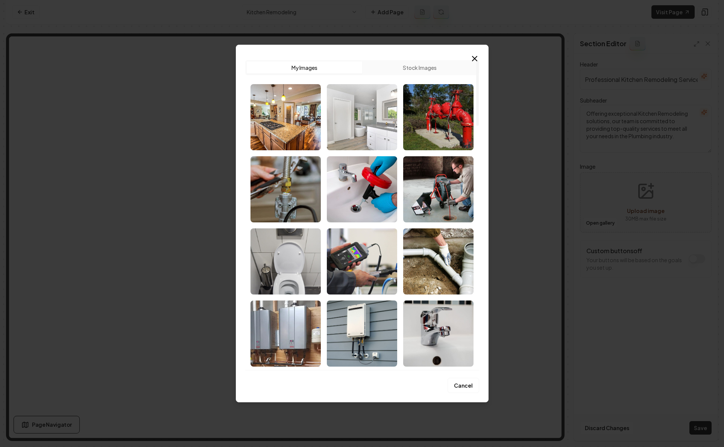
click at [407, 67] on button "Stock Images" at bounding box center [419, 68] width 115 height 12
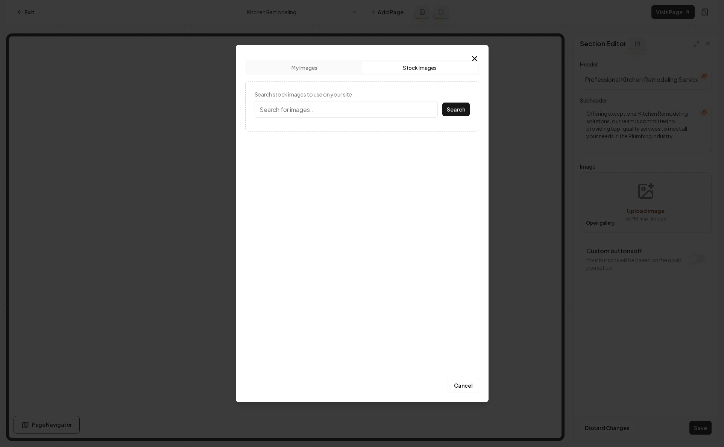
click at [349, 108] on input "Search stock images to use on your site." at bounding box center [345, 109] width 183 height 17
type input "kitchen remodel"
click at [442, 103] on button "Search" at bounding box center [455, 110] width 27 height 14
click at [435, 163] on img at bounding box center [435, 164] width 69 height 66
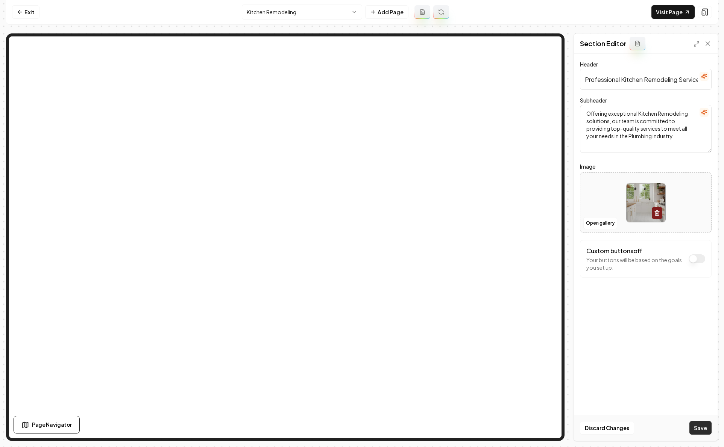
click at [632, 426] on button "Save" at bounding box center [700, 428] width 22 height 14
click at [26, 12] on link "Exit" at bounding box center [25, 12] width 27 height 14
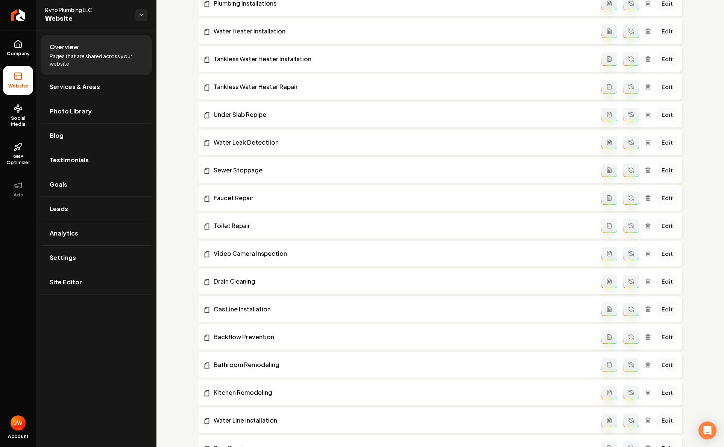
scroll to position [740, 0]
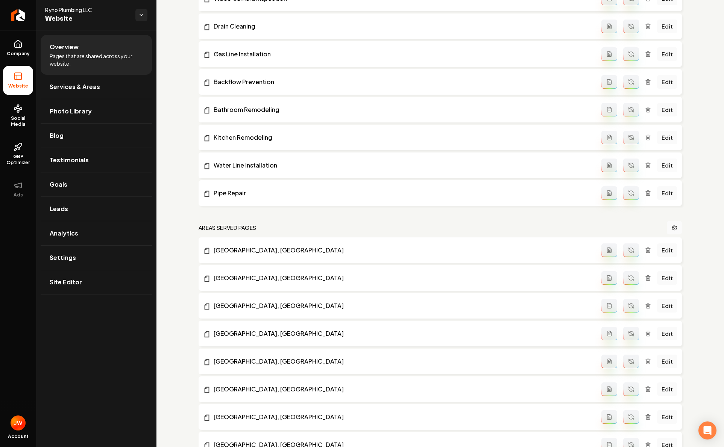
click at [632, 167] on link "Edit" at bounding box center [667, 166] width 20 height 14
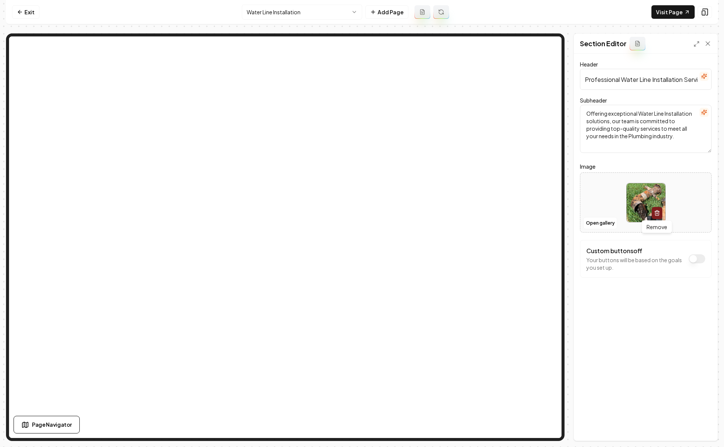
click at [632, 215] on icon "button" at bounding box center [657, 213] width 6 height 6
click at [600, 223] on button "Open gallery" at bounding box center [600, 223] width 34 height 12
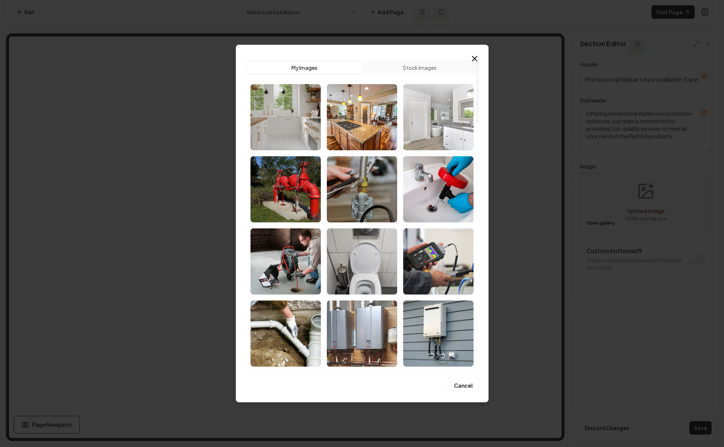
click at [411, 62] on button "Stock Images" at bounding box center [419, 68] width 115 height 12
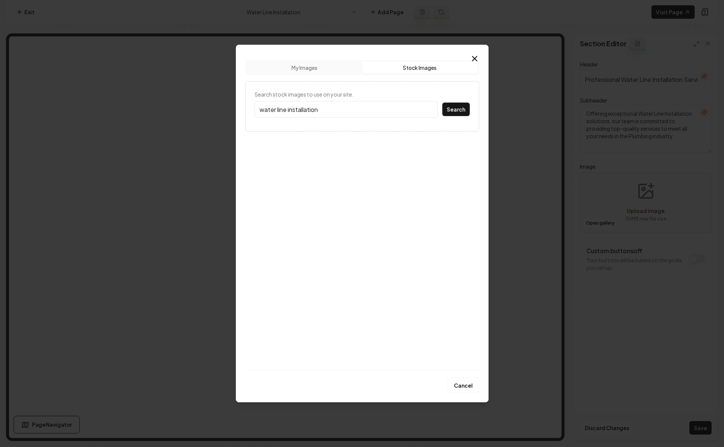
click at [442, 103] on button "Search" at bounding box center [455, 110] width 27 height 14
click at [361, 112] on input "water line installation" at bounding box center [345, 109] width 183 height 17
type input "water line install"
click at [442, 103] on button "Search" at bounding box center [455, 110] width 27 height 14
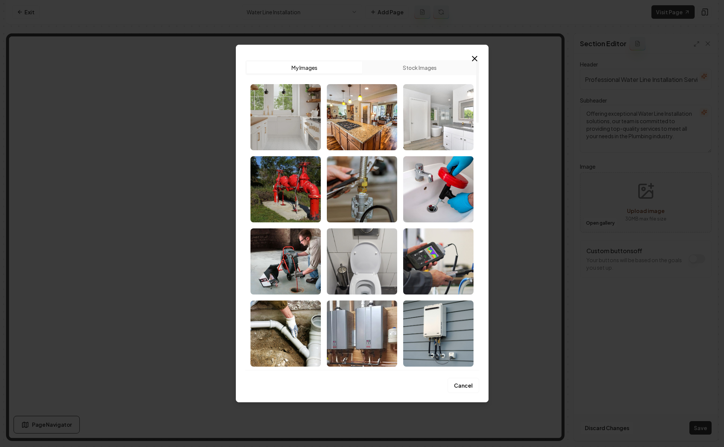
click at [287, 62] on button "My Images" at bounding box center [304, 68] width 115 height 12
click at [470, 61] on icon "button" at bounding box center [474, 58] width 9 height 9
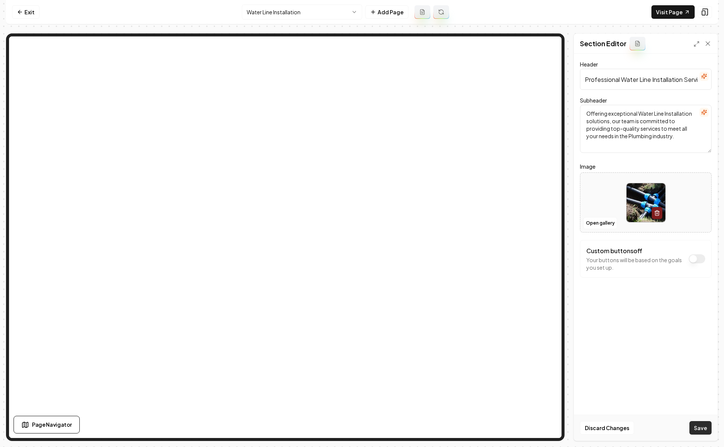
click at [632, 427] on button "Save" at bounding box center [700, 428] width 22 height 14
click at [23, 13] on link "Exit" at bounding box center [25, 12] width 27 height 14
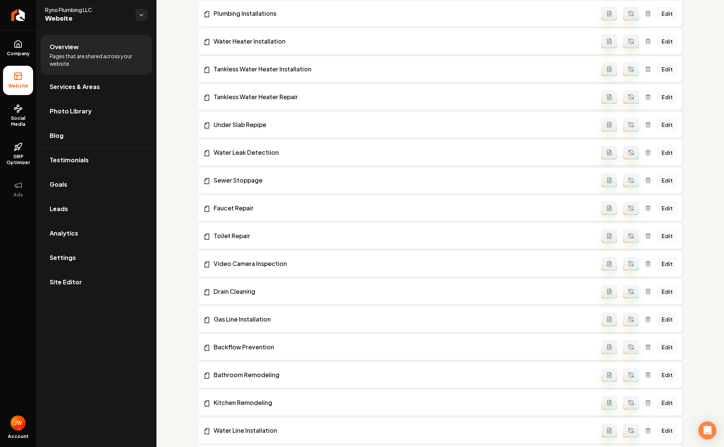
scroll to position [739, 0]
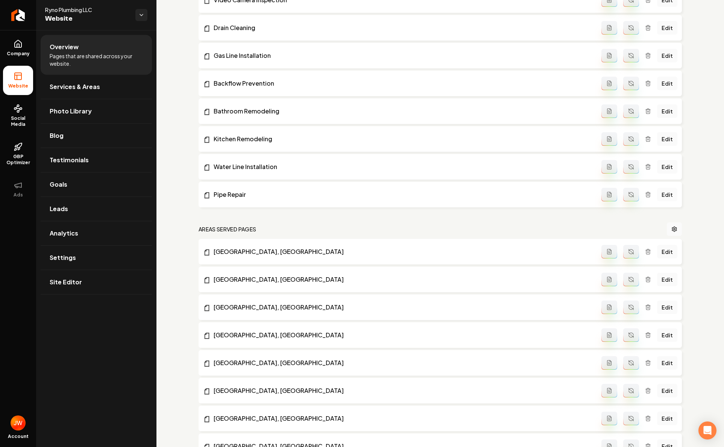
click at [632, 197] on link "Edit" at bounding box center [667, 195] width 20 height 14
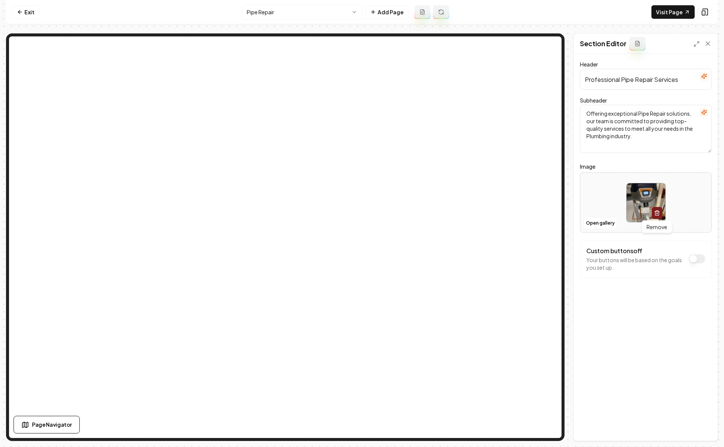
click at [632, 212] on icon "button" at bounding box center [656, 214] width 3 height 4
click at [632, 427] on button "Save" at bounding box center [700, 428] width 22 height 14
click at [26, 10] on link "Exit" at bounding box center [25, 12] width 27 height 14
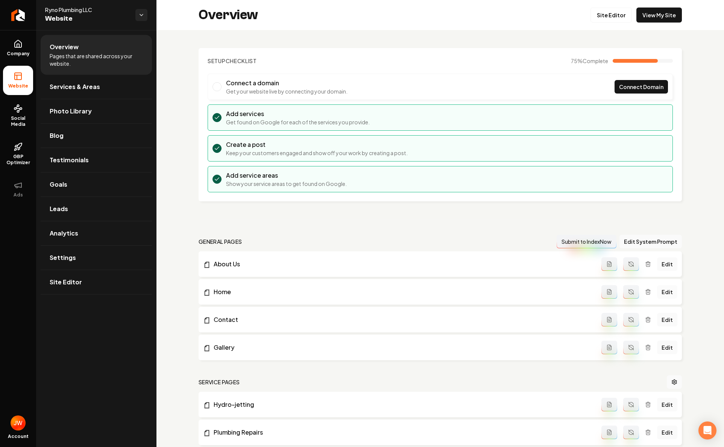
click at [632, 289] on link "Edit" at bounding box center [667, 292] width 20 height 14
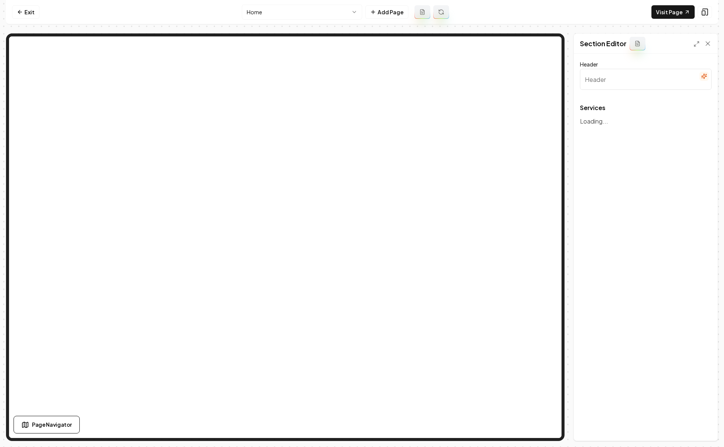
type input "Our Expert Plumbing Services"
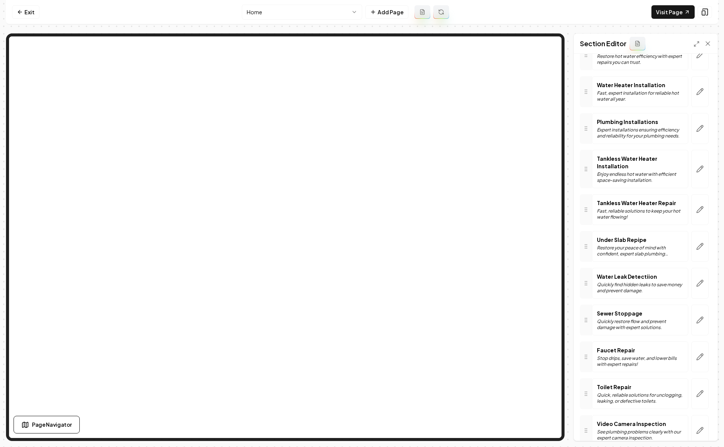
scroll to position [159, 0]
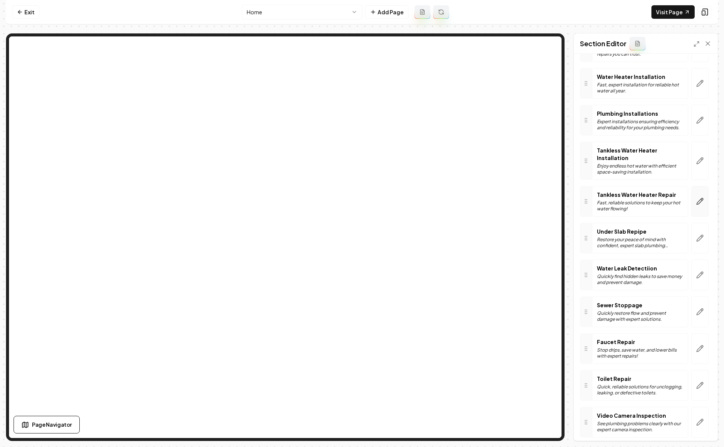
click at [632, 198] on icon "button" at bounding box center [700, 202] width 8 height 8
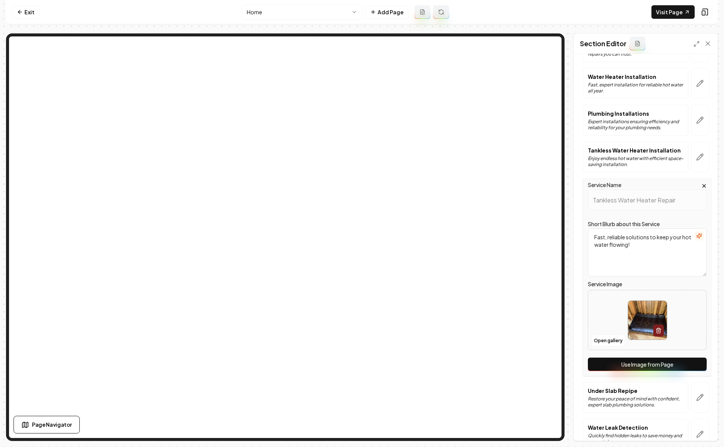
click at [631, 368] on button "Use Image from Page" at bounding box center [647, 365] width 119 height 14
click at [632, 426] on button "Save" at bounding box center [700, 428] width 22 height 14
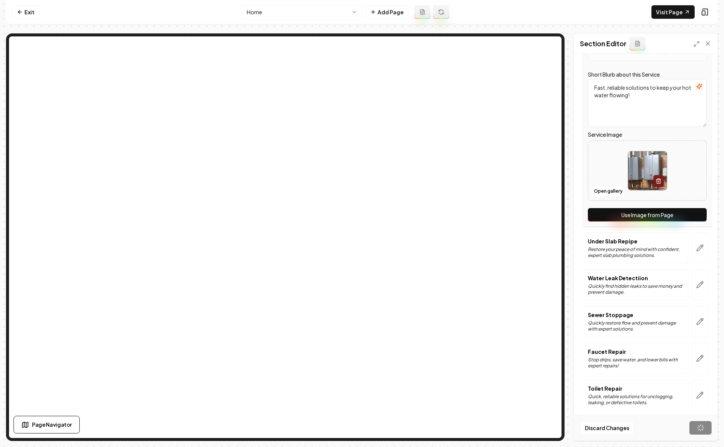
scroll to position [464, 0]
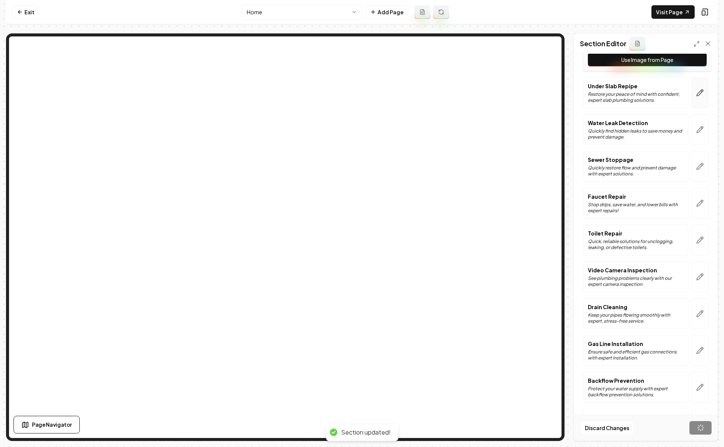
click at [632, 95] on icon "button" at bounding box center [700, 93] width 6 height 6
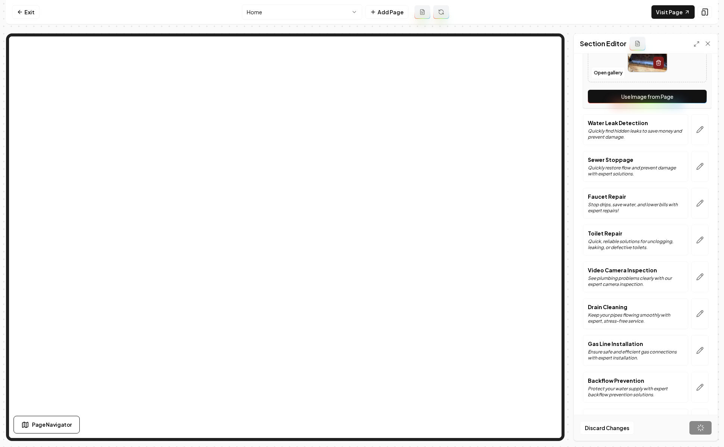
click at [632, 95] on button "Use Image from Page" at bounding box center [647, 97] width 119 height 14
click at [632, 129] on icon "button" at bounding box center [700, 130] width 8 height 8
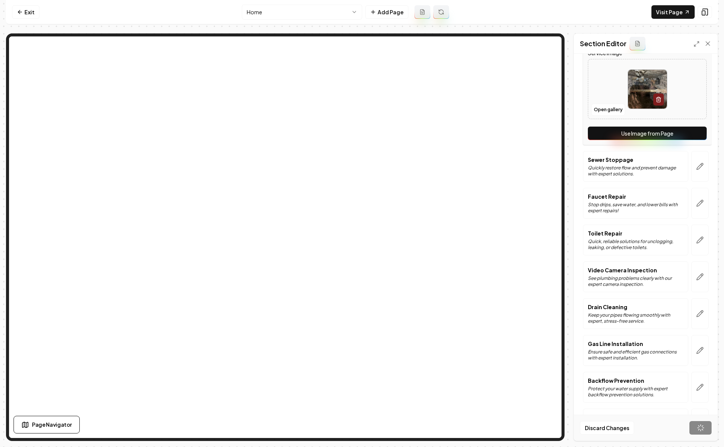
click at [632, 133] on button "Use Image from Page" at bounding box center [647, 134] width 119 height 14
click at [632, 165] on icon "button" at bounding box center [700, 167] width 8 height 8
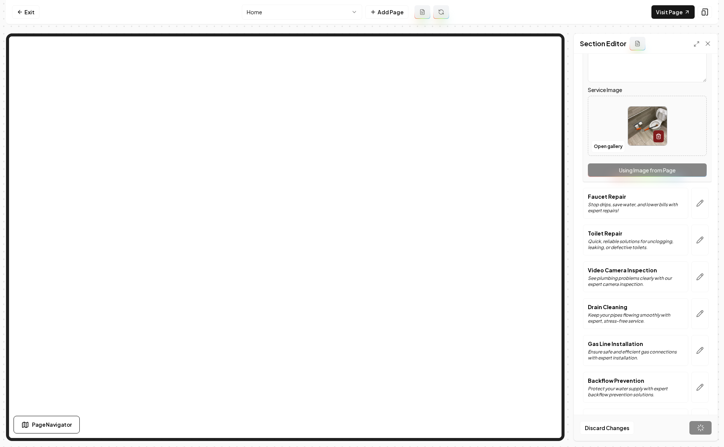
click at [632, 174] on div "Service Name Sewer Stoppage Short Blurb about this Service Quickly restore flow…" at bounding box center [647, 83] width 129 height 198
click at [632, 172] on div "Service Name Sewer Stoppage Short Blurb about this Service Quickly restore flow…" at bounding box center [647, 83] width 129 height 198
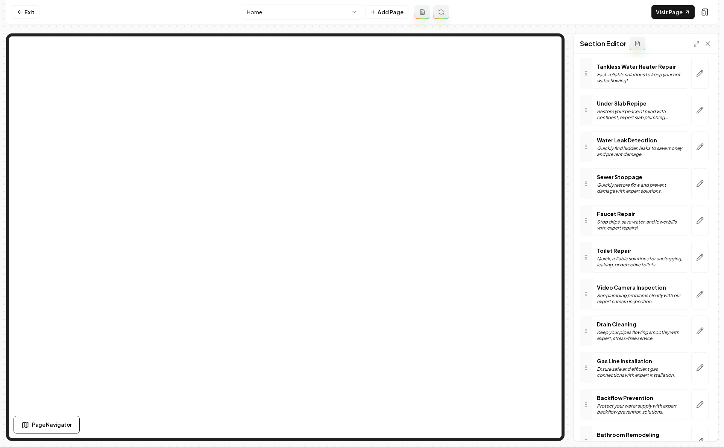
scroll to position [276, 0]
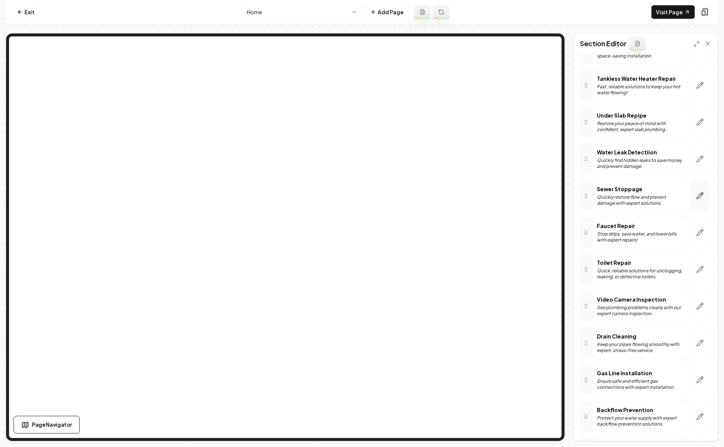
click at [632, 192] on icon "button" at bounding box center [700, 196] width 8 height 8
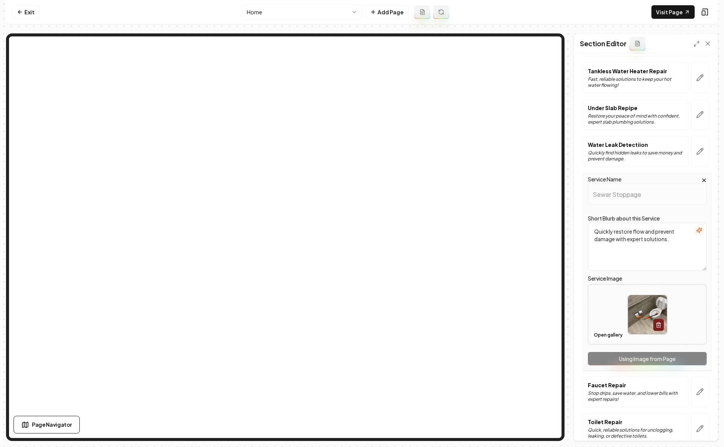
click at [632, 178] on icon "button" at bounding box center [704, 180] width 6 height 6
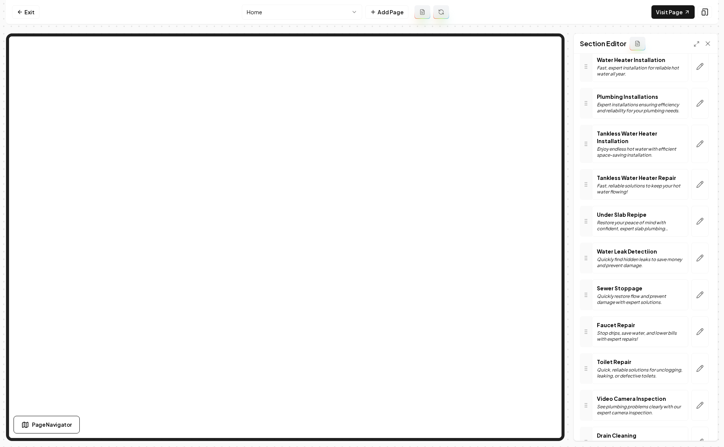
scroll to position [159, 0]
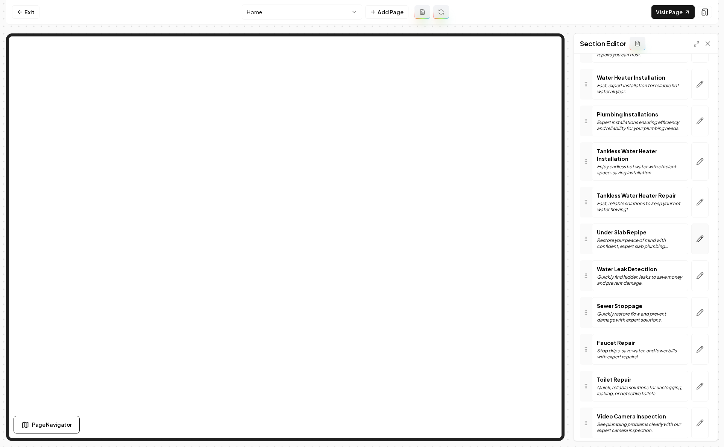
click at [632, 235] on icon "button" at bounding box center [700, 239] width 8 height 8
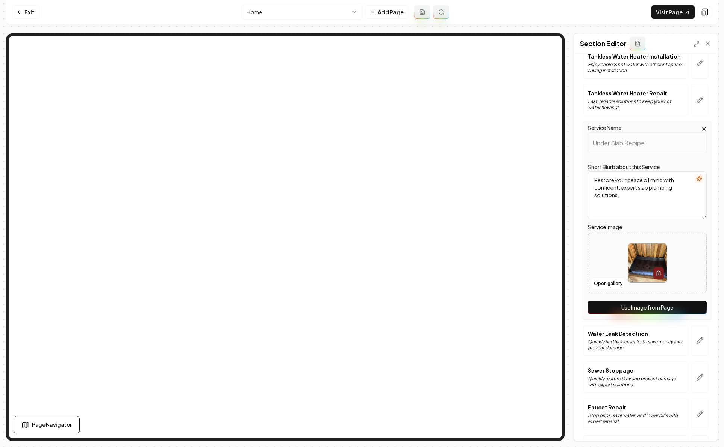
scroll to position [284, 0]
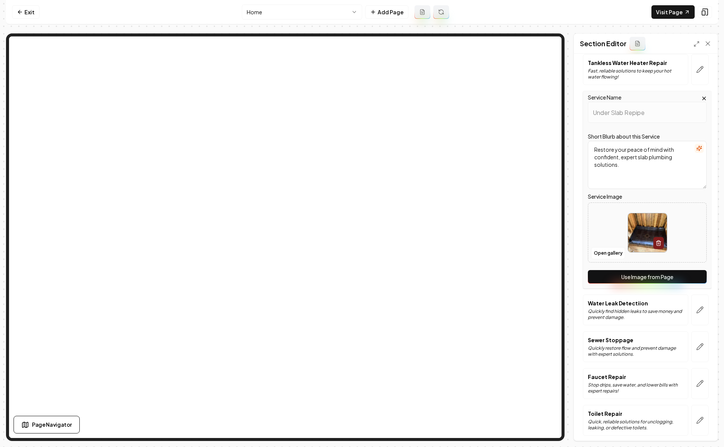
click at [632, 276] on button "Use Image from Page" at bounding box center [647, 277] width 119 height 14
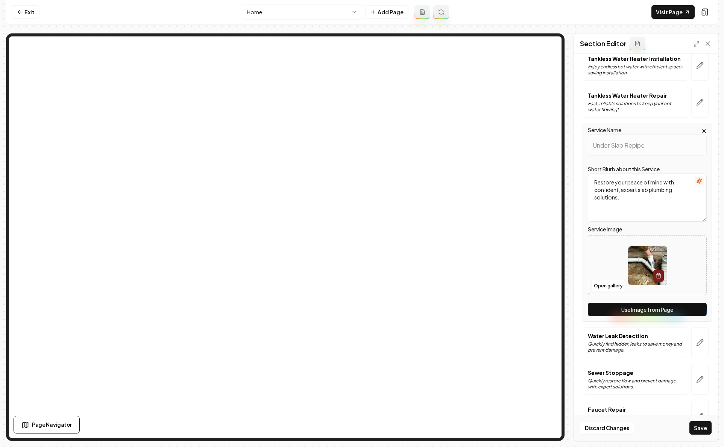
scroll to position [246, 0]
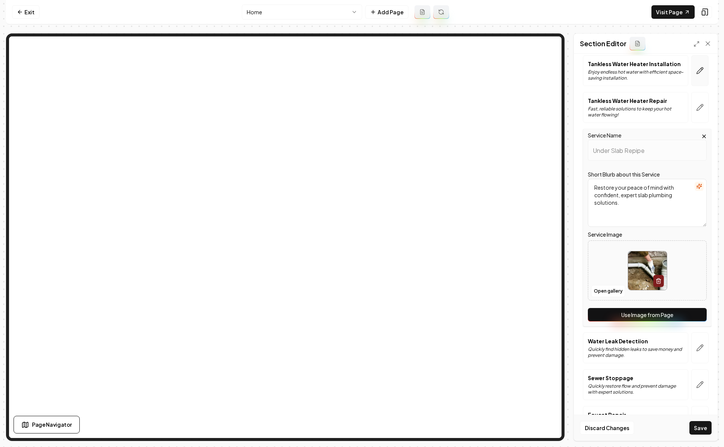
click at [632, 69] on icon "button" at bounding box center [700, 71] width 8 height 8
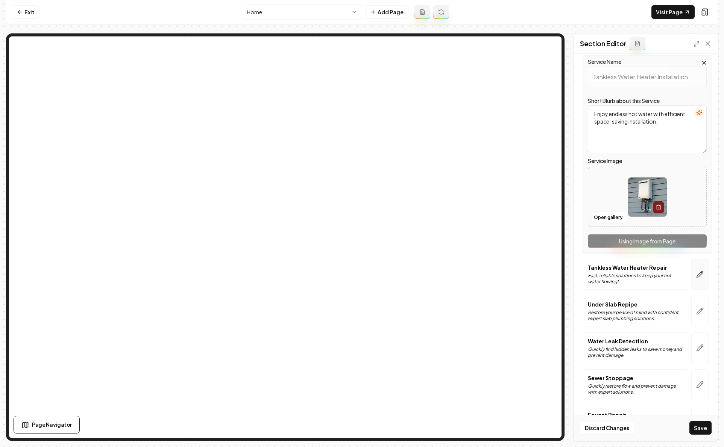
click at [632, 280] on button "button" at bounding box center [699, 274] width 17 height 31
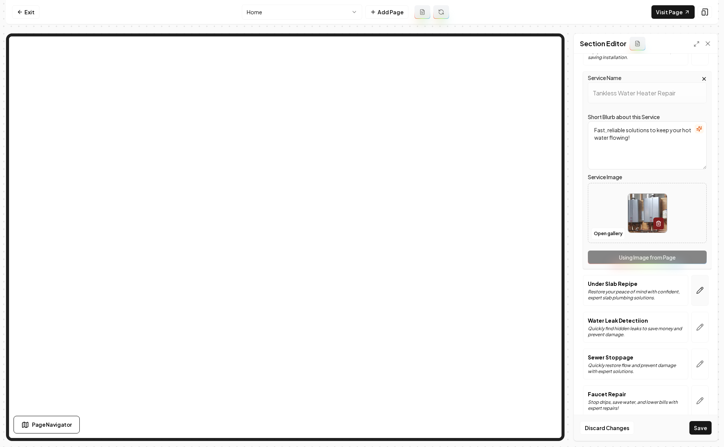
scroll to position [278, 0]
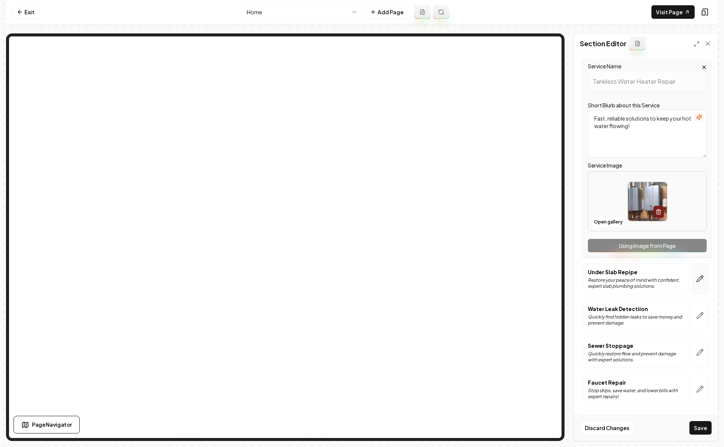
click at [632, 276] on icon "button" at bounding box center [700, 279] width 8 height 8
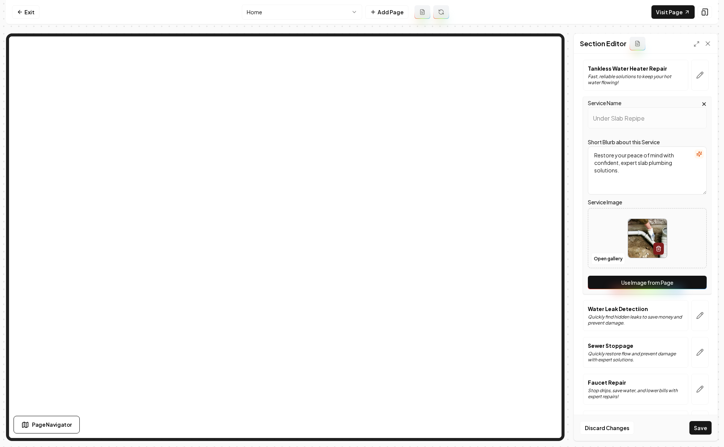
click at [632, 280] on button "Use Image from Page" at bounding box center [647, 283] width 119 height 14
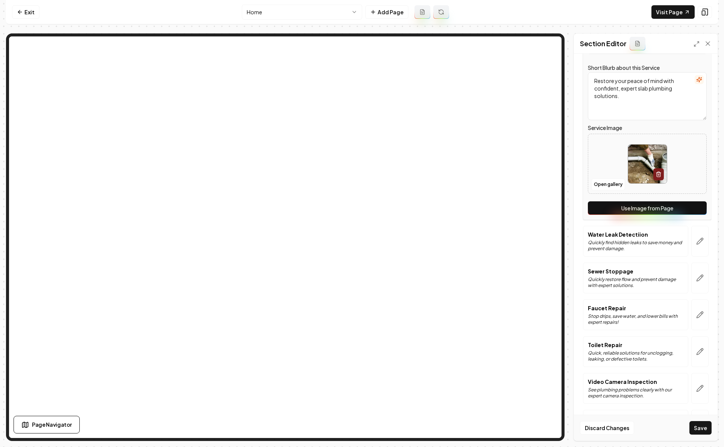
scroll to position [368, 0]
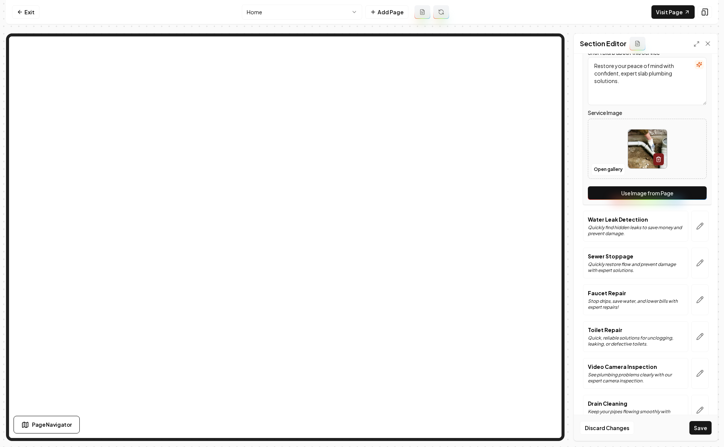
click at [632, 192] on button "Use Image from Page" at bounding box center [647, 193] width 119 height 14
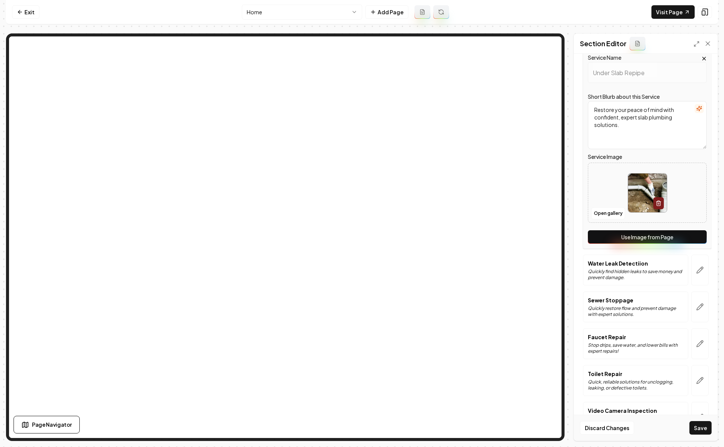
scroll to position [326, 0]
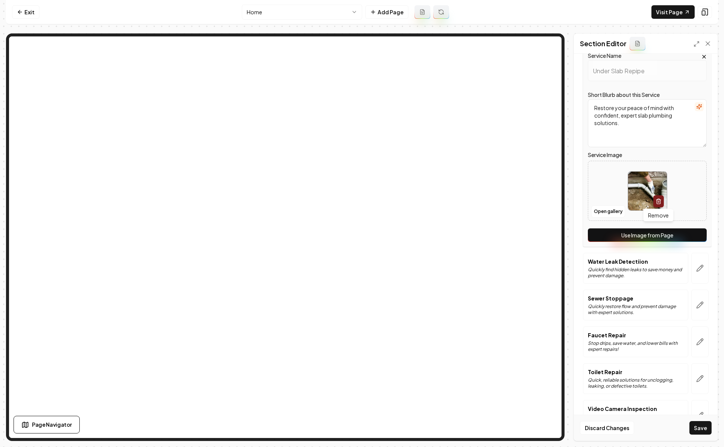
click at [632, 201] on icon "button" at bounding box center [658, 201] width 6 height 6
click at [632, 236] on button "Use Image from Page" at bounding box center [647, 236] width 119 height 14
click at [632, 267] on icon "button" at bounding box center [701, 266] width 1 height 1
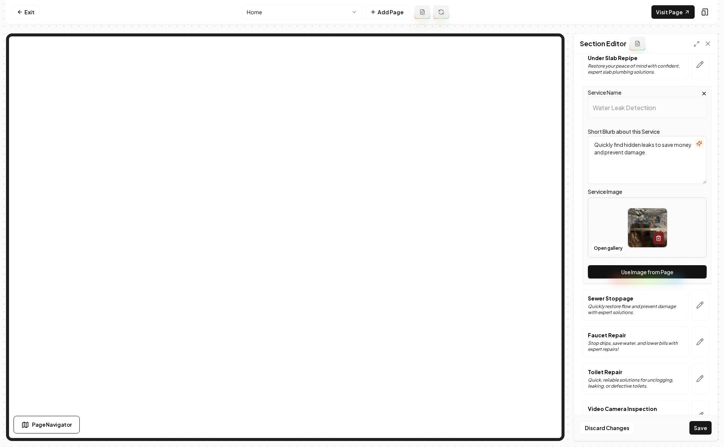
click at [632, 272] on button "Use Image from Page" at bounding box center [647, 272] width 119 height 14
click at [632, 301] on icon "button" at bounding box center [700, 305] width 8 height 8
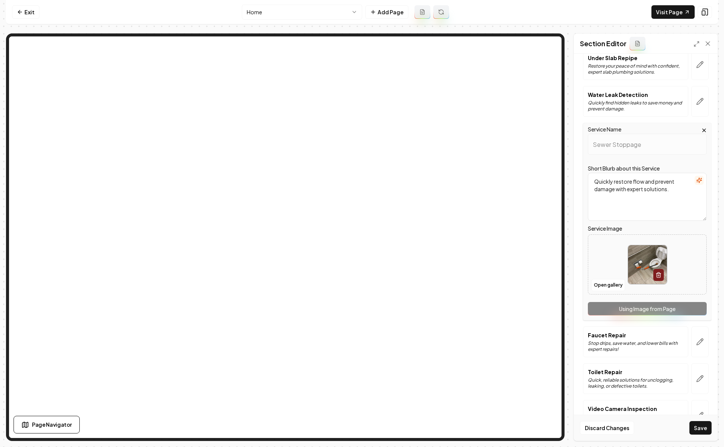
click at [632, 308] on div "Service Name Sewer Stoppage Short Blurb about this Service Quickly restore flow…" at bounding box center [647, 222] width 129 height 198
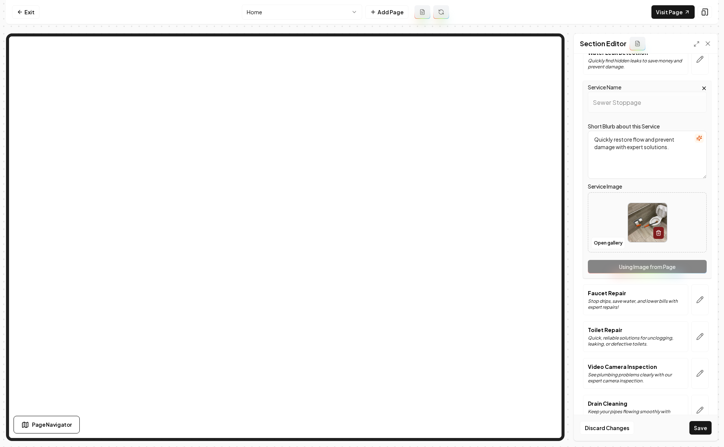
scroll to position [367, 0]
click at [632, 302] on button "button" at bounding box center [699, 300] width 17 height 31
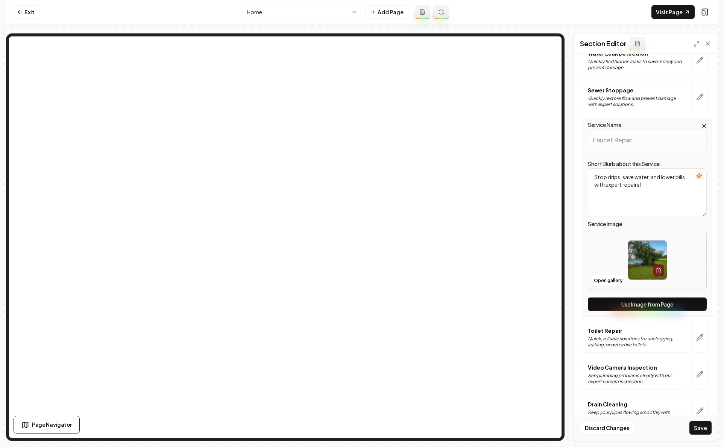
click at [632, 304] on button "Use Image from Page" at bounding box center [647, 305] width 119 height 14
click at [632, 336] on icon "button" at bounding box center [700, 338] width 8 height 8
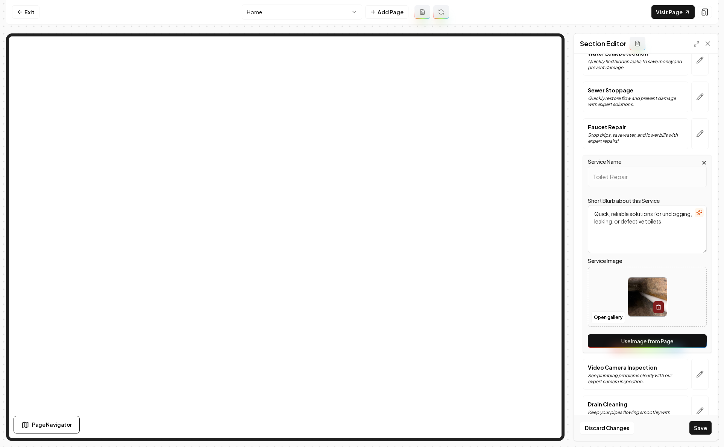
click at [632, 343] on button "Use Image from Page" at bounding box center [647, 342] width 119 height 14
click at [632, 372] on icon "button" at bounding box center [700, 375] width 8 height 8
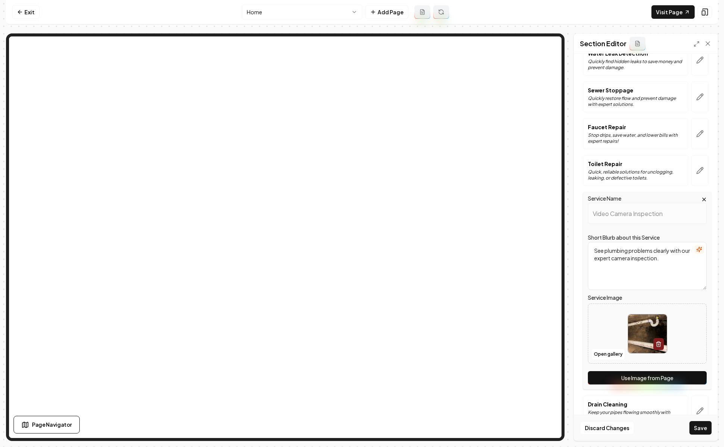
click at [632, 378] on button "Use Image from Page" at bounding box center [647, 378] width 119 height 14
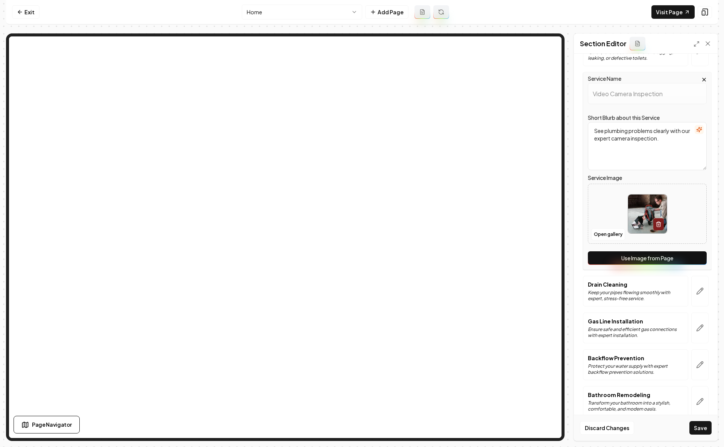
scroll to position [501, 0]
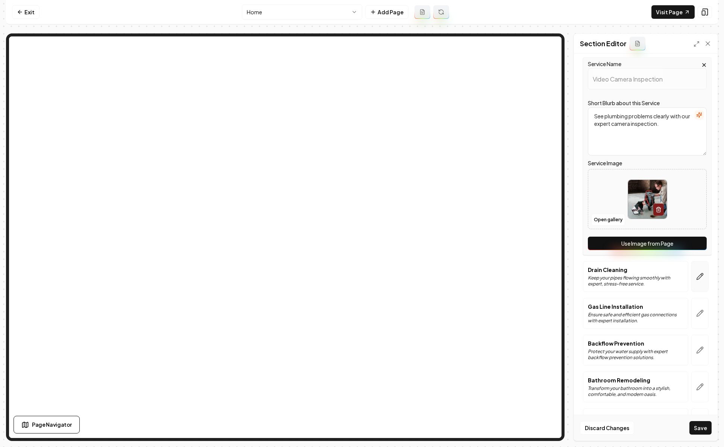
click at [632, 279] on icon "button" at bounding box center [700, 277] width 8 height 8
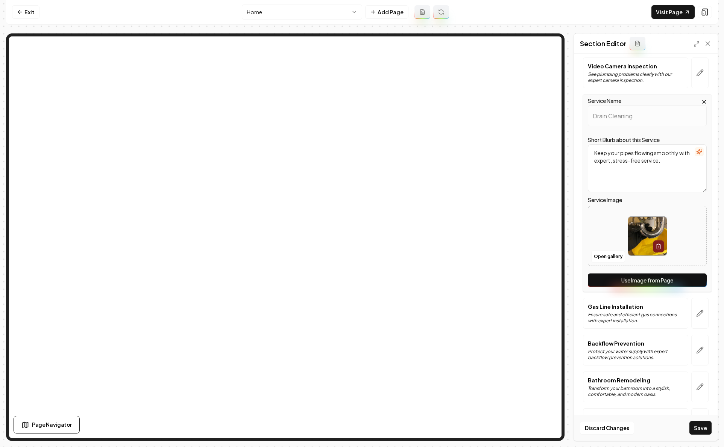
click at [632, 285] on button "Use Image from Page" at bounding box center [647, 281] width 119 height 14
click at [632, 318] on button "button" at bounding box center [699, 313] width 17 height 31
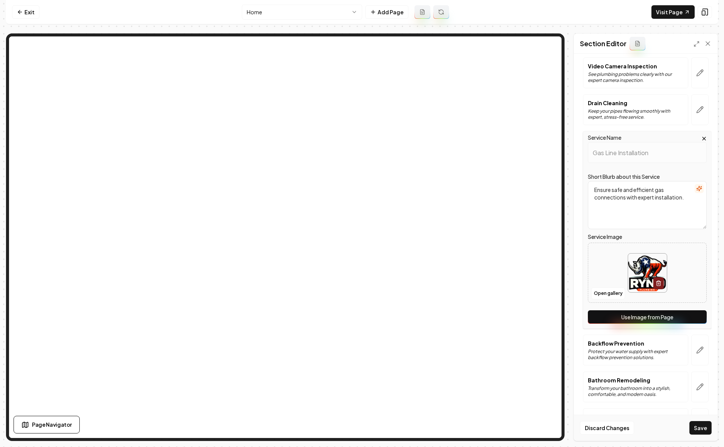
click at [632, 317] on button "Use Image from Page" at bounding box center [647, 318] width 119 height 14
click at [632, 354] on button "button" at bounding box center [699, 350] width 17 height 31
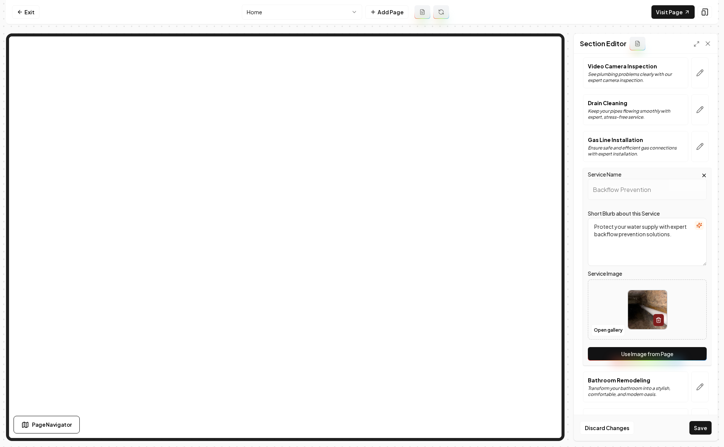
click at [632, 353] on button "Use Image from Page" at bounding box center [647, 354] width 119 height 14
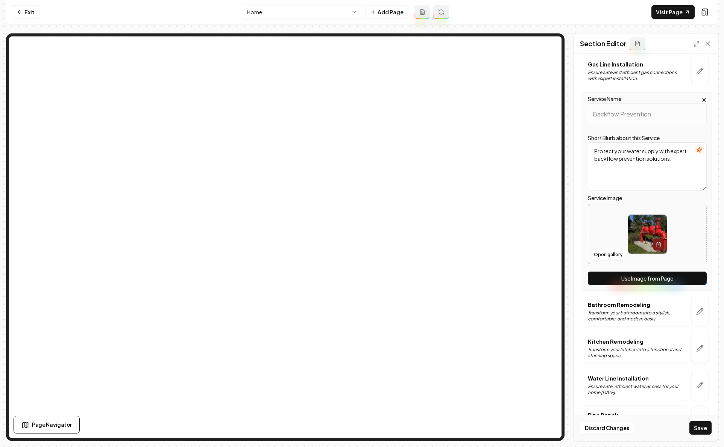
scroll to position [608, 0]
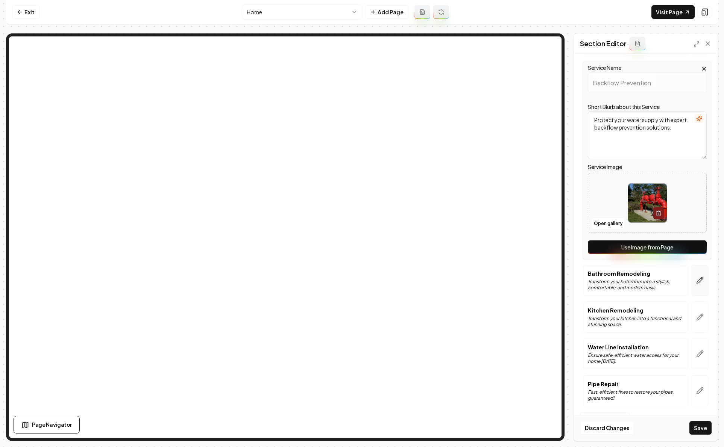
click at [632, 284] on button "button" at bounding box center [699, 280] width 17 height 31
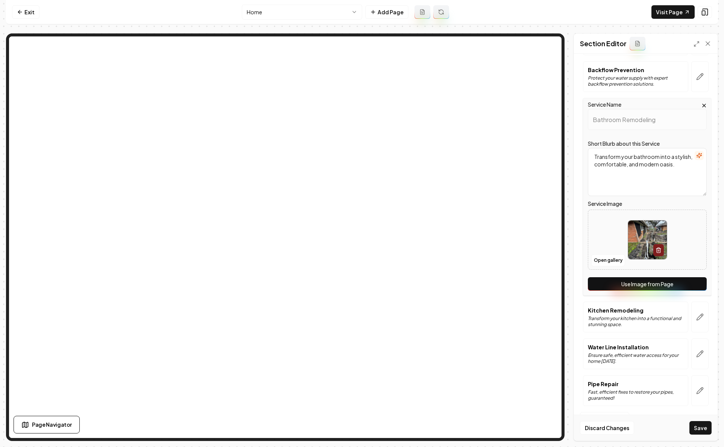
click at [632, 288] on button "Use Image from Page" at bounding box center [647, 284] width 119 height 14
click at [632, 321] on icon "button" at bounding box center [700, 318] width 8 height 8
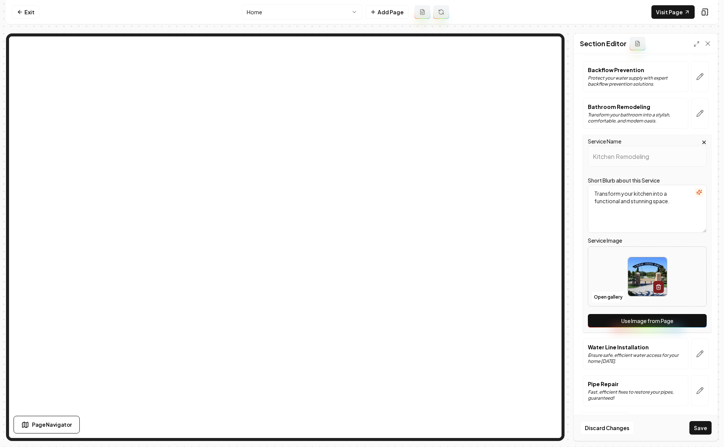
click at [632, 321] on button "Use Image from Page" at bounding box center [647, 321] width 119 height 14
click at [632, 352] on icon "button" at bounding box center [700, 354] width 8 height 8
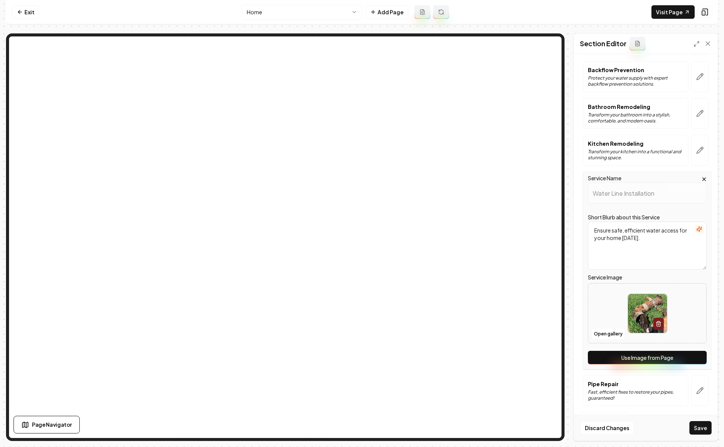
click at [632, 359] on button "Use Image from Page" at bounding box center [647, 358] width 119 height 14
click at [632, 388] on icon "button" at bounding box center [700, 391] width 6 height 6
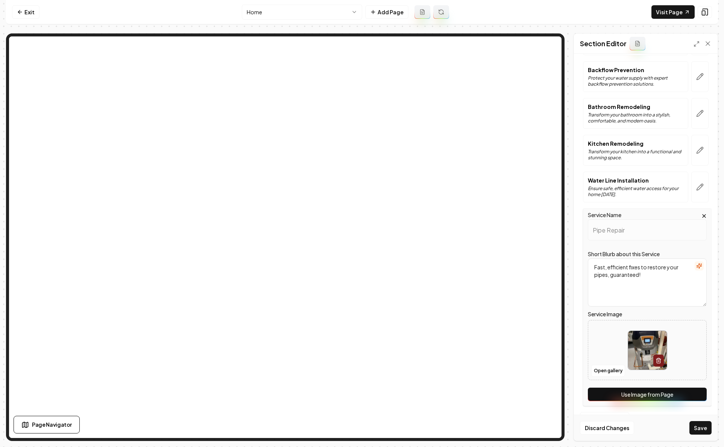
click at [632, 394] on button "Use Image from Page" at bounding box center [647, 395] width 119 height 14
click at [632, 424] on button "Save" at bounding box center [700, 428] width 22 height 14
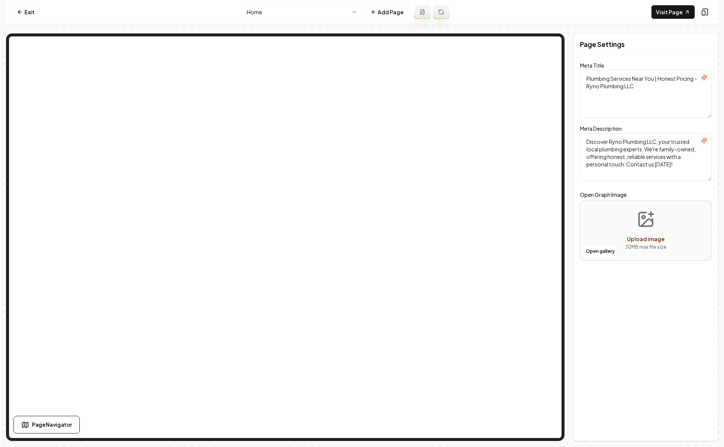
scroll to position [0, 0]
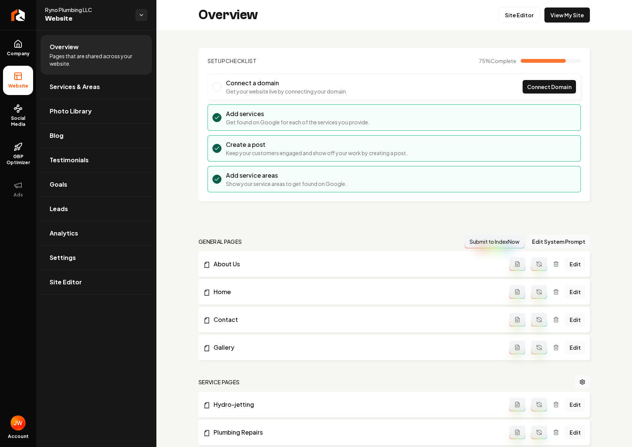
scroll to position [377, 0]
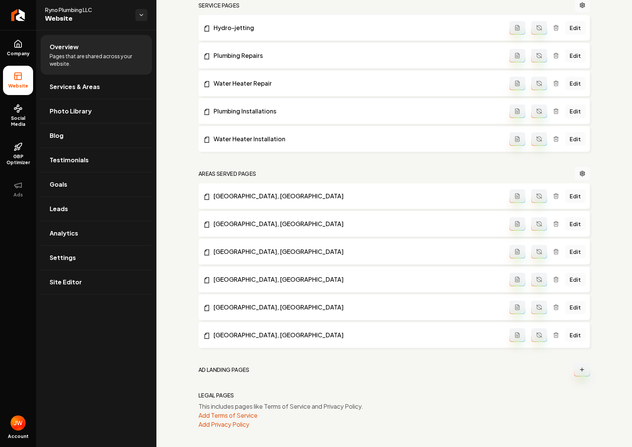
click at [578, 333] on link "Edit" at bounding box center [575, 336] width 20 height 14
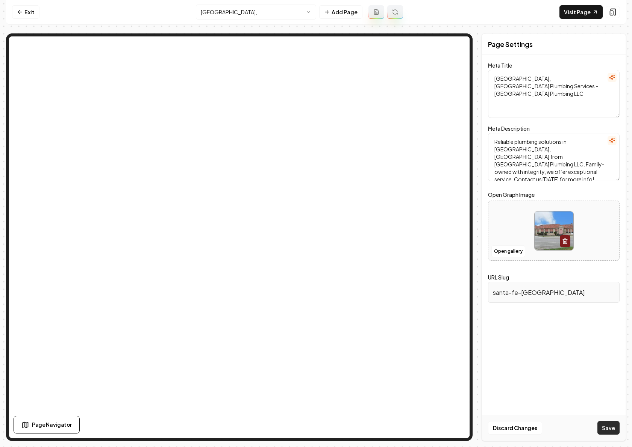
click at [605, 427] on button "Save" at bounding box center [608, 428] width 22 height 14
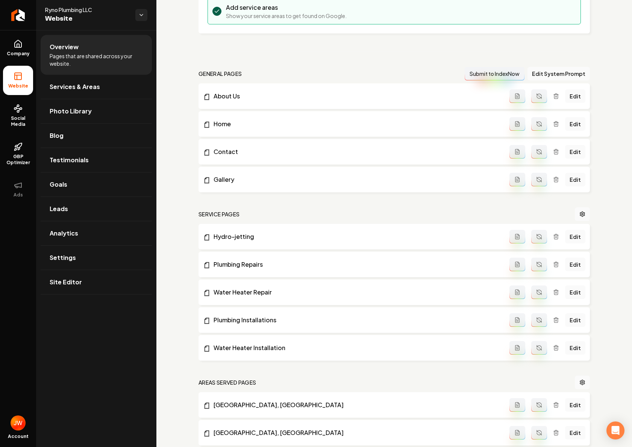
scroll to position [377, 0]
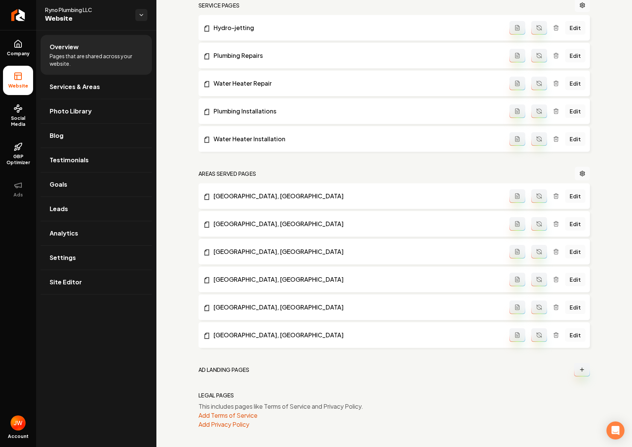
click at [576, 338] on link "Edit" at bounding box center [575, 336] width 20 height 14
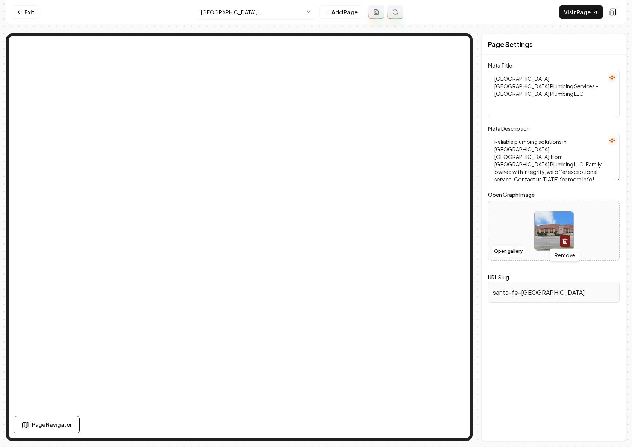
click at [564, 237] on button "button" at bounding box center [565, 241] width 11 height 12
click at [512, 253] on button "Open gallery" at bounding box center [508, 251] width 34 height 12
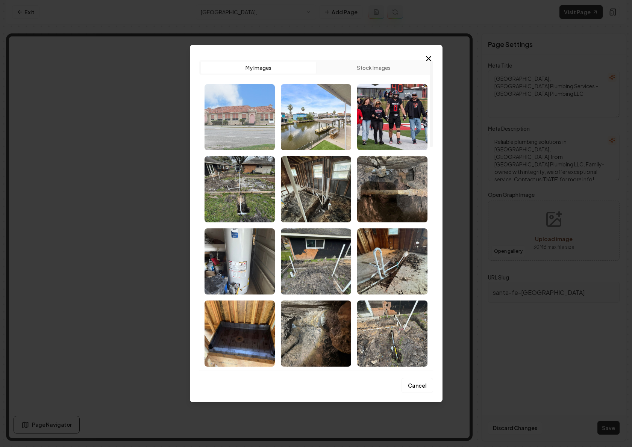
click at [248, 127] on img "Select image image_68cd48915c7cd75eb8d9ae7b.jpg" at bounding box center [239, 117] width 70 height 66
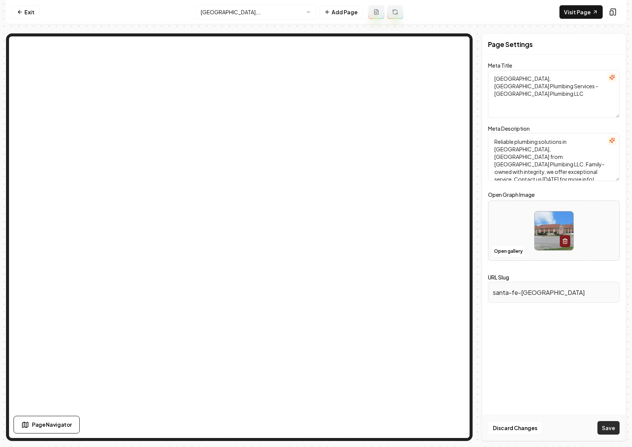
click at [604, 424] on button "Save" at bounding box center [608, 428] width 22 height 14
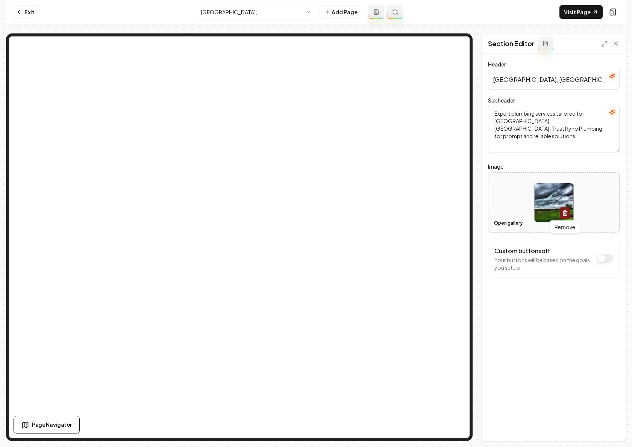
click at [564, 214] on line "button" at bounding box center [564, 214] width 0 height 2
click at [506, 226] on button "Open gallery" at bounding box center [508, 223] width 34 height 12
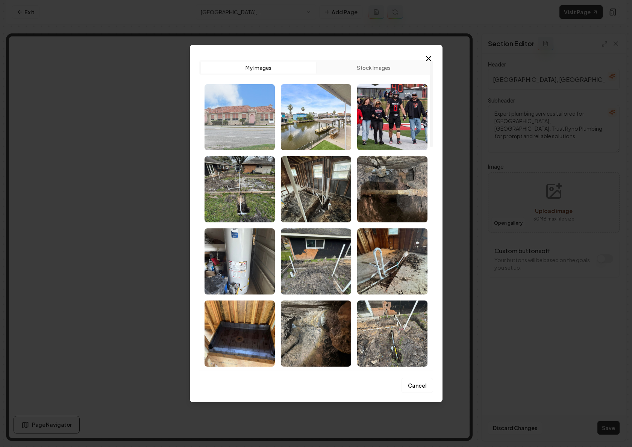
click at [224, 116] on img "Select image image_68cd48915c7cd75eb8d9ae7b.jpg" at bounding box center [239, 117] width 70 height 66
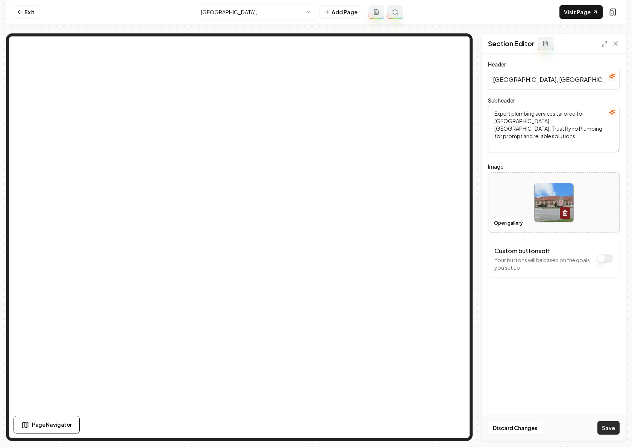
click at [607, 429] on button "Save" at bounding box center [608, 428] width 22 height 14
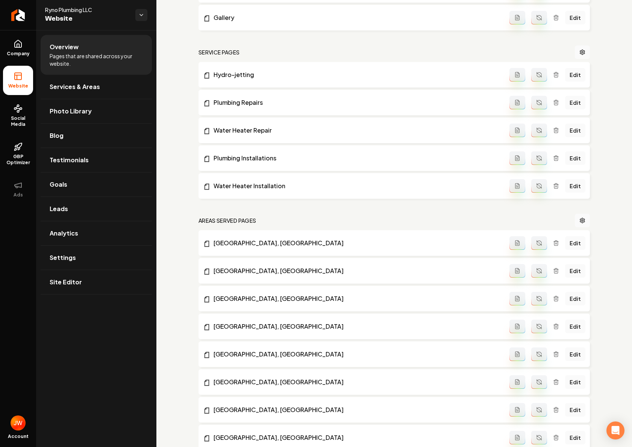
scroll to position [433, 0]
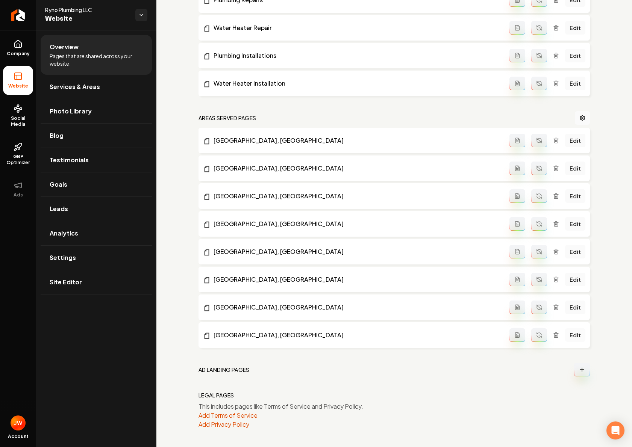
click at [573, 332] on link "Edit" at bounding box center [575, 336] width 20 height 14
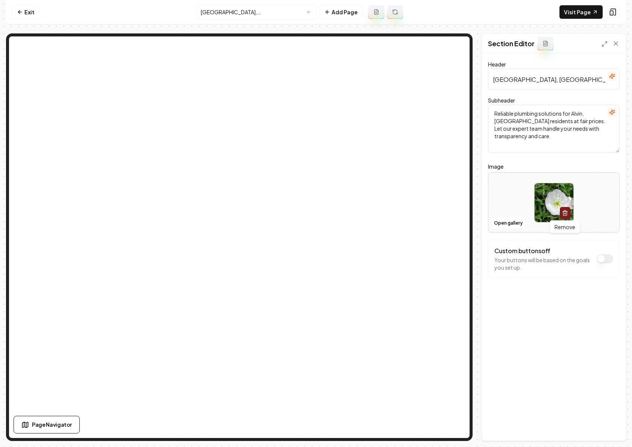
click at [562, 212] on icon "button" at bounding box center [565, 213] width 6 height 6
click at [610, 429] on button "Save" at bounding box center [608, 428] width 22 height 14
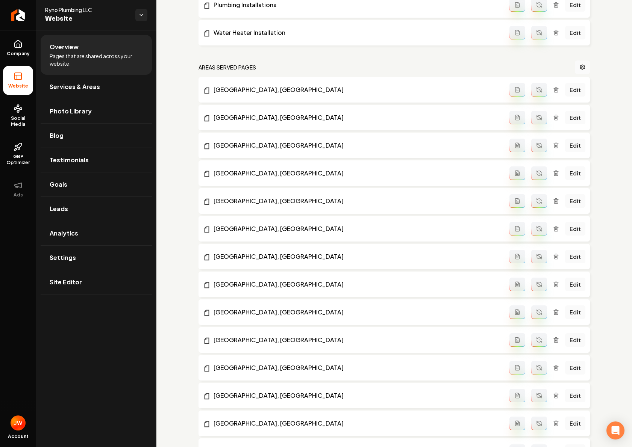
scroll to position [600, 0]
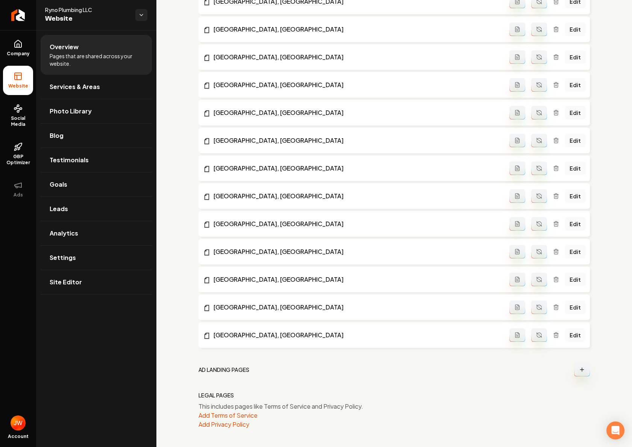
click at [571, 334] on link "Edit" at bounding box center [575, 336] width 20 height 14
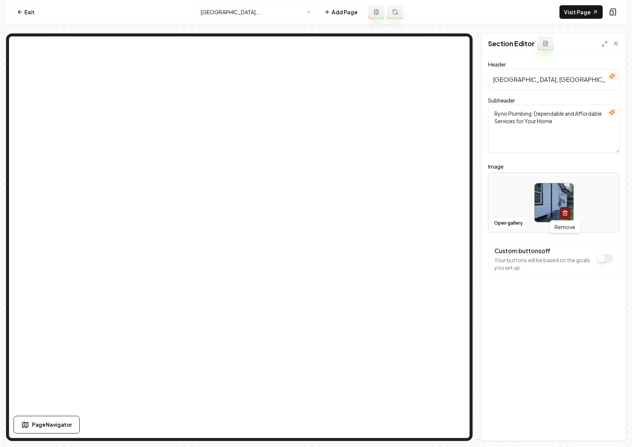
click at [566, 212] on icon "button" at bounding box center [565, 213] width 6 height 6
click at [610, 429] on button "Save" at bounding box center [608, 428] width 22 height 14
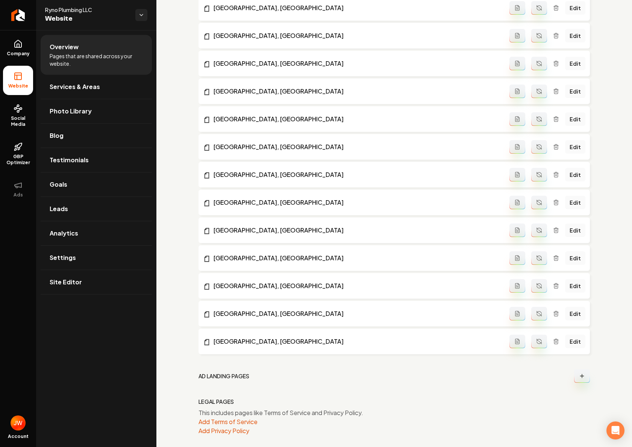
scroll to position [627, 0]
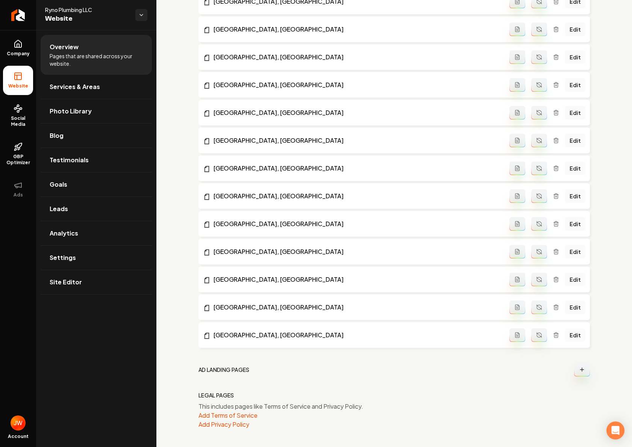
click at [579, 336] on link "Edit" at bounding box center [575, 336] width 20 height 14
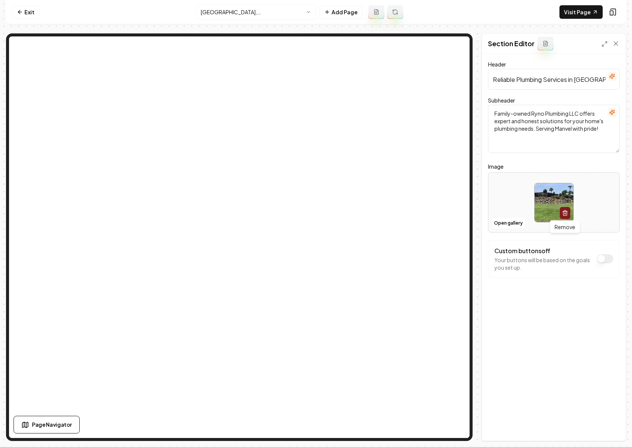
click at [563, 211] on icon "button" at bounding box center [565, 213] width 6 height 6
click at [601, 429] on button "Save" at bounding box center [608, 428] width 22 height 14
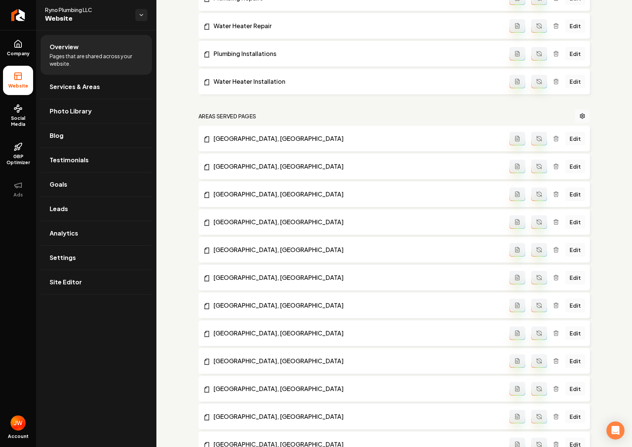
scroll to position [627, 0]
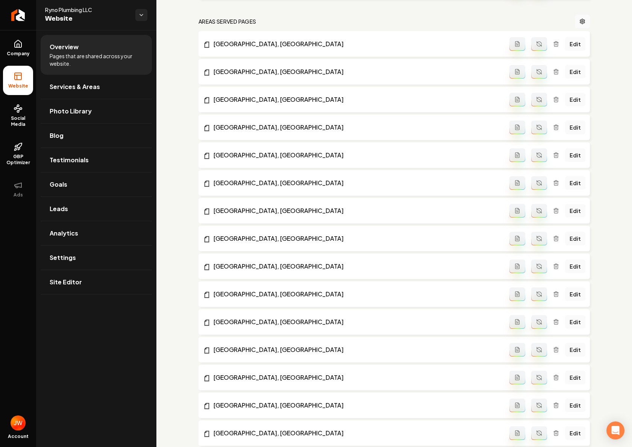
scroll to position [655, 0]
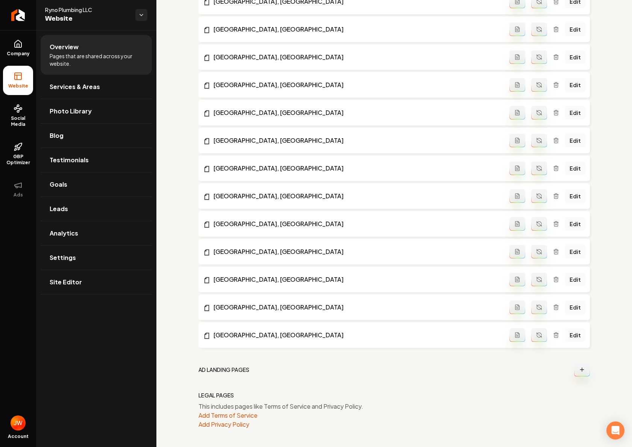
click at [576, 334] on link "Edit" at bounding box center [575, 336] width 20 height 14
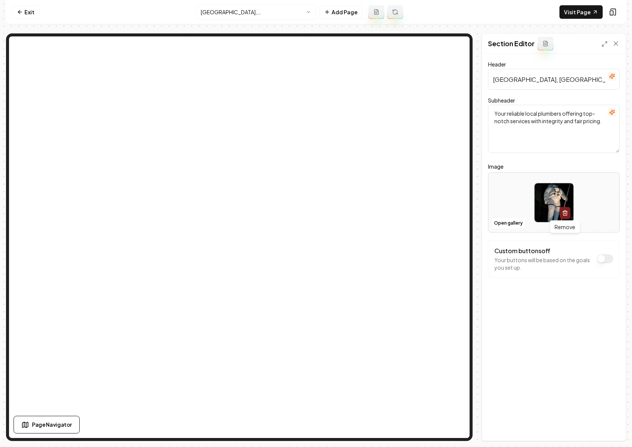
click at [565, 211] on icon "button" at bounding box center [565, 211] width 2 height 1
click at [519, 225] on button "Open gallery" at bounding box center [508, 223] width 34 height 12
click at [607, 429] on button "Save" at bounding box center [608, 428] width 22 height 14
